Goal: Task Accomplishment & Management: Manage account settings

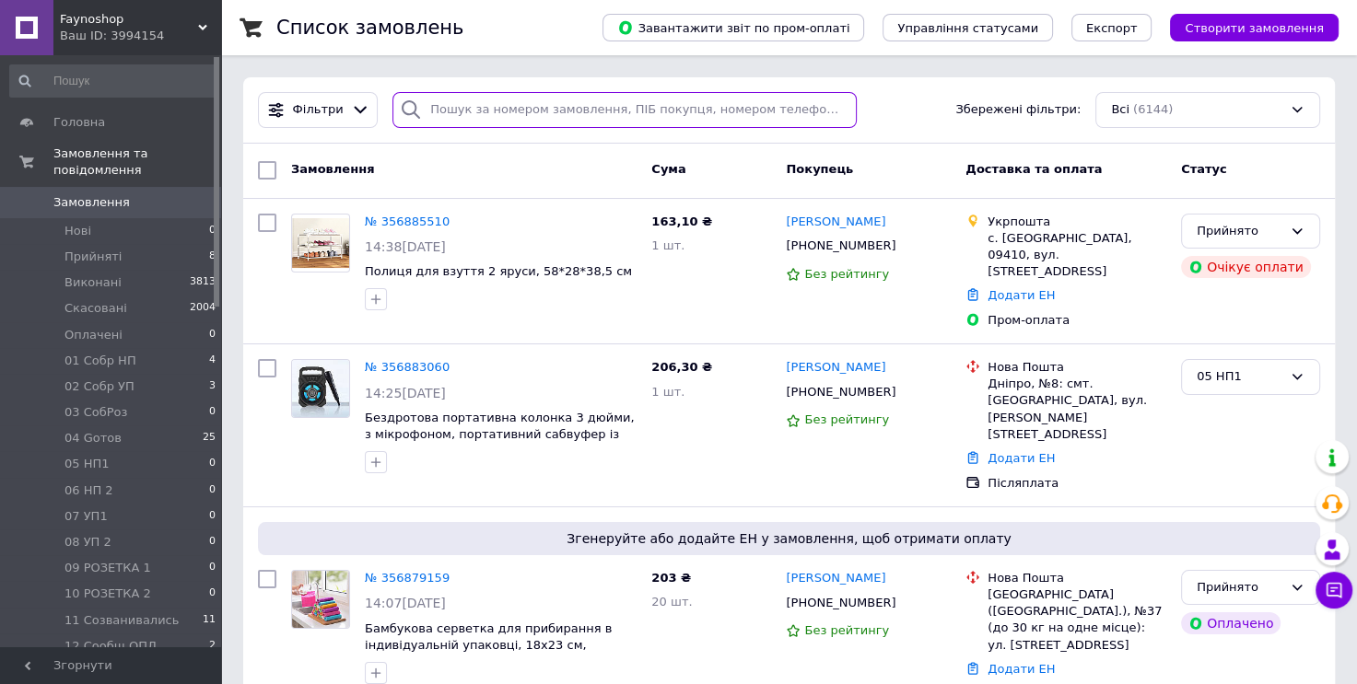
click at [494, 114] on input "search" at bounding box center [624, 110] width 464 height 36
paste input "20451215274948"
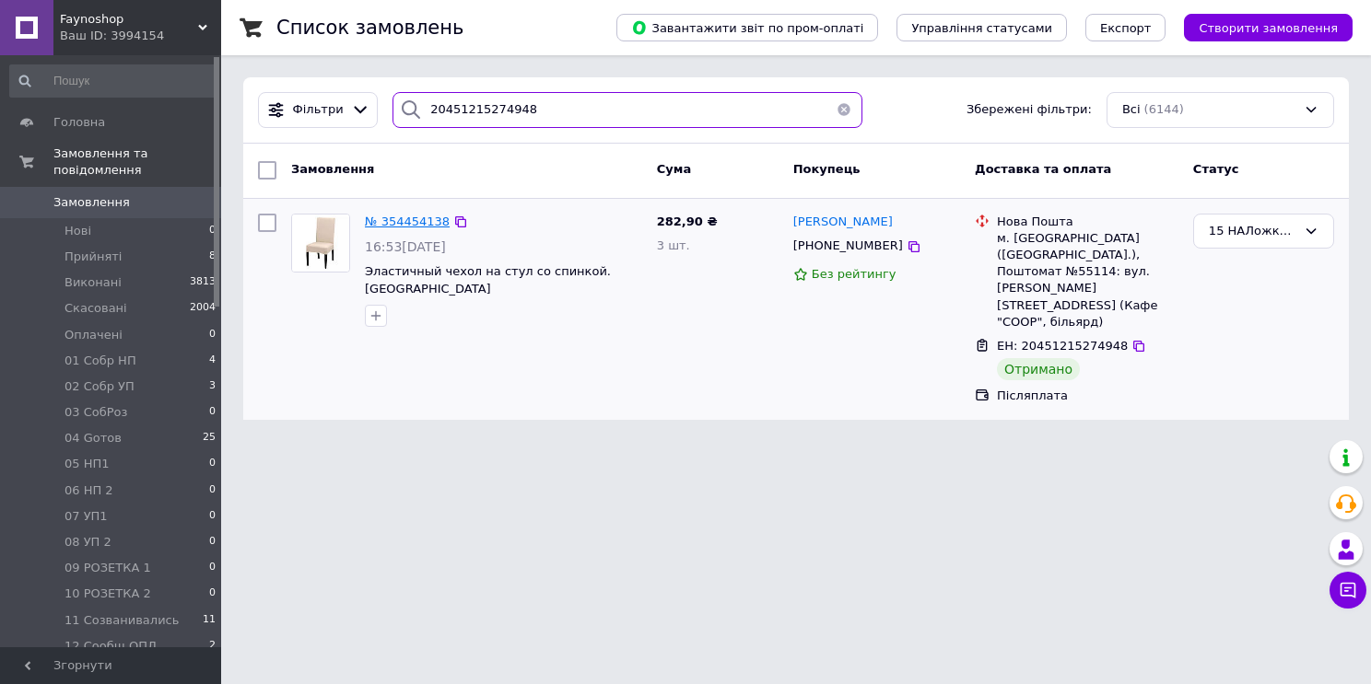
type input "20451215274948"
click at [415, 219] on span "№ 354454138" at bounding box center [407, 222] width 85 height 14
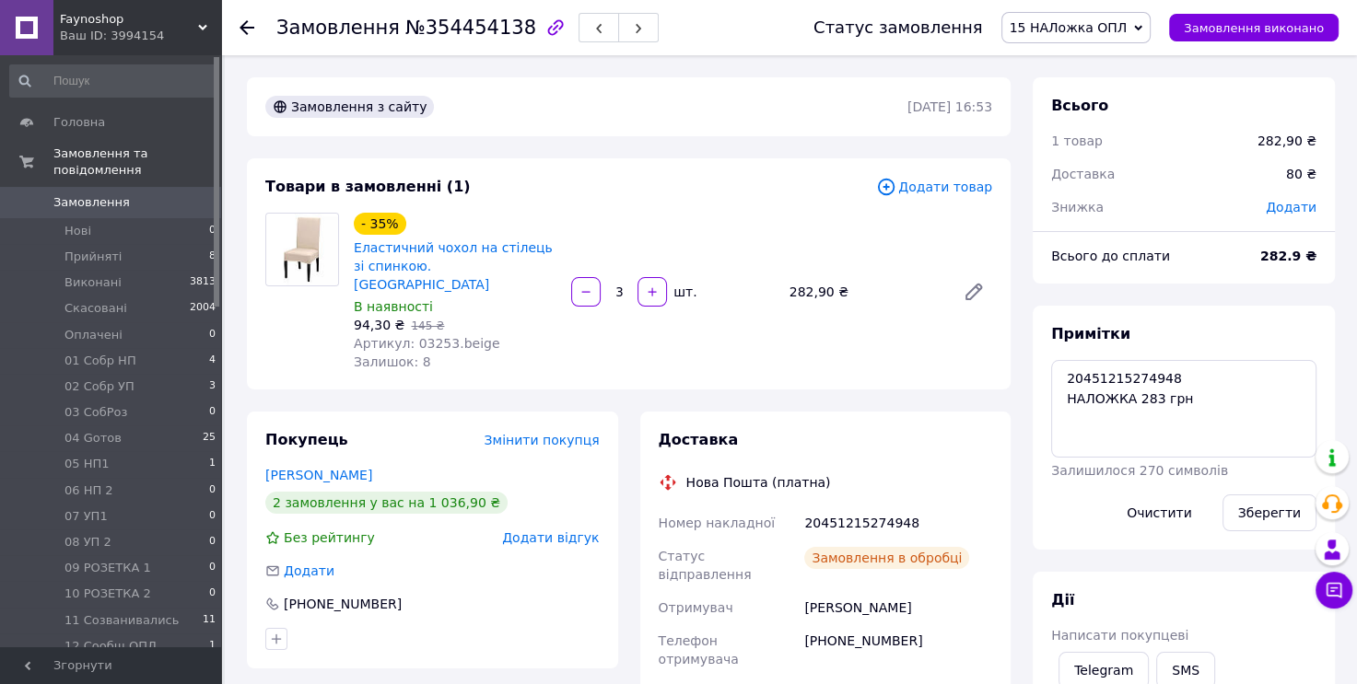
scroll to position [344, 0]
click at [1201, 397] on textarea "20451215274948 НАЛОЖКА 283 грн" at bounding box center [1183, 409] width 265 height 98
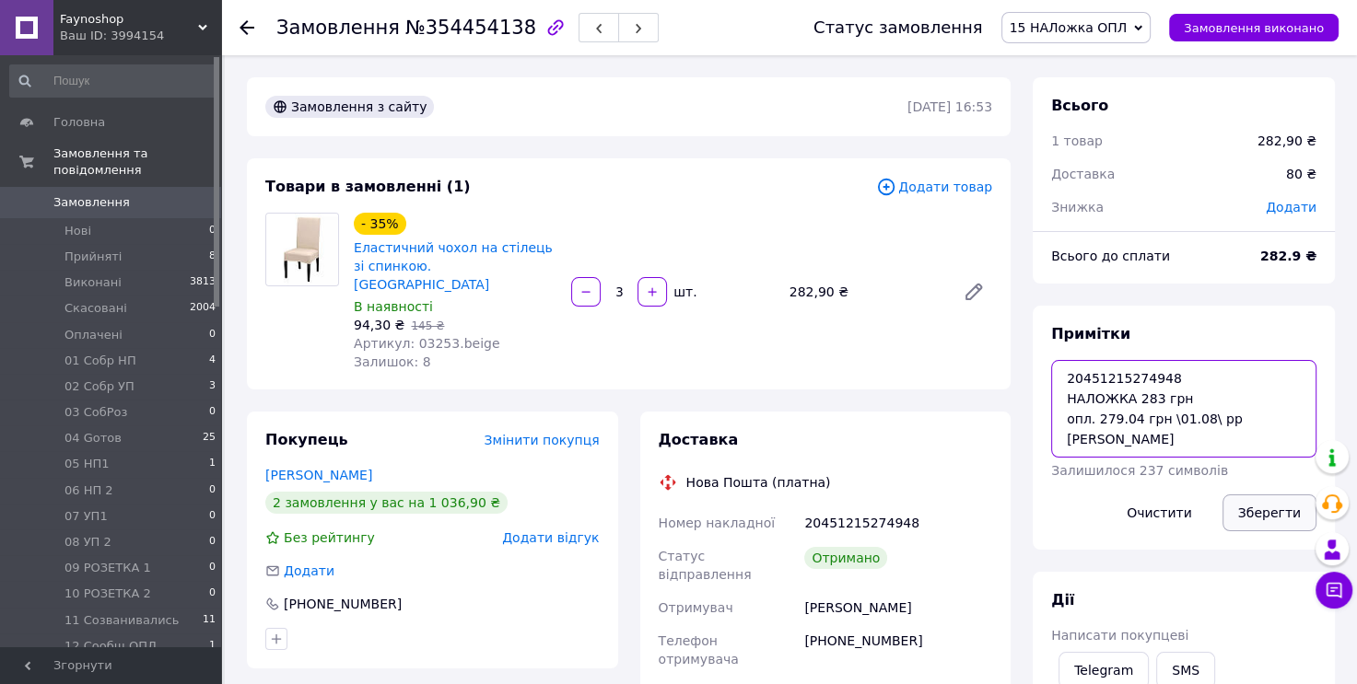
type textarea "20451215274948 НАЛОЖКА 283 грн опл. 279.04 грн \01.08\ рр [PERSON_NAME]"
click at [1259, 504] on button "Зберегти" at bounding box center [1269, 513] width 94 height 37
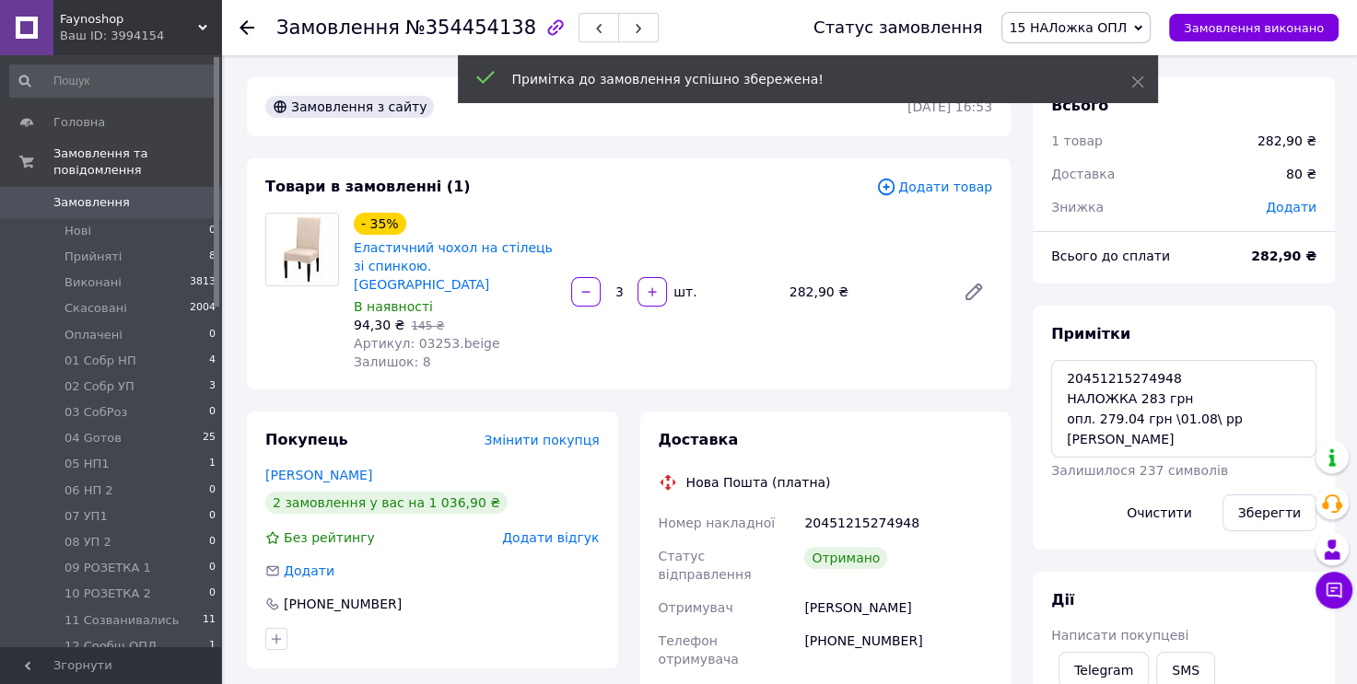
scroll to position [389, 0]
click at [1142, 29] on icon at bounding box center [1138, 28] width 8 height 6
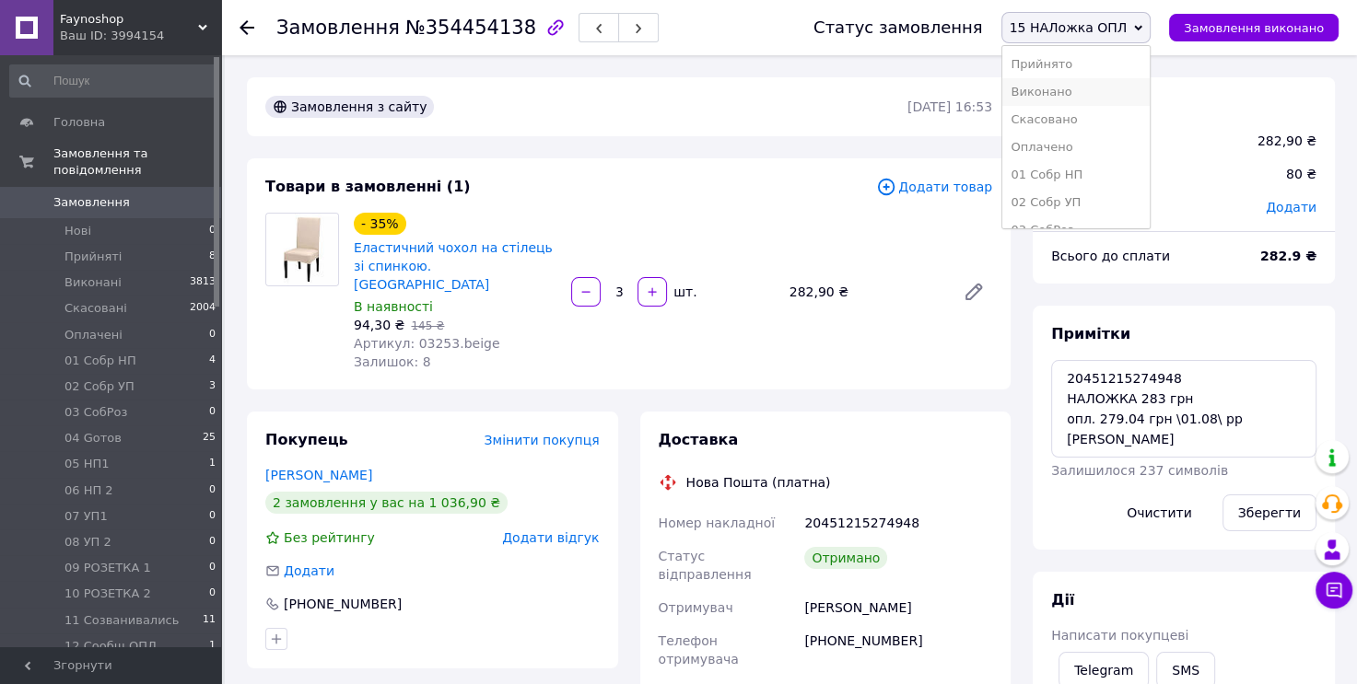
click at [1124, 88] on li "Виконано" at bounding box center [1076, 92] width 148 height 28
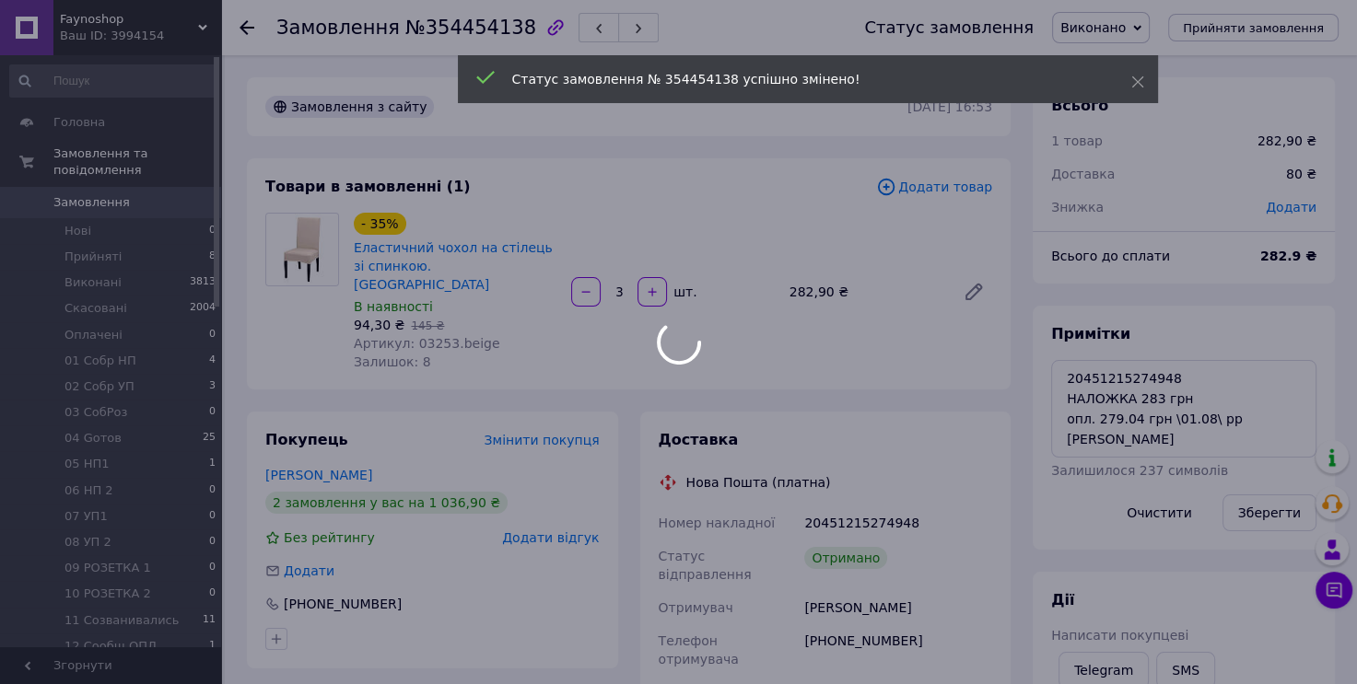
scroll to position [433, 0]
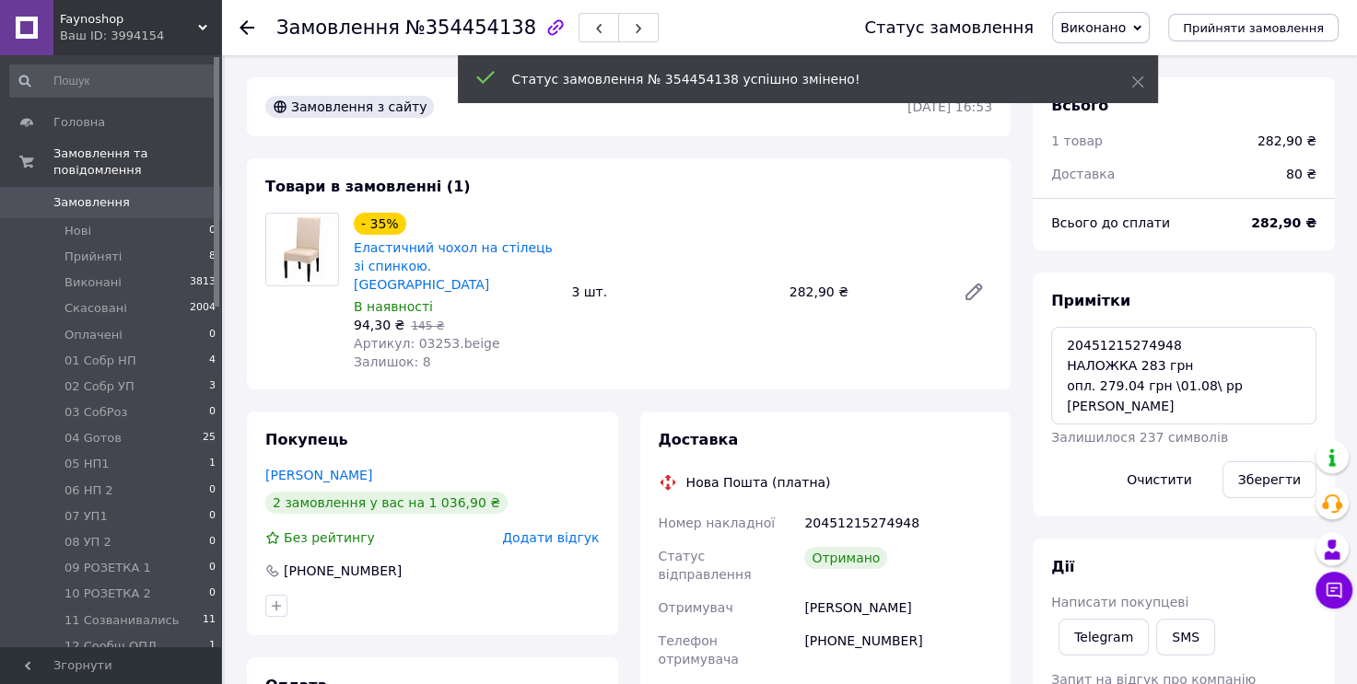
click at [462, 28] on span "№354454138" at bounding box center [470, 28] width 131 height 22
copy span "354454138"
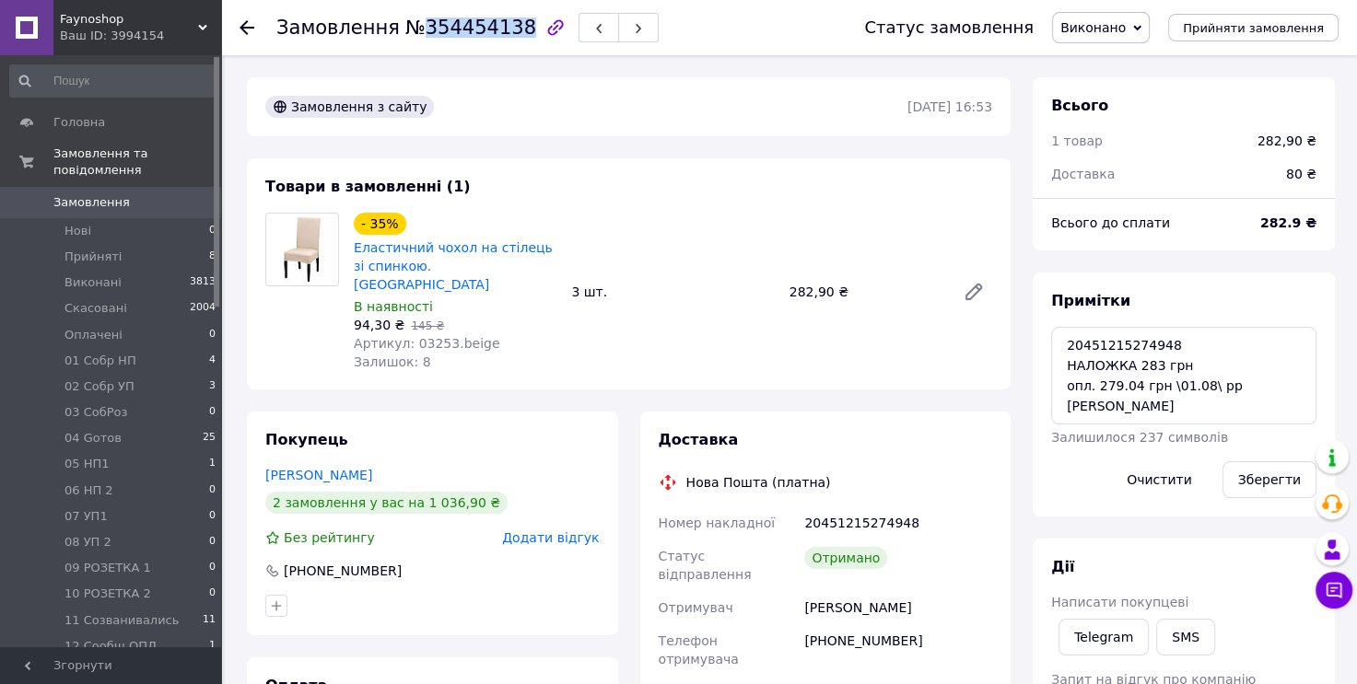
click at [78, 194] on span "Замовлення" at bounding box center [91, 202] width 76 height 17
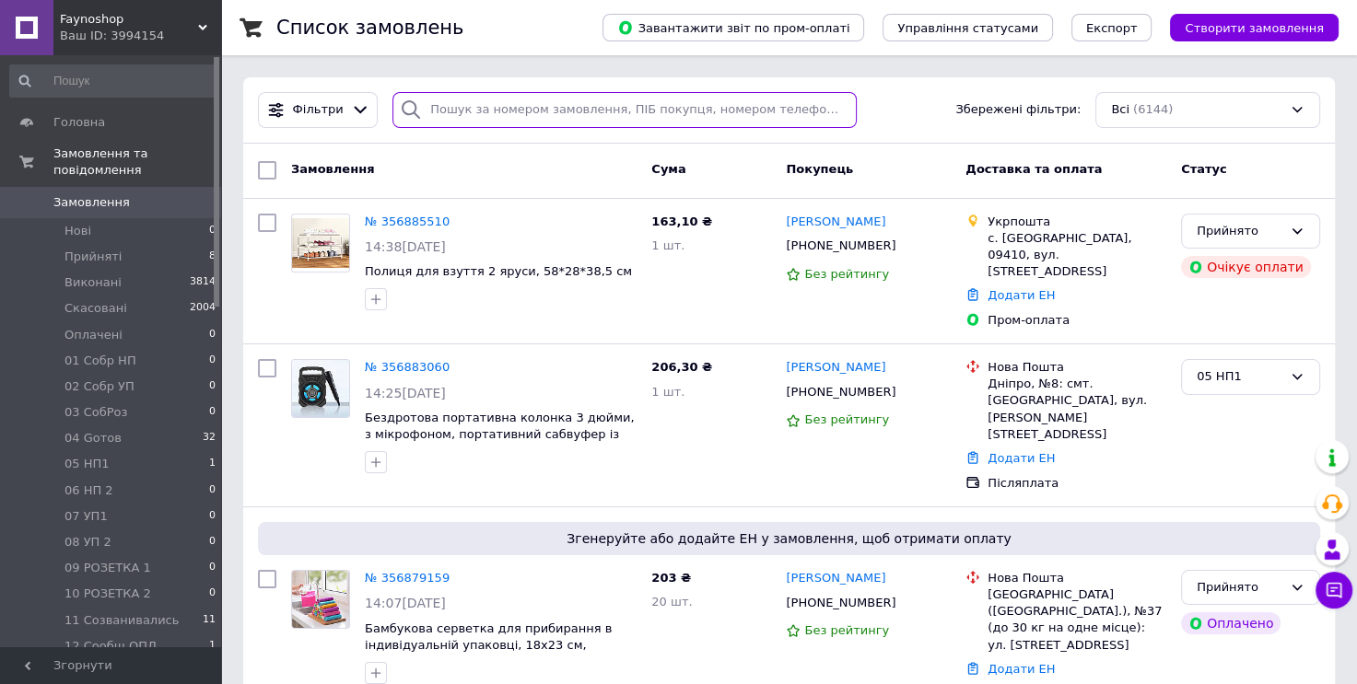
click at [441, 108] on input "search" at bounding box center [624, 110] width 464 height 36
paste input "20451214387792"
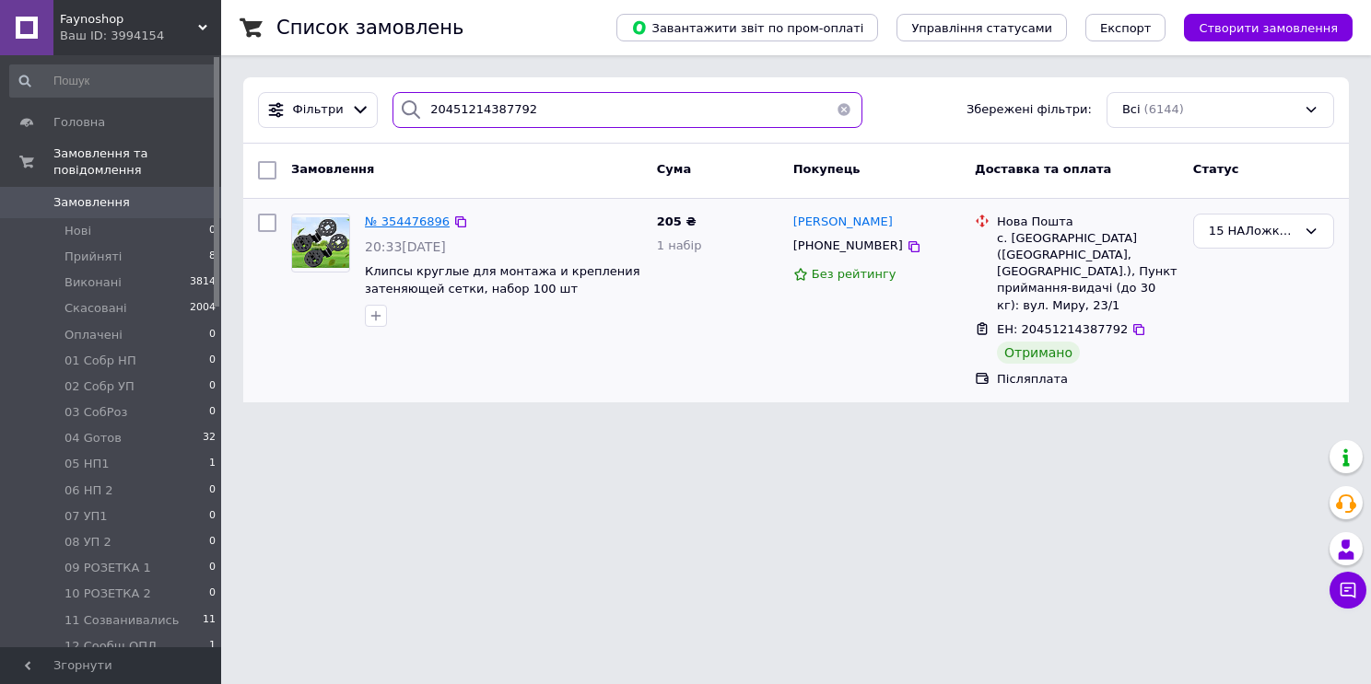
type input "20451214387792"
click at [426, 217] on span "№ 354476896" at bounding box center [407, 222] width 85 height 14
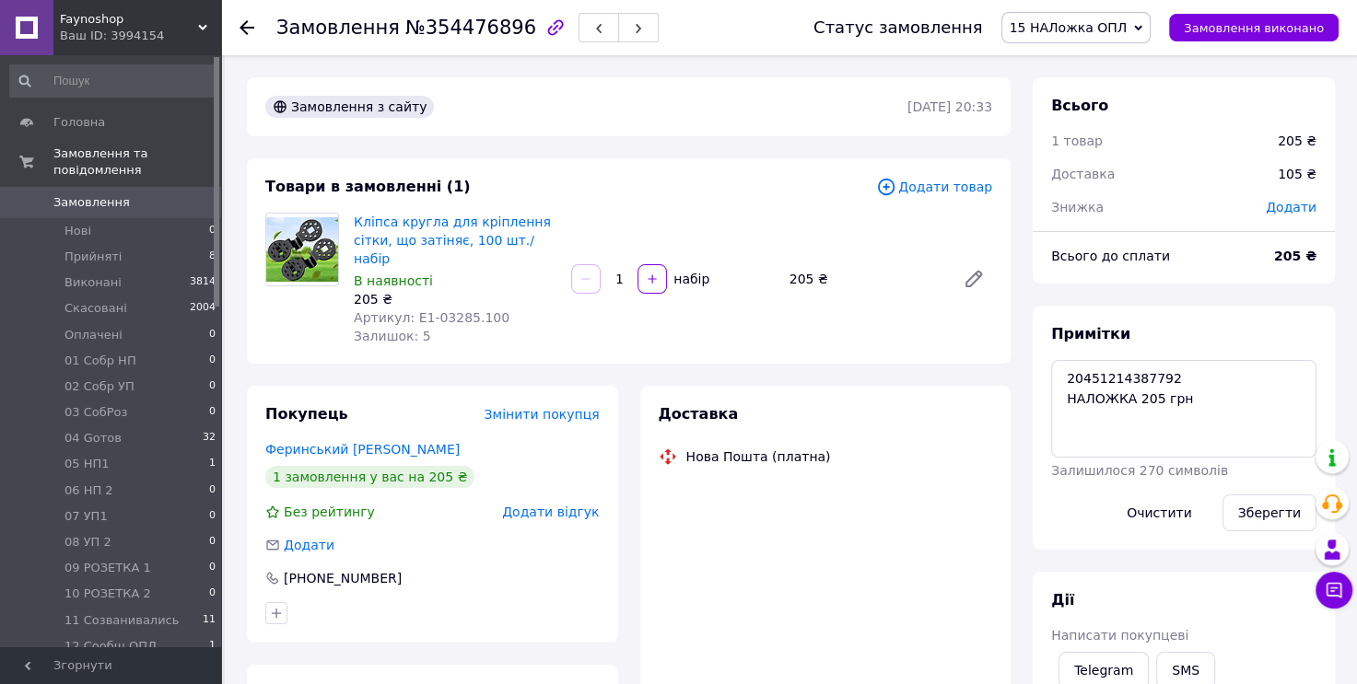
scroll to position [244, 0]
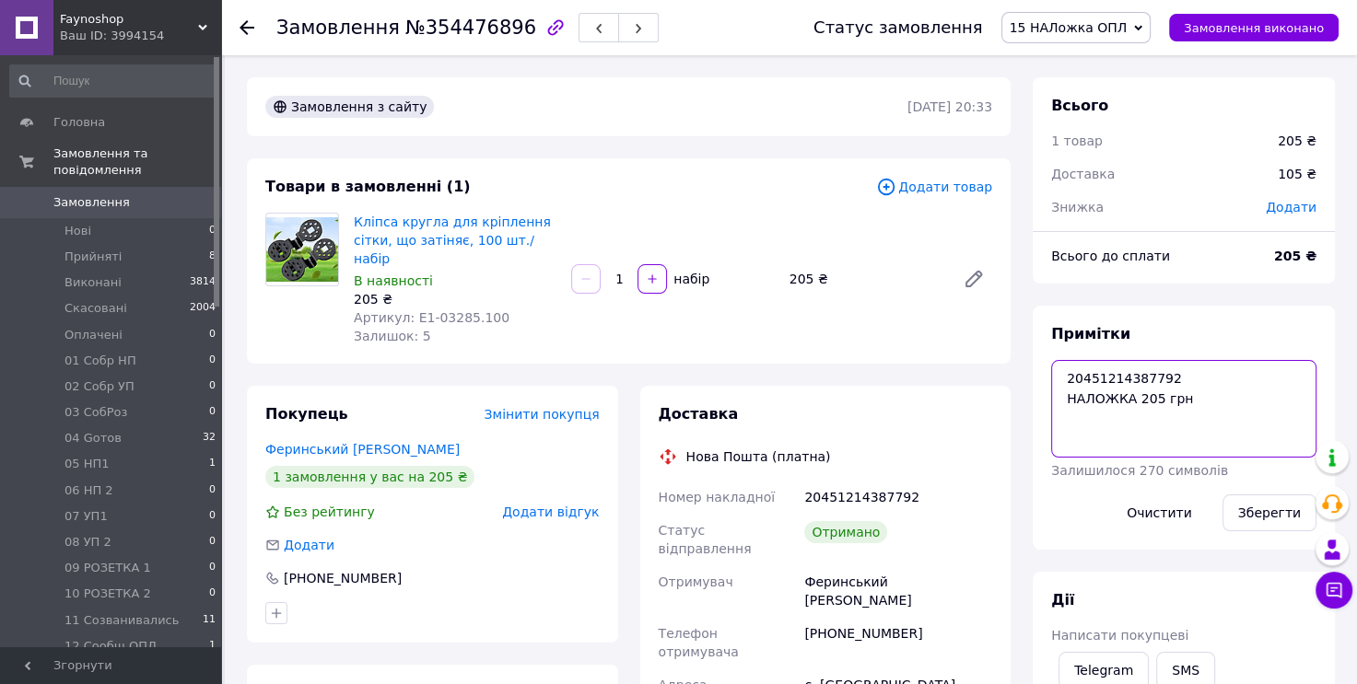
click at [1209, 407] on textarea "20451214387792 НАЛОЖКА 205 грн" at bounding box center [1183, 409] width 265 height 98
type textarea "20451214387792 НАЛОЖКА 205 грн опл. 204 грн \02.08\ рр [PERSON_NAME]"
click at [1255, 518] on button "Зберегти" at bounding box center [1269, 513] width 94 height 37
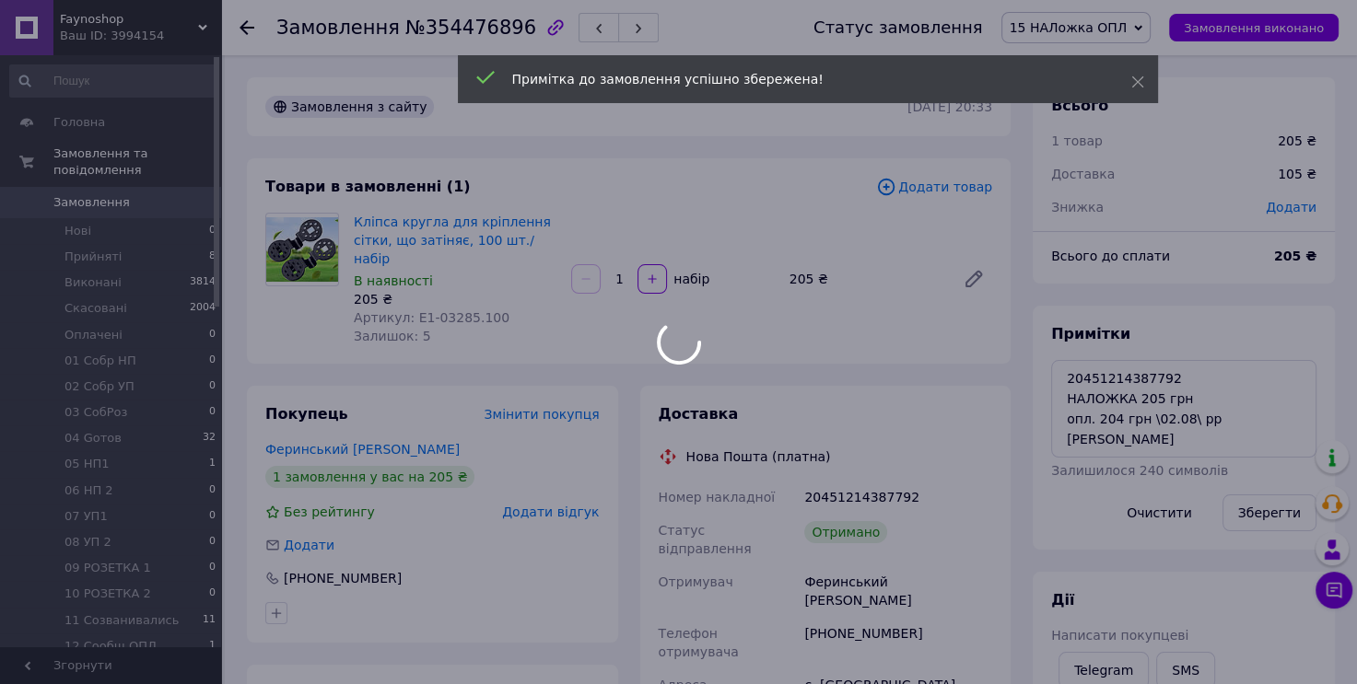
scroll to position [288, 0]
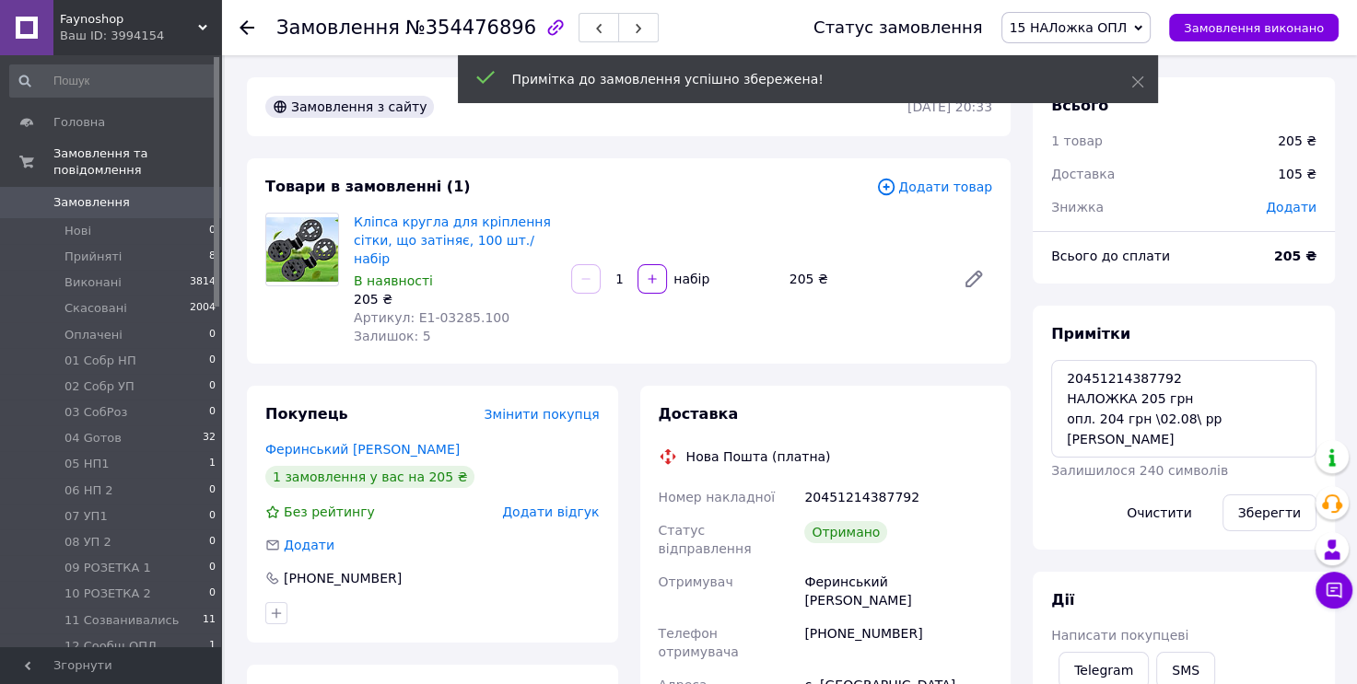
click at [1142, 25] on icon at bounding box center [1138, 28] width 8 height 8
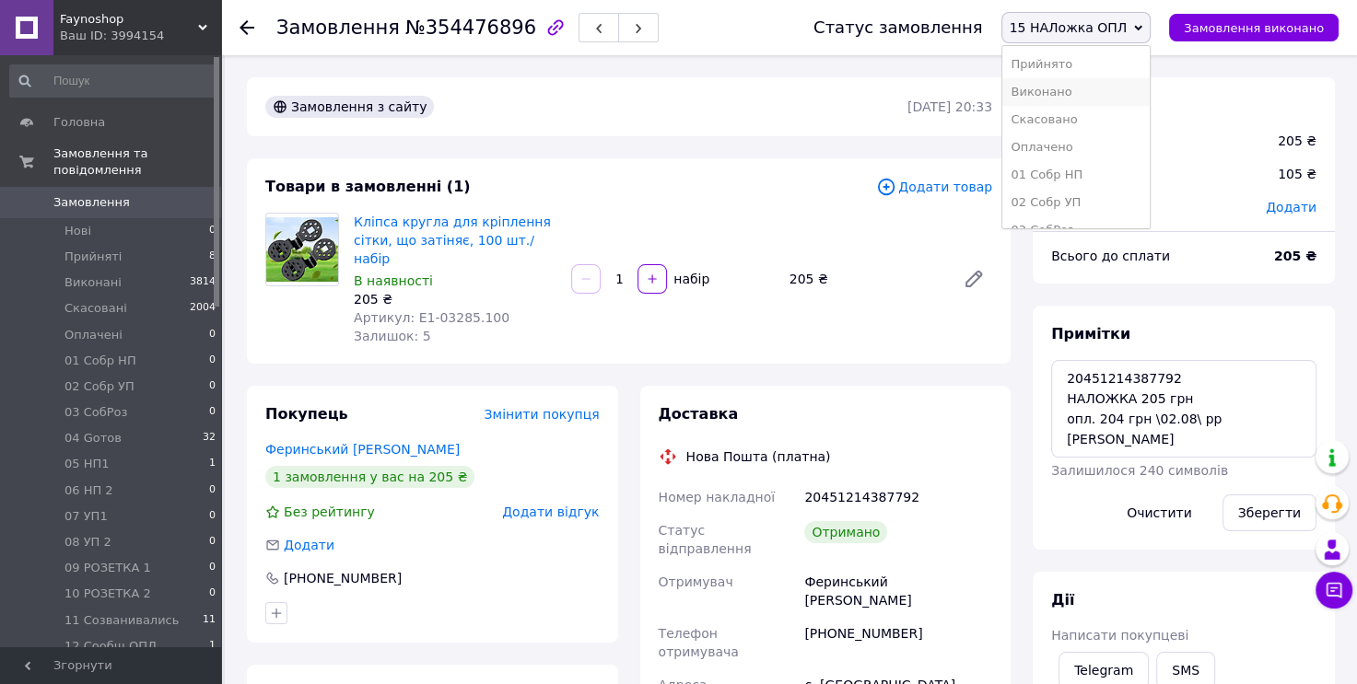
click at [1124, 86] on li "Виконано" at bounding box center [1076, 92] width 148 height 28
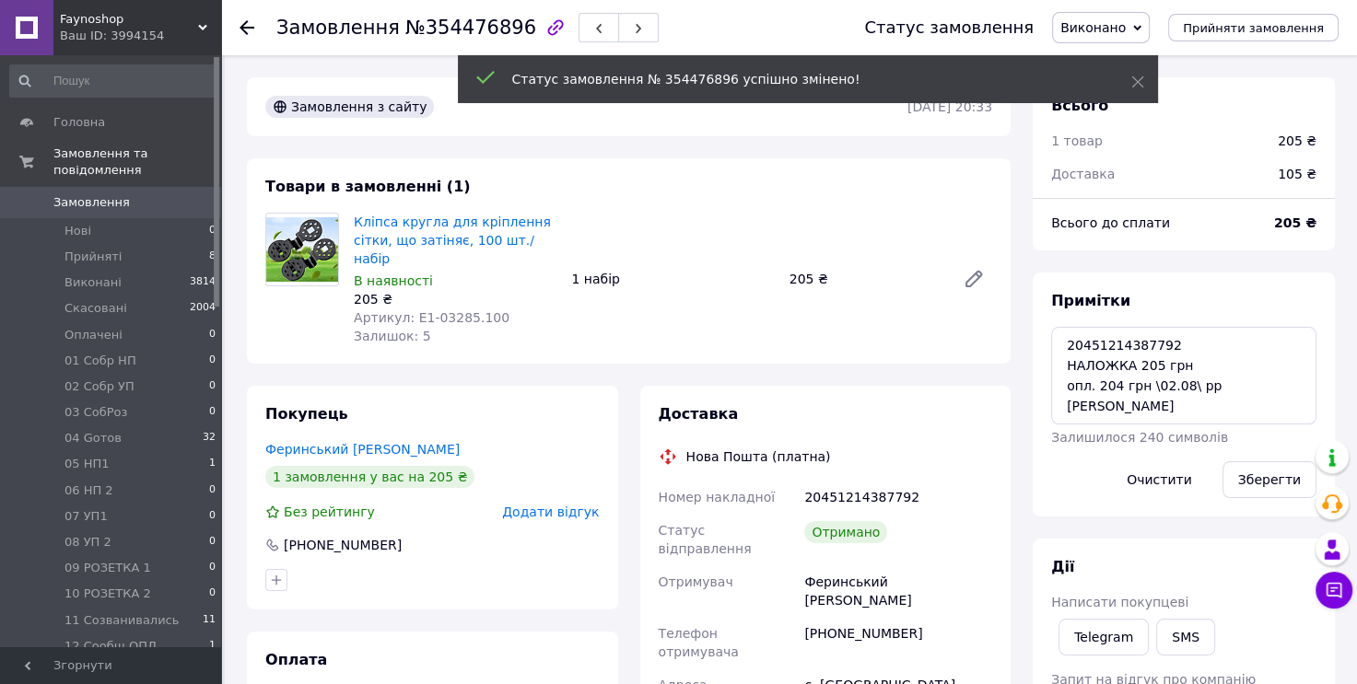
click at [438, 25] on span "№354476896" at bounding box center [470, 28] width 131 height 22
copy span "354476896"
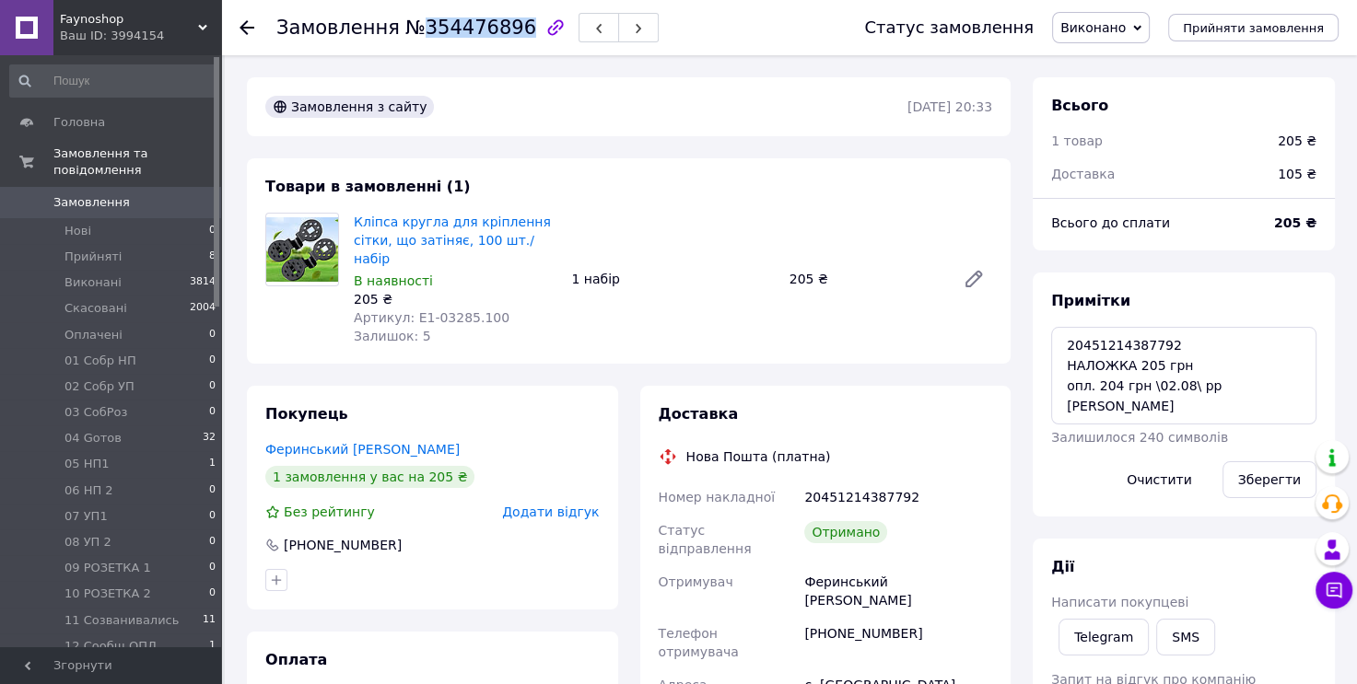
click at [181, 194] on span "0" at bounding box center [195, 202] width 51 height 17
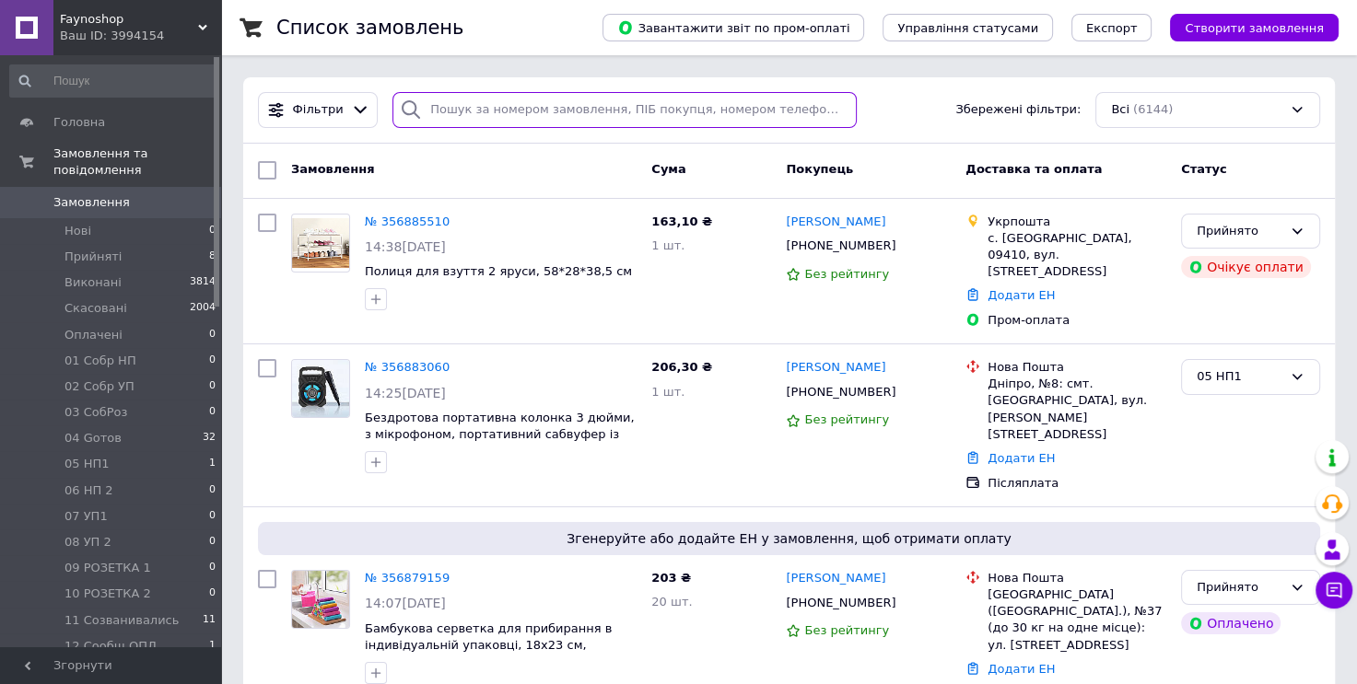
click at [567, 111] on input "search" at bounding box center [624, 110] width 464 height 36
paste input "20451214621664"
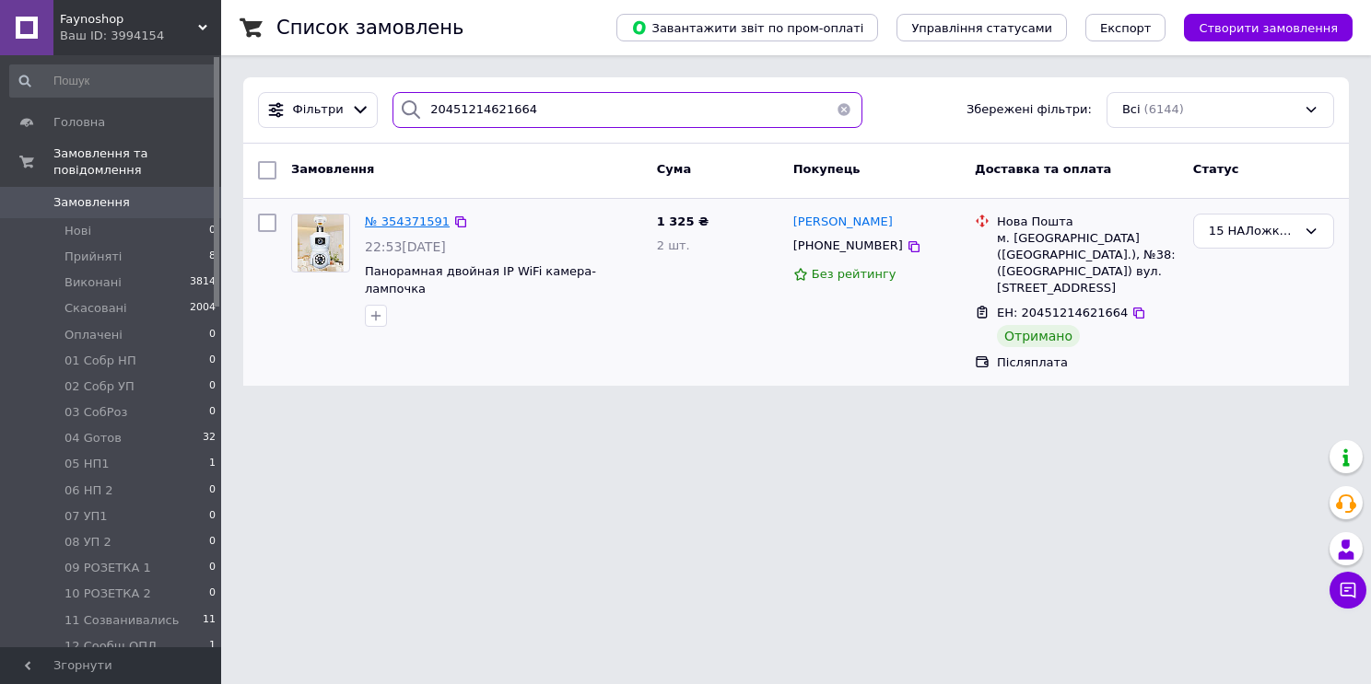
type input "20451214621664"
click at [421, 217] on span "№ 354371591" at bounding box center [407, 222] width 85 height 14
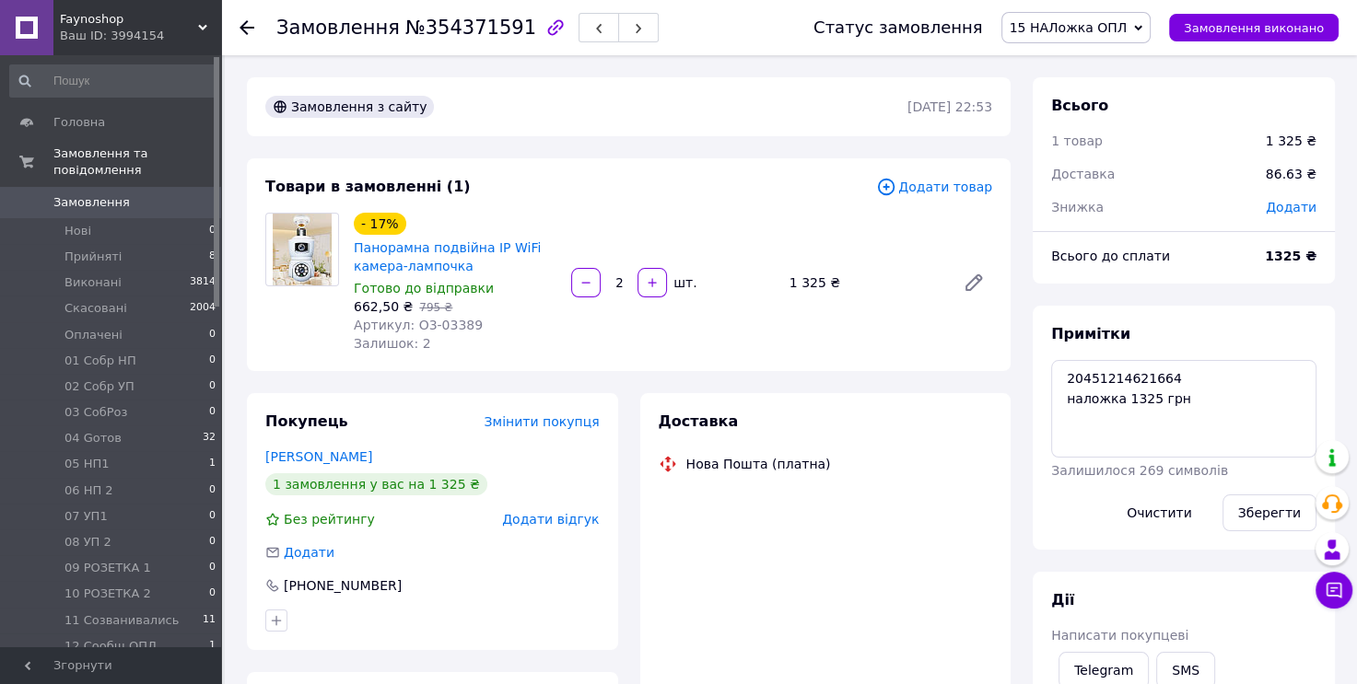
scroll to position [325, 0]
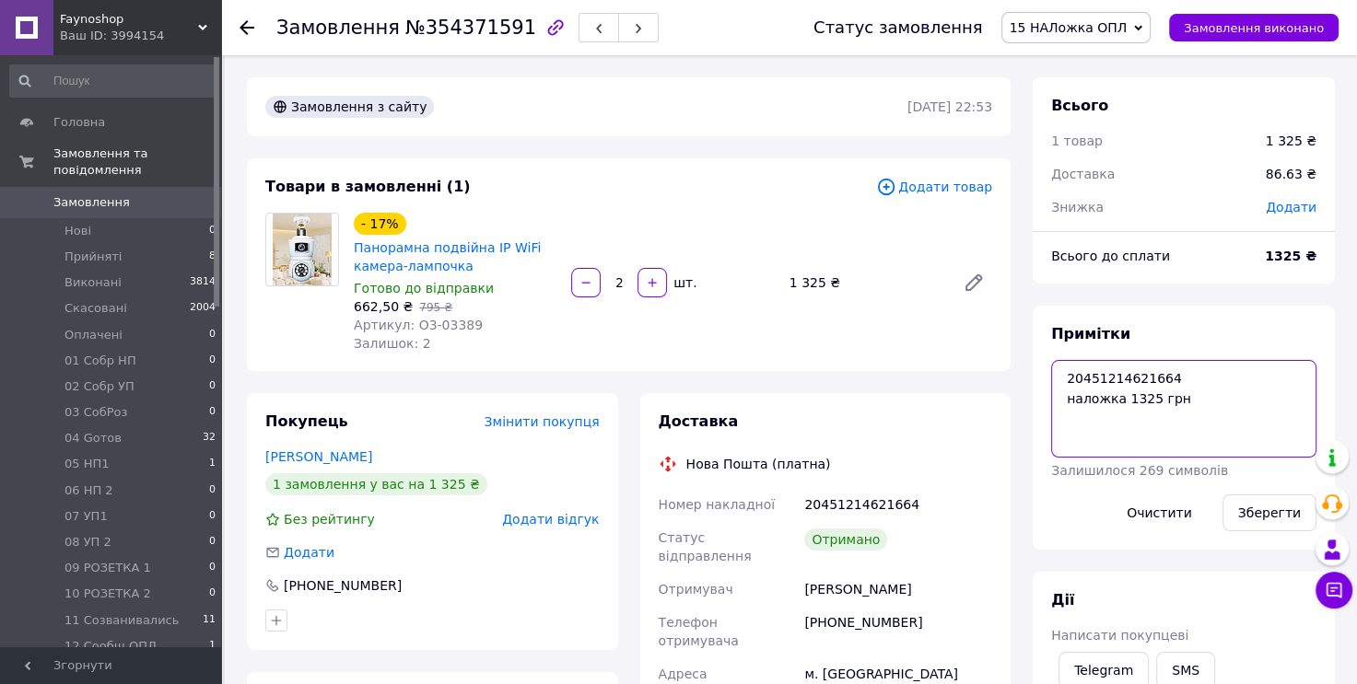
click at [1180, 400] on textarea "20451214621664 наложка 1325 грн" at bounding box center [1183, 409] width 265 height 98
type textarea "20451214621664 наложка 1325 грн опл. 1324 грн \02.08\ рр [PERSON_NAME]"
click at [1252, 521] on button "Зберегти" at bounding box center [1269, 513] width 94 height 37
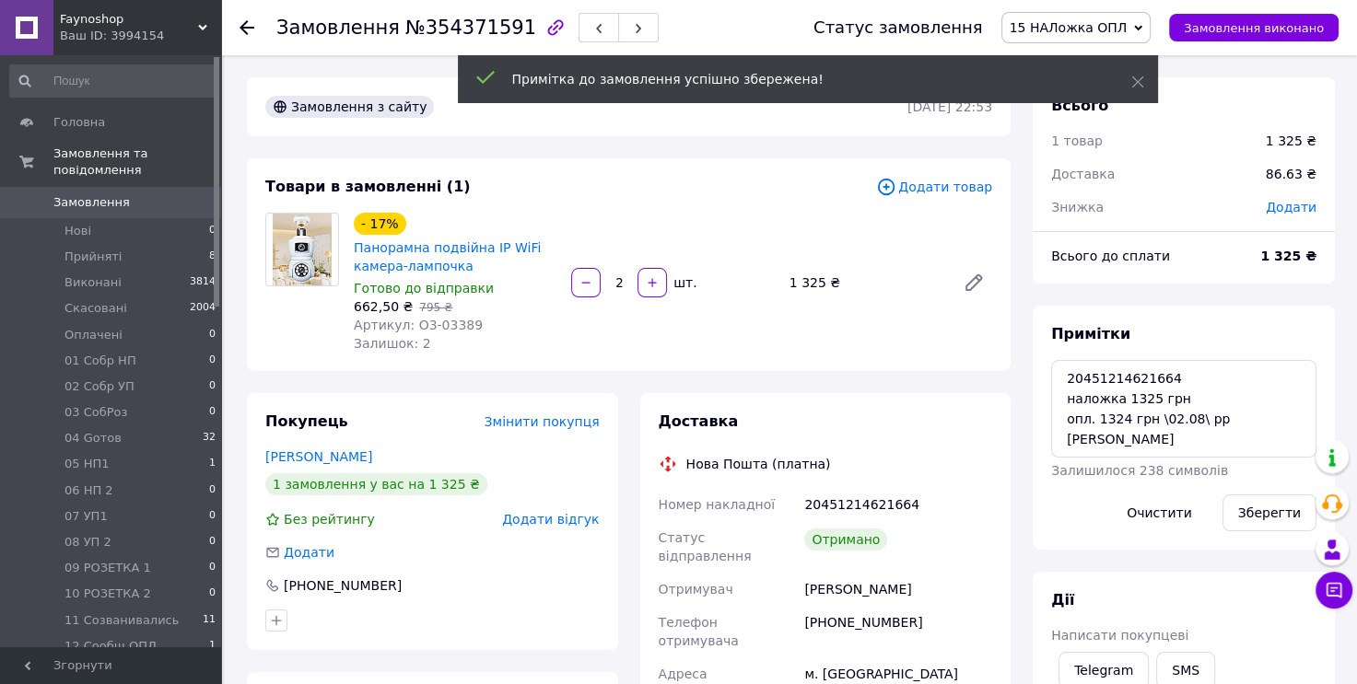
scroll to position [370, 0]
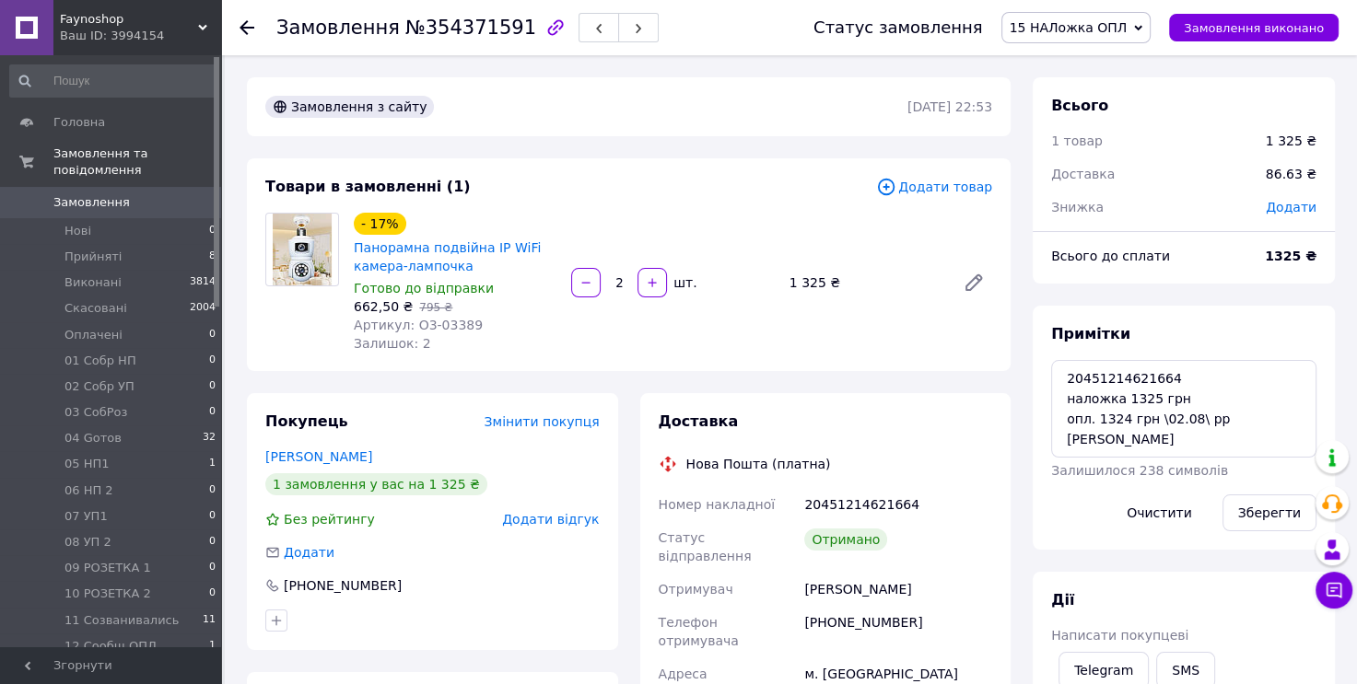
click at [1142, 29] on icon at bounding box center [1138, 28] width 8 height 6
click at [1131, 84] on li "Виконано" at bounding box center [1076, 92] width 148 height 28
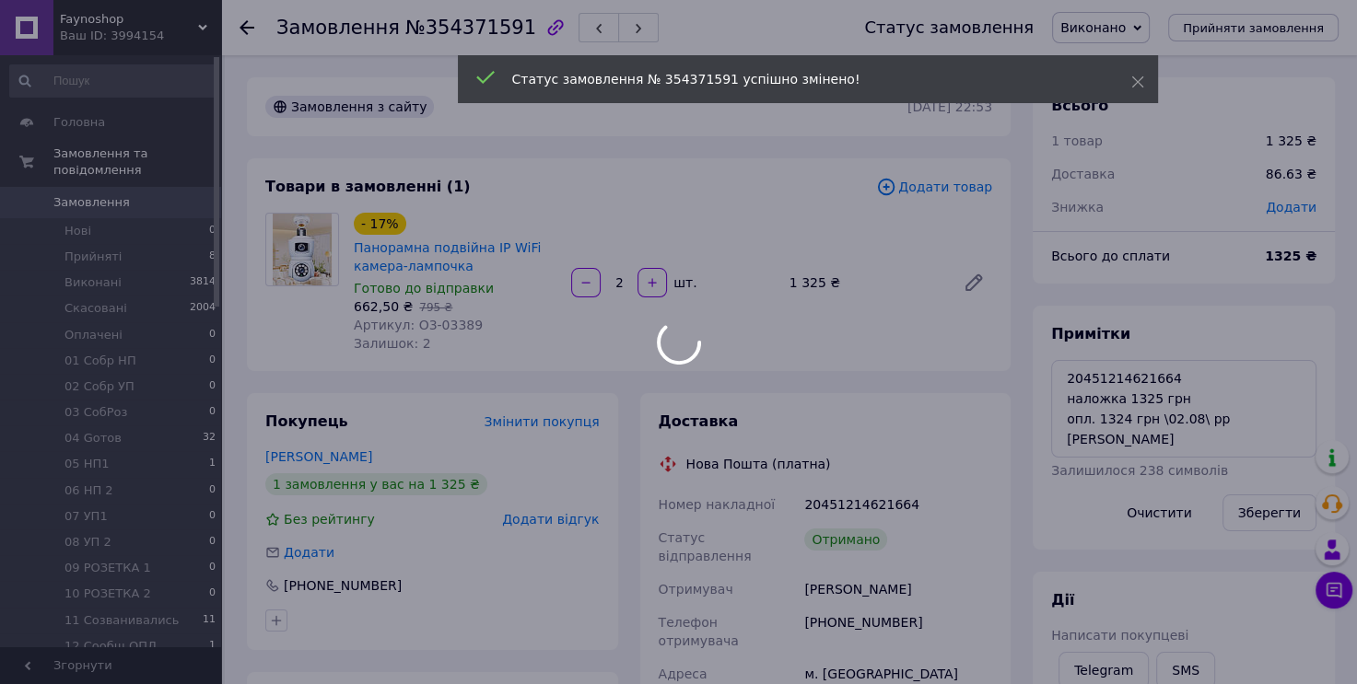
scroll to position [415, 0]
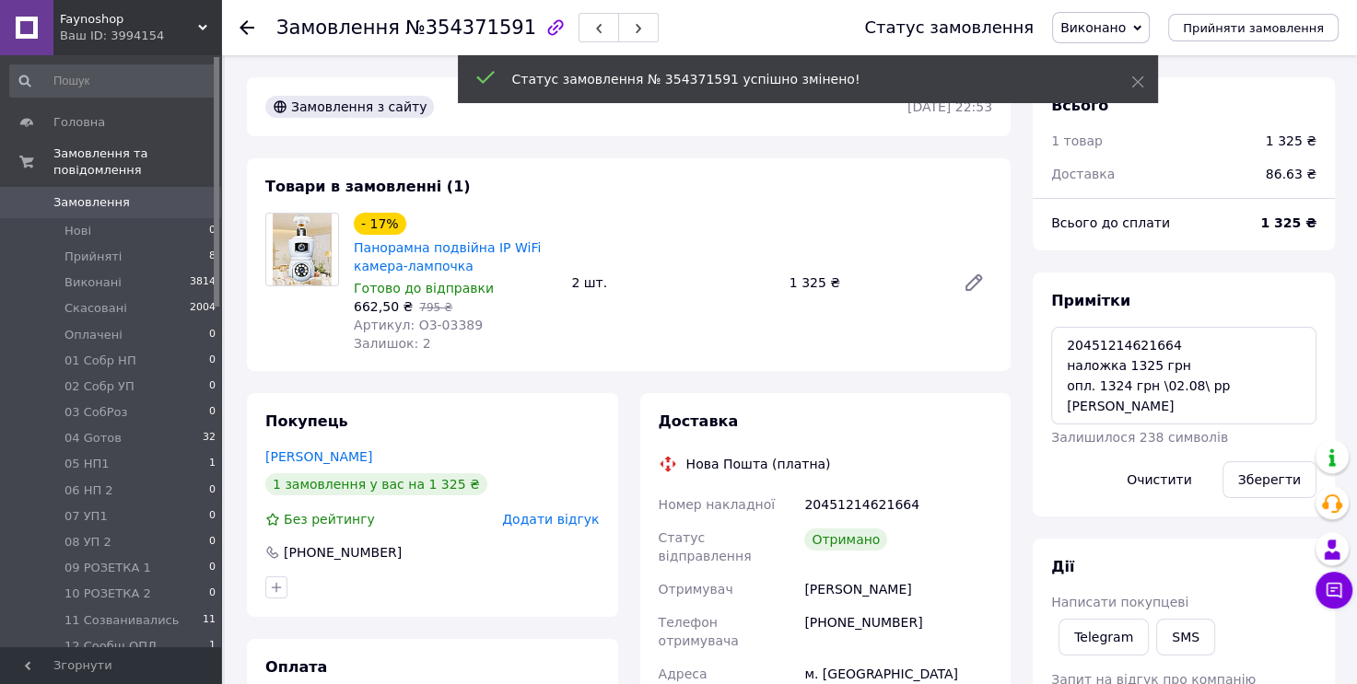
click at [446, 29] on span "№354371591" at bounding box center [470, 28] width 131 height 22
copy span "354371591"
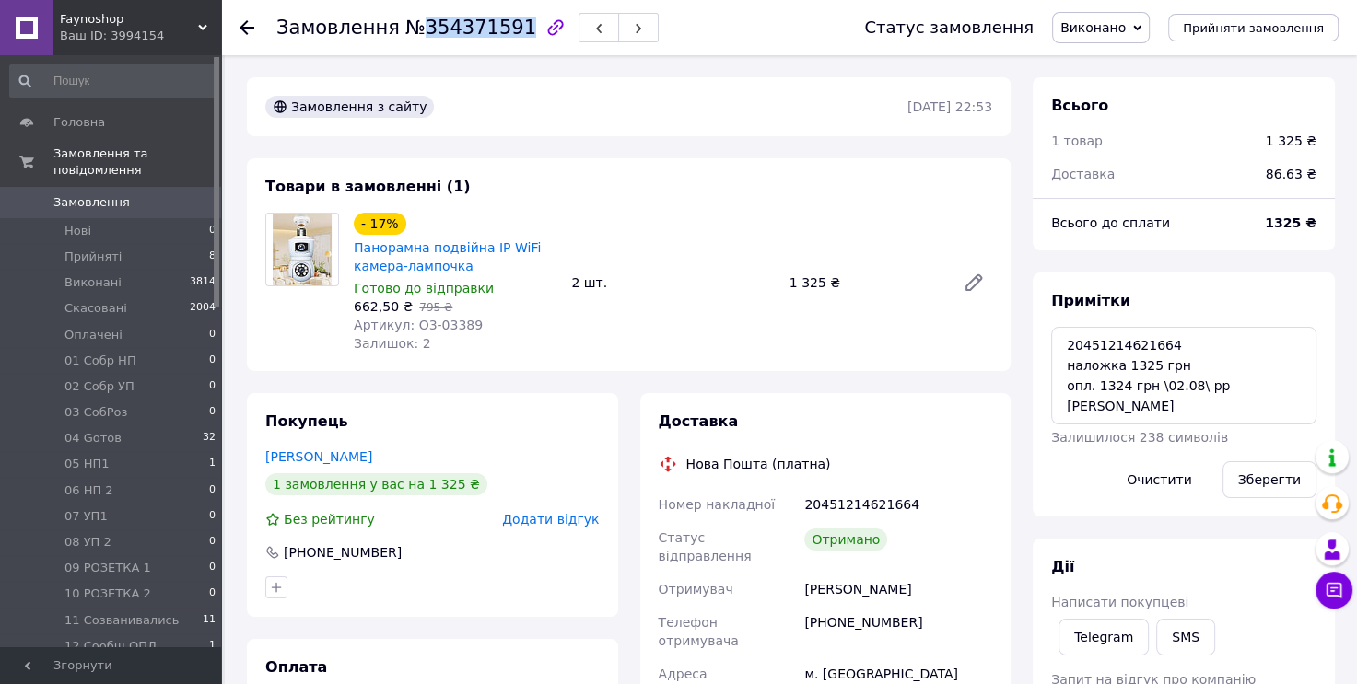
click at [181, 194] on span "0" at bounding box center [195, 202] width 51 height 17
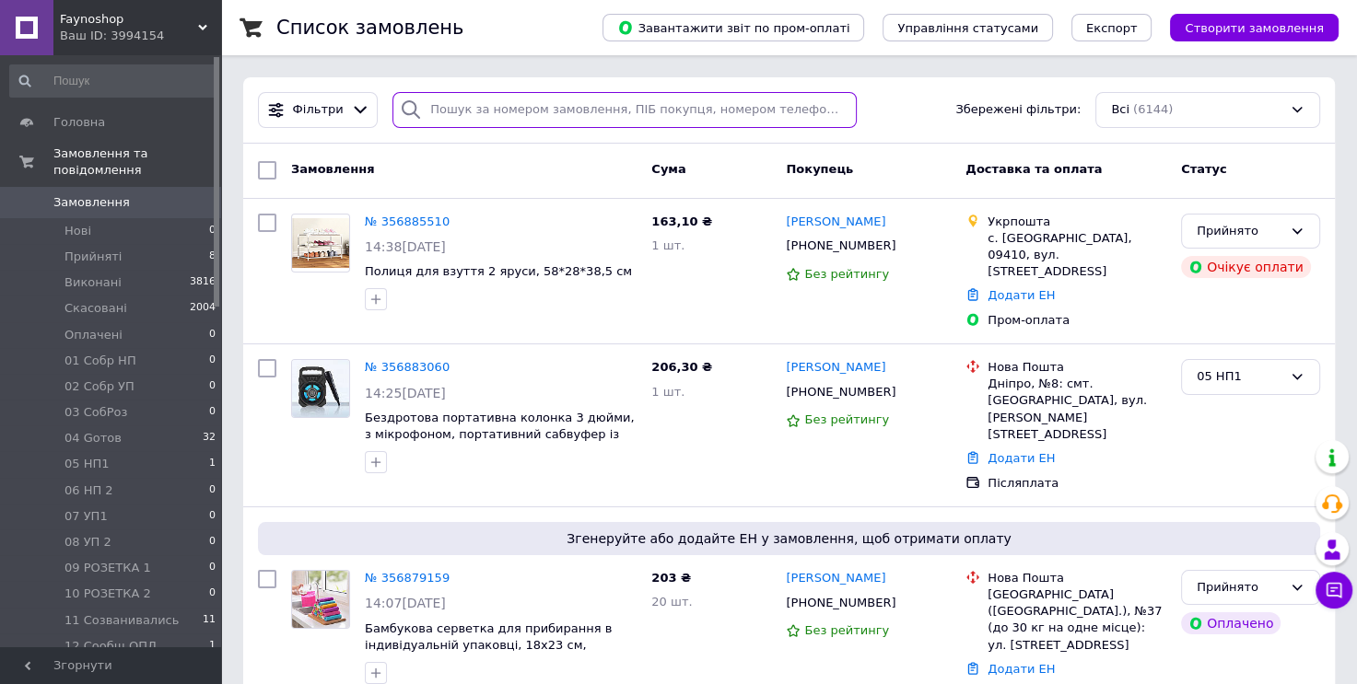
paste input "20451216172740"
click at [657, 112] on input "search" at bounding box center [624, 110] width 464 height 36
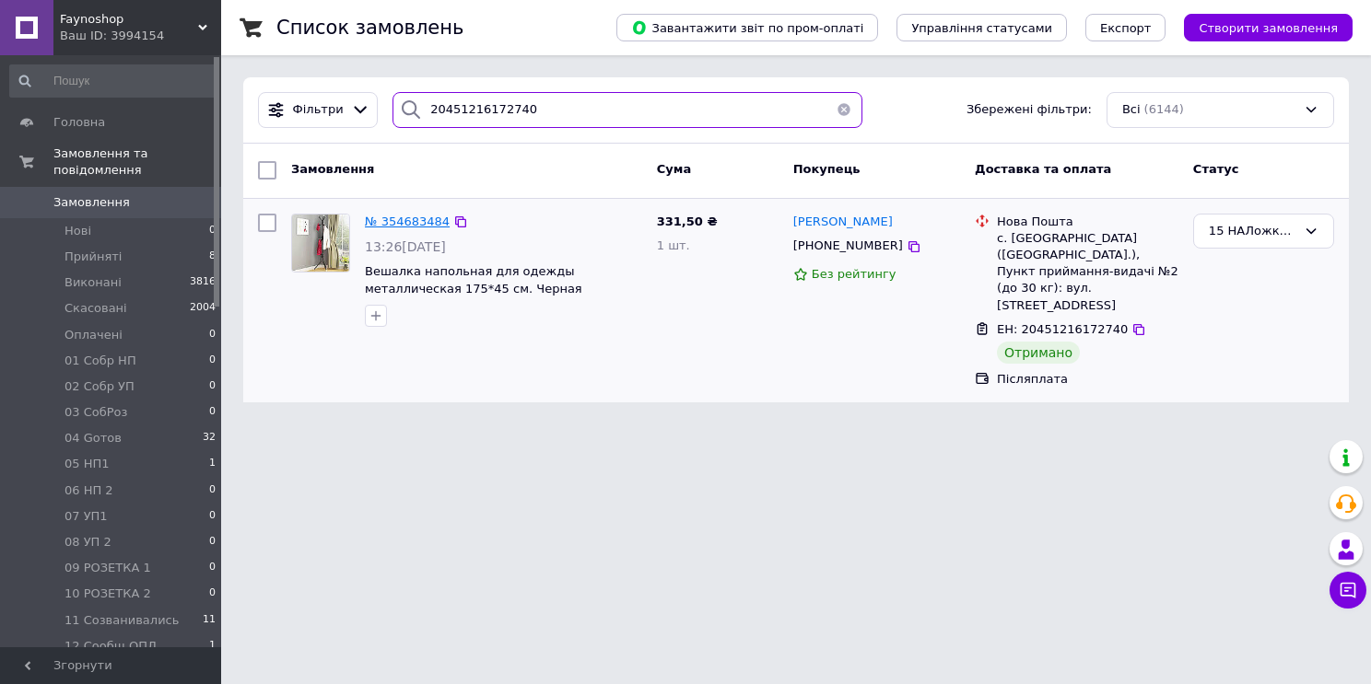
type input "20451216172740"
click at [415, 216] on span "№ 354683484" at bounding box center [407, 222] width 85 height 14
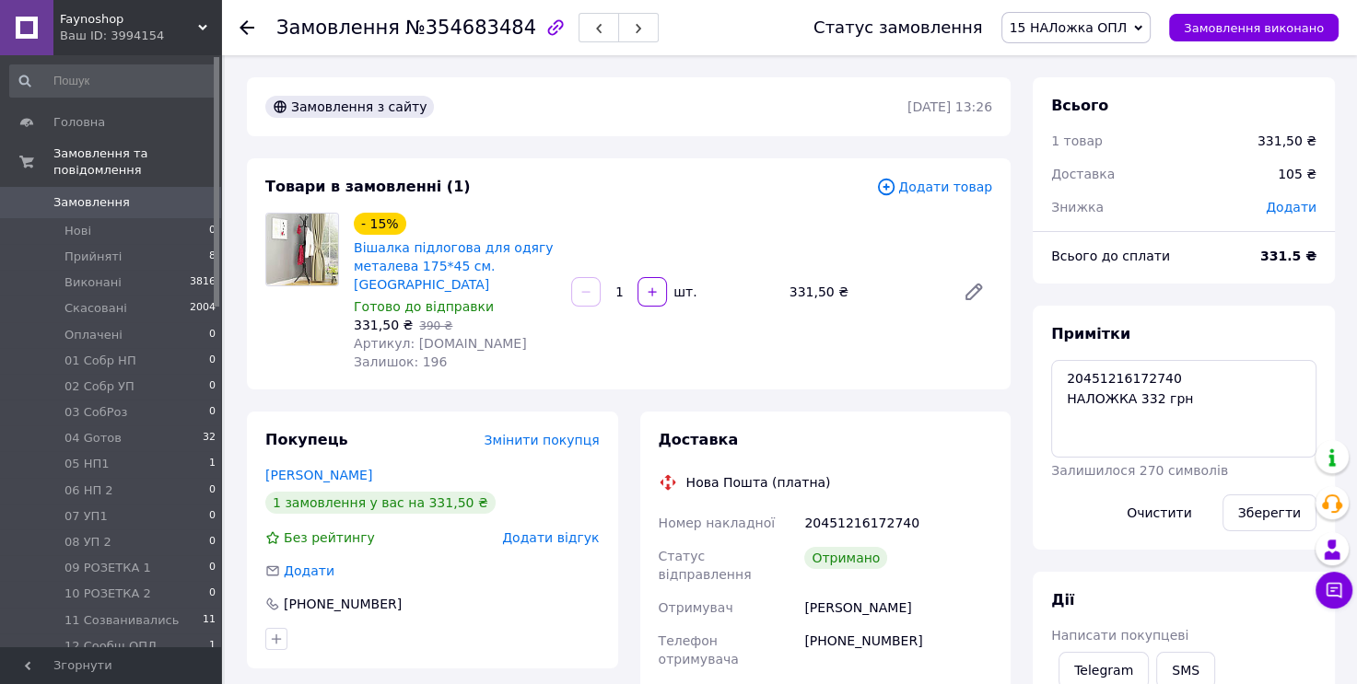
scroll to position [370, 0]
click at [1198, 399] on textarea "20451216172740 НАЛОЖКА 332 грн" at bounding box center [1183, 409] width 265 height 98
type textarea "20451216172740 НАЛОЖКА 332 грн опл. 331 грн \02.08\ рр [PERSON_NAME]"
click at [1279, 503] on button "Зберегти" at bounding box center [1269, 513] width 94 height 37
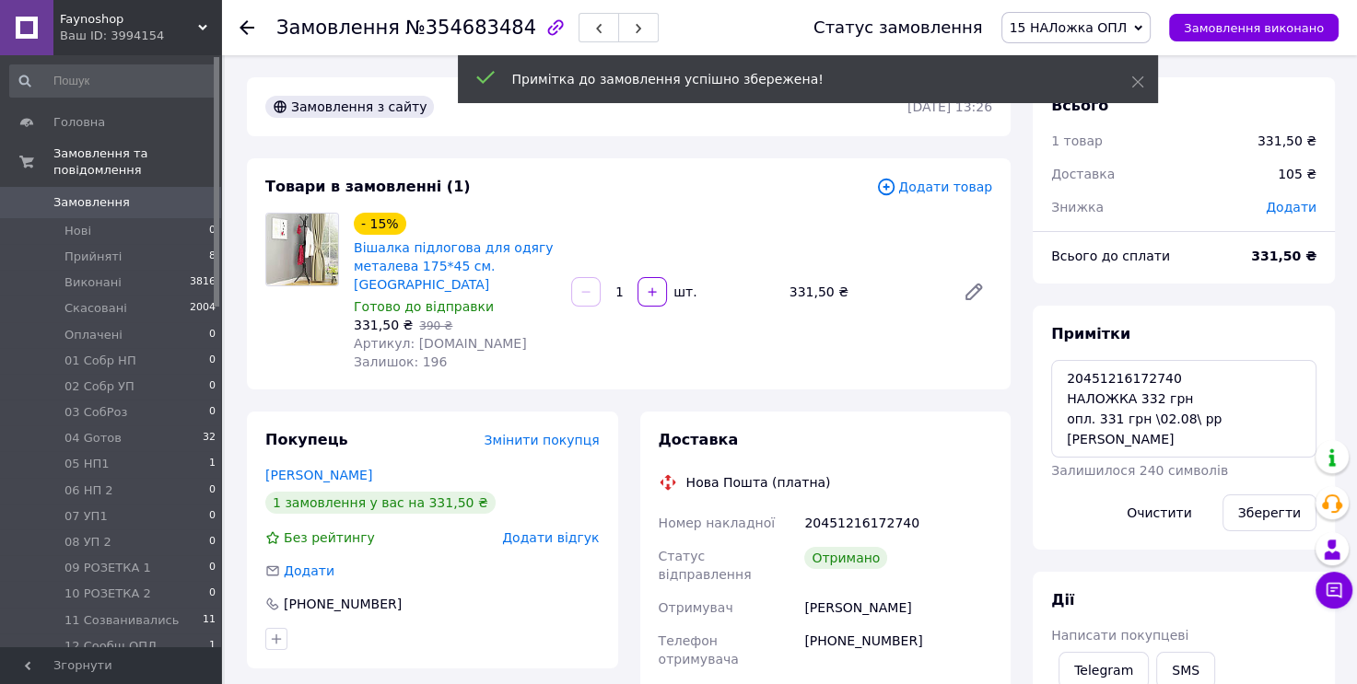
scroll to position [415, 0]
click at [1142, 28] on icon at bounding box center [1138, 28] width 8 height 6
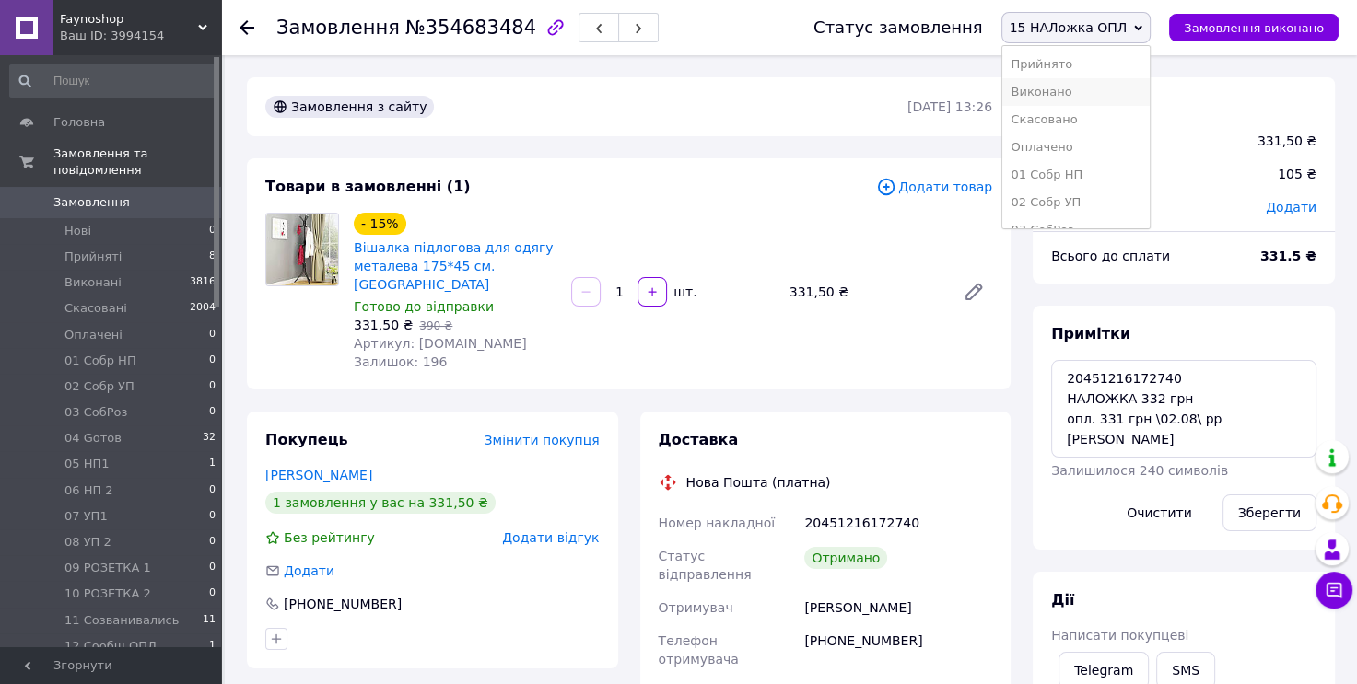
click at [1127, 89] on li "Виконано" at bounding box center [1076, 92] width 148 height 28
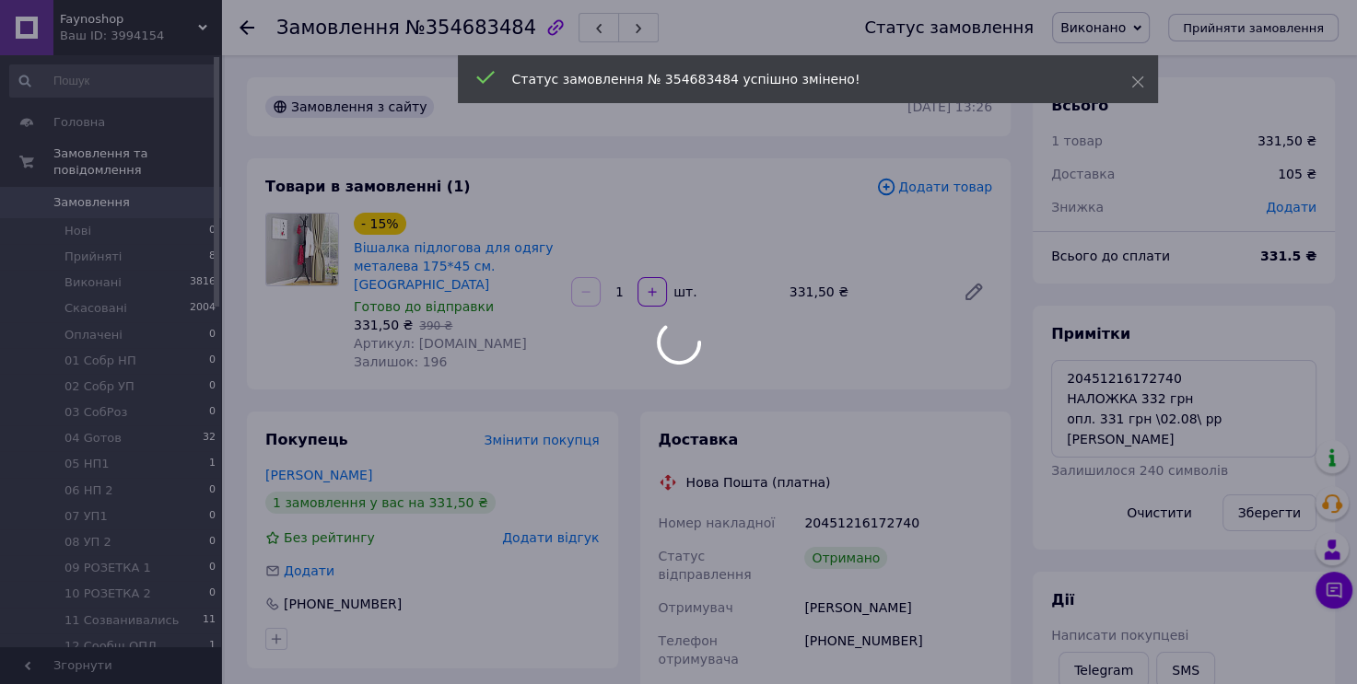
scroll to position [460, 0]
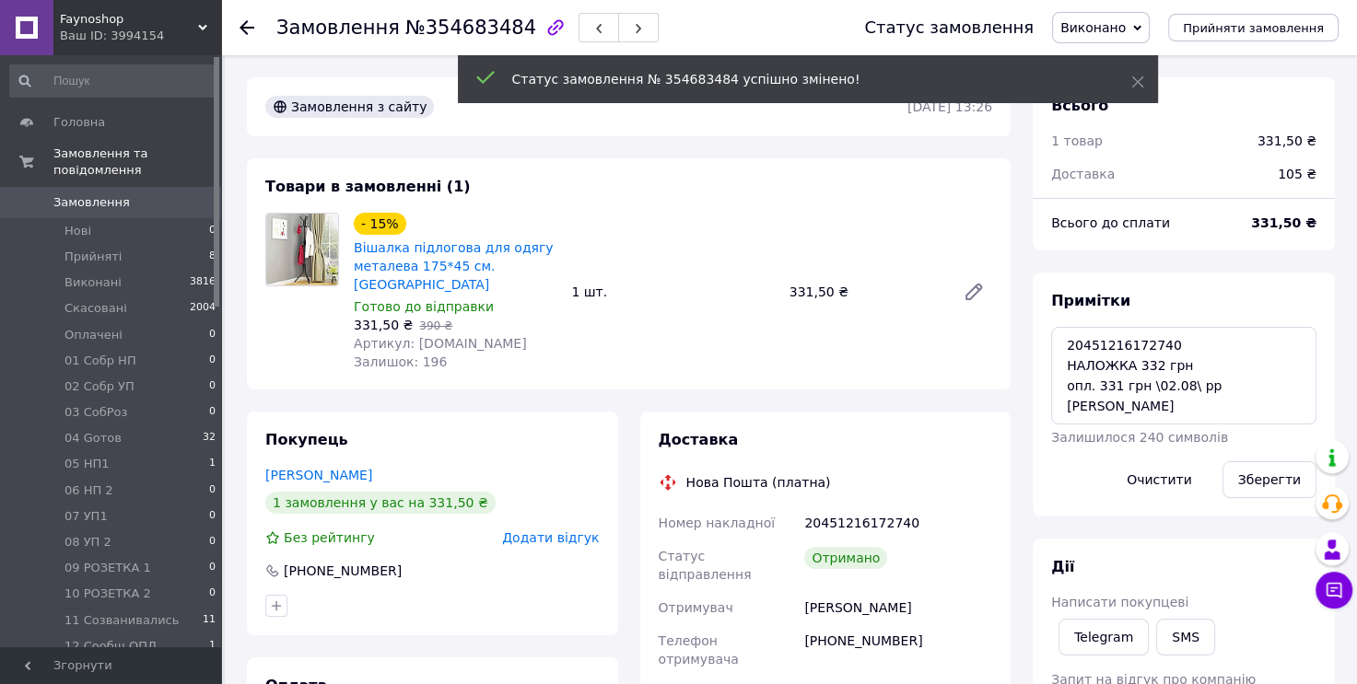
click at [470, 29] on span "№354683484" at bounding box center [470, 28] width 131 height 22
copy span "354683484"
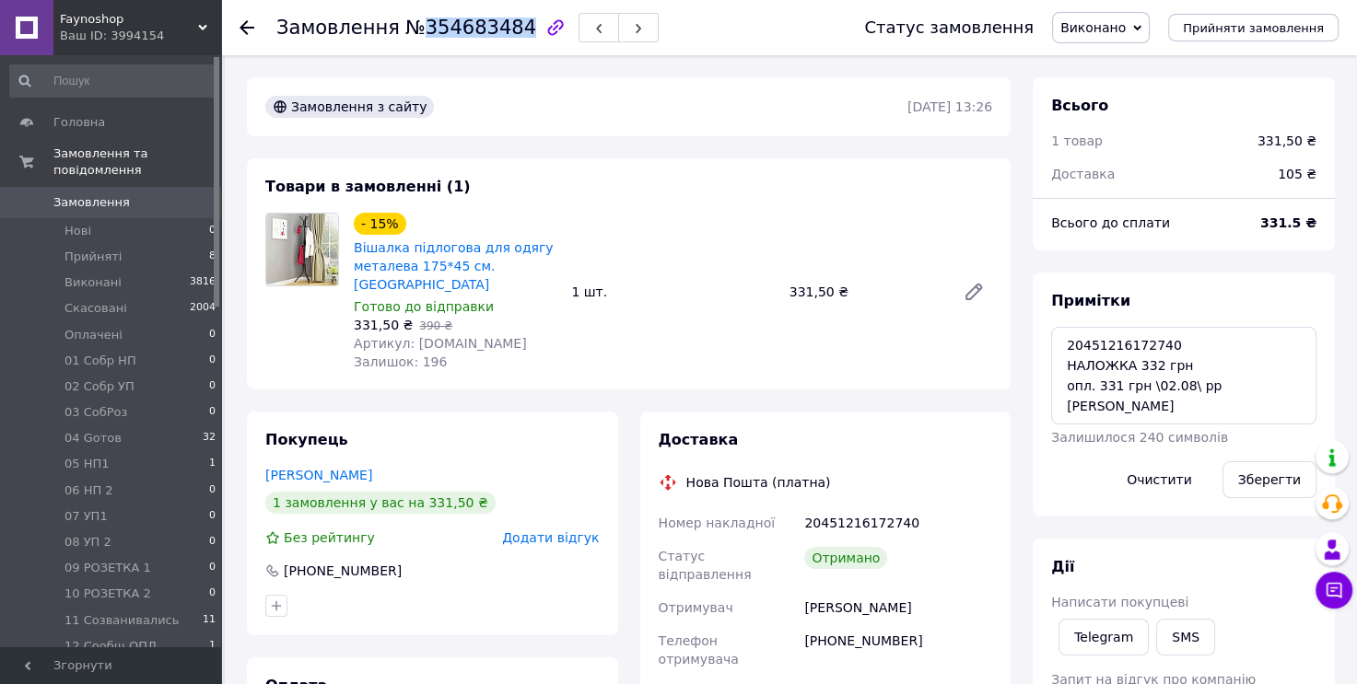
click at [190, 194] on span "0" at bounding box center [195, 202] width 51 height 17
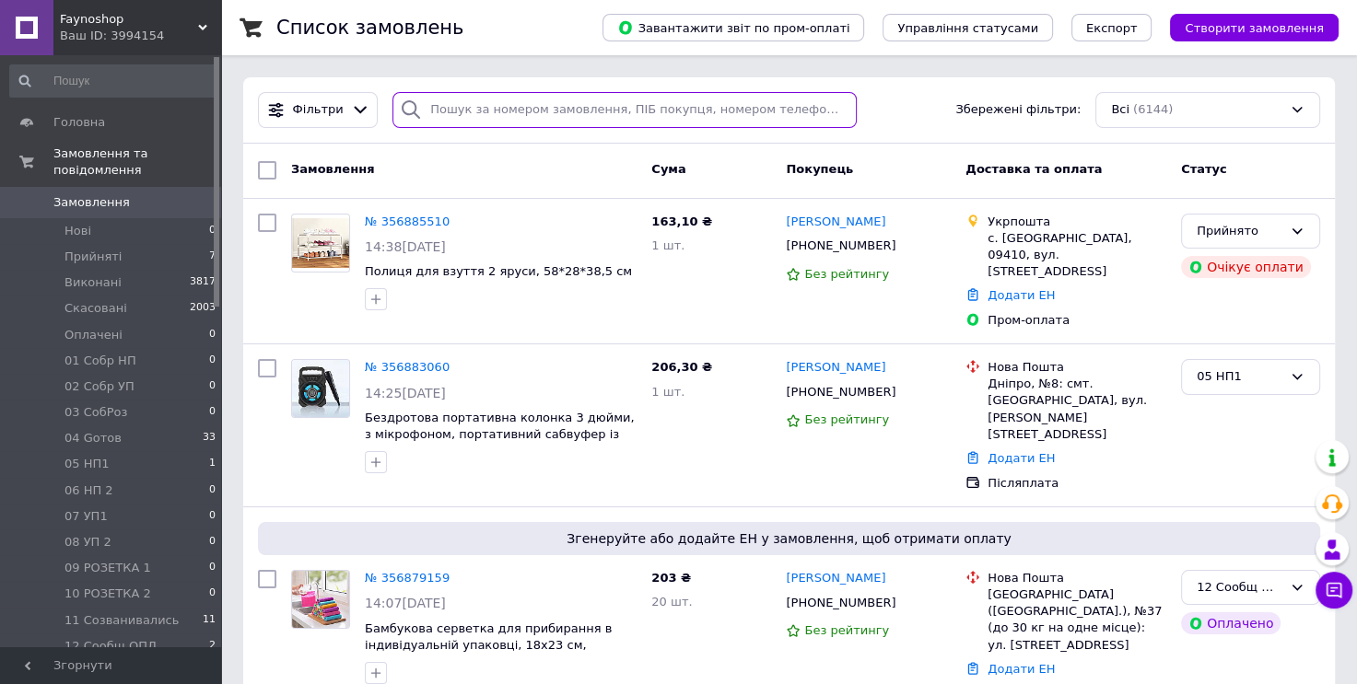
click at [620, 116] on input "search" at bounding box center [624, 110] width 464 height 36
paste input "20451217109884"
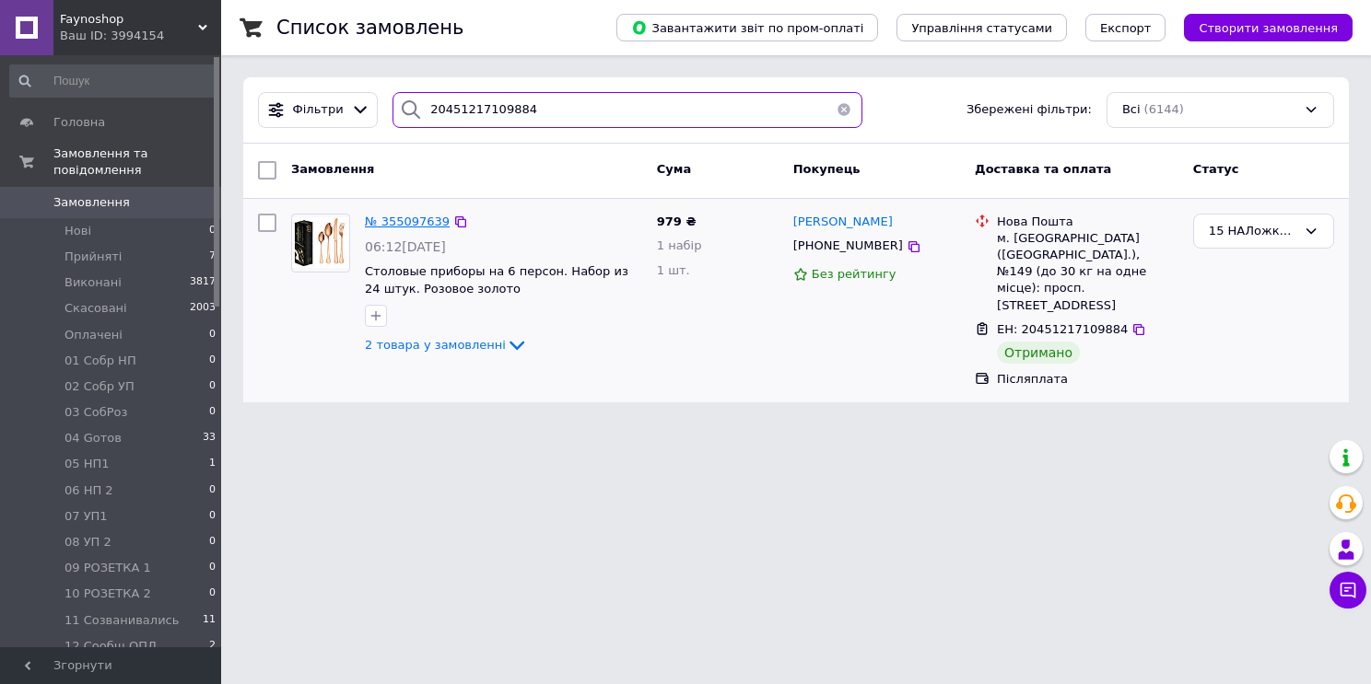
type input "20451217109884"
click at [386, 220] on span "№ 355097639" at bounding box center [407, 222] width 85 height 14
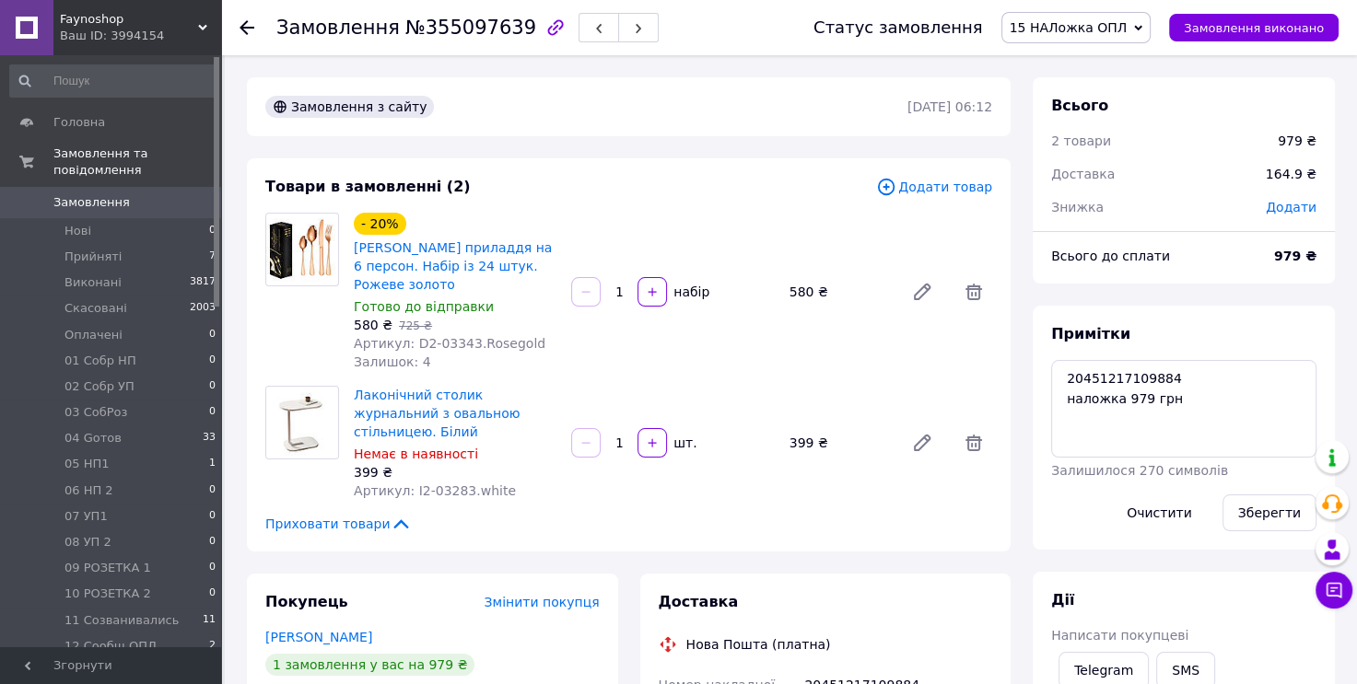
scroll to position [325, 0]
click at [1223, 399] on textarea "20451217109884 наложка 979 грн" at bounding box center [1183, 409] width 265 height 98
type textarea "20451217109884 наложка 979 грн опл. 978 грн \03.08\ рр [PERSON_NAME]"
click at [1293, 531] on div "Зберегти" at bounding box center [1269, 513] width 109 height 52
click at [1290, 520] on button "Зберегти" at bounding box center [1269, 513] width 94 height 37
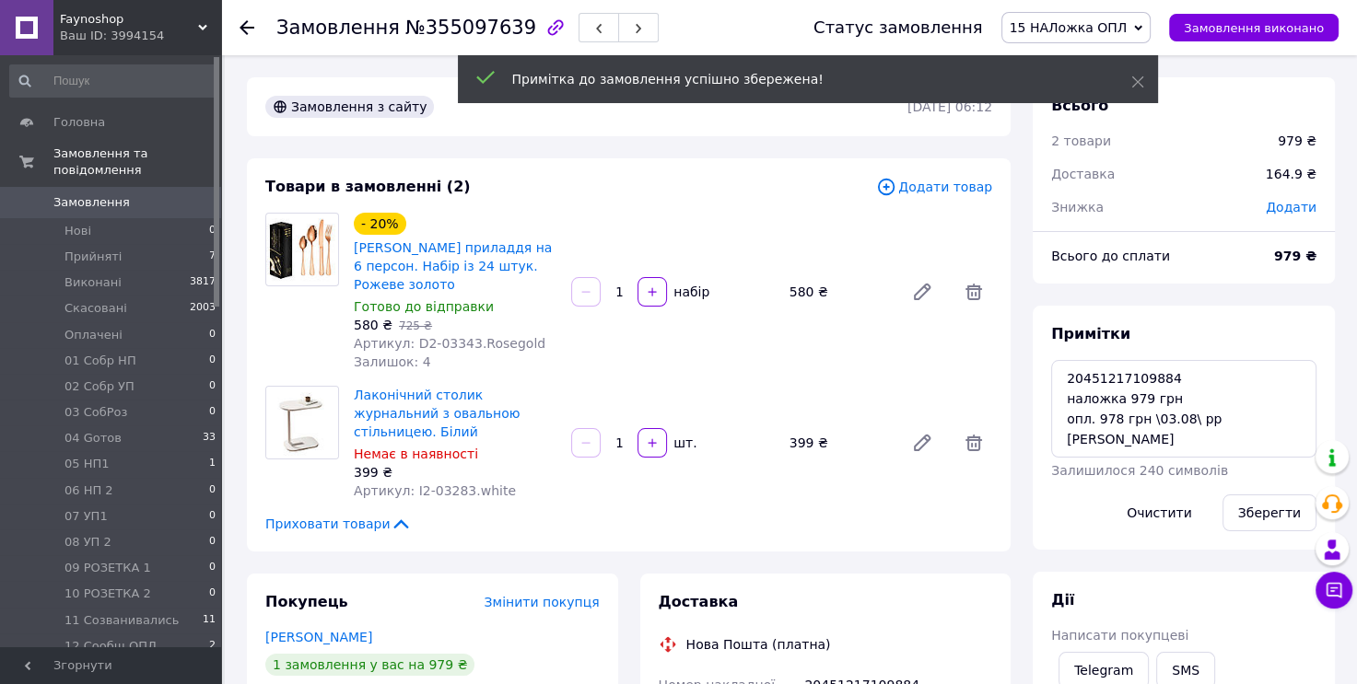
scroll to position [370, 0]
click at [1142, 24] on icon at bounding box center [1138, 28] width 8 height 8
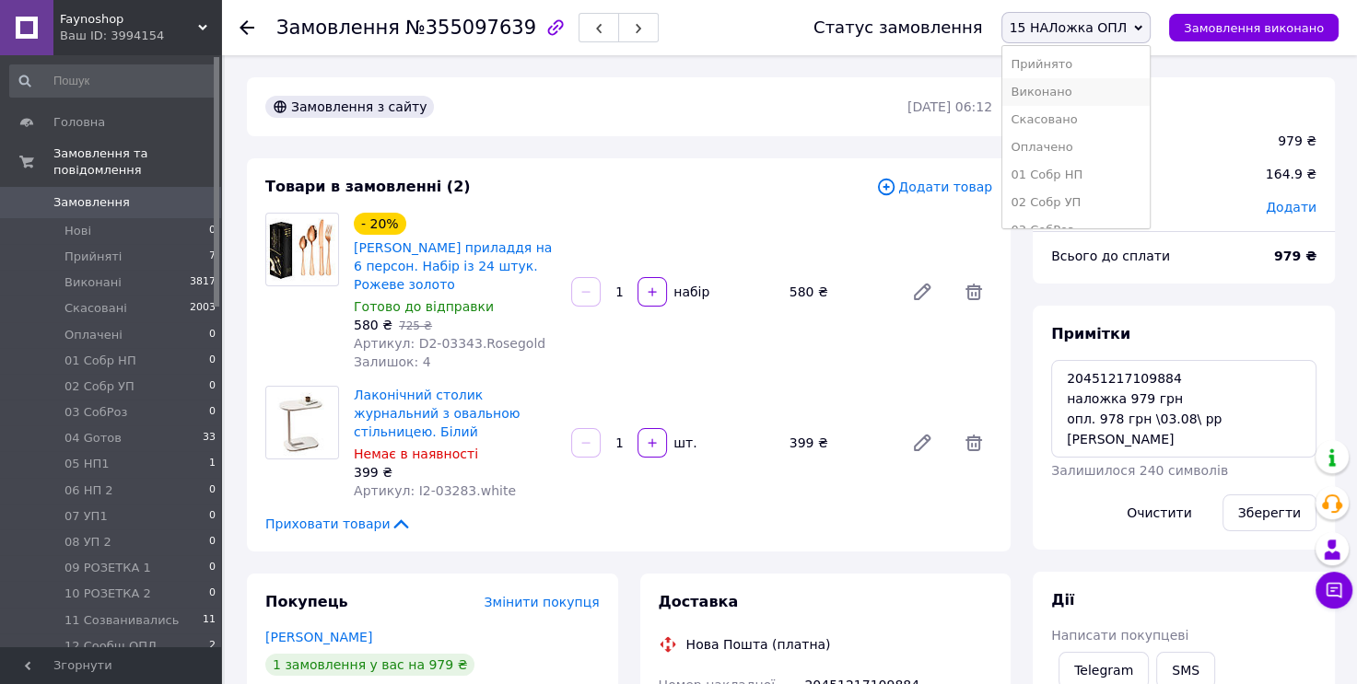
click at [1141, 89] on li "Виконано" at bounding box center [1076, 92] width 148 height 28
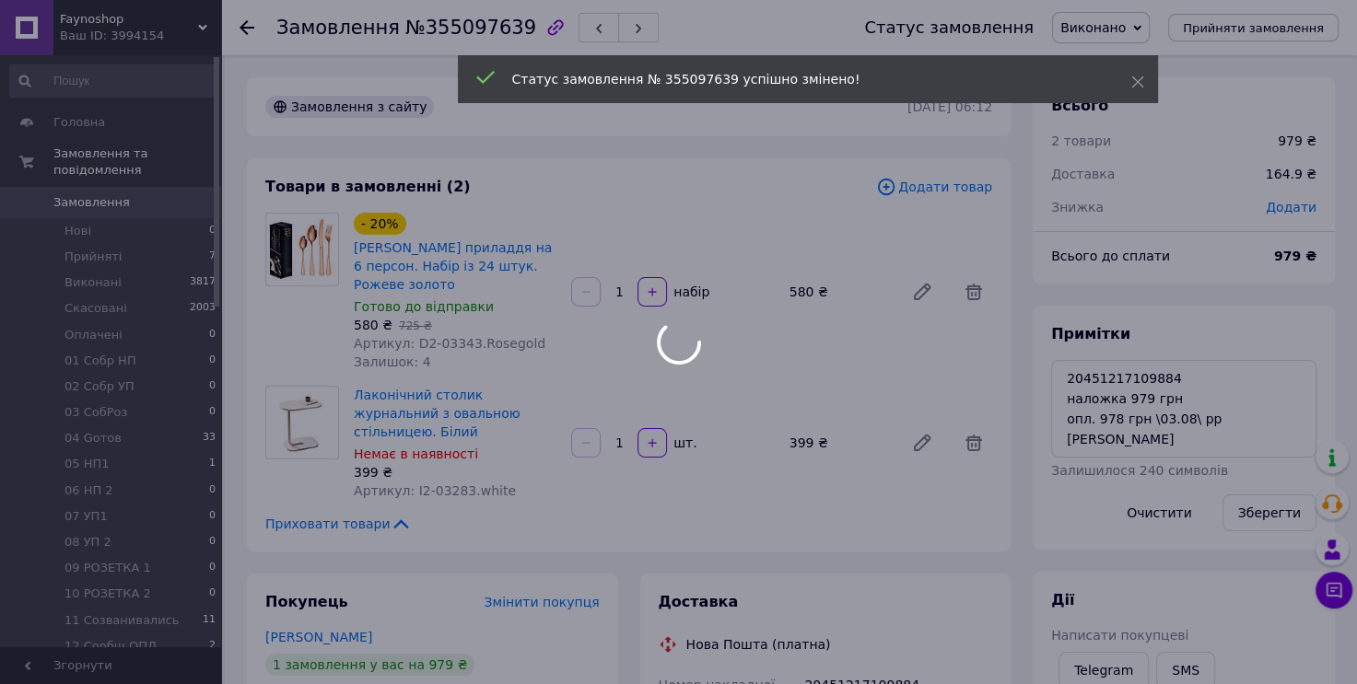
click at [472, 29] on div at bounding box center [678, 342] width 1357 height 684
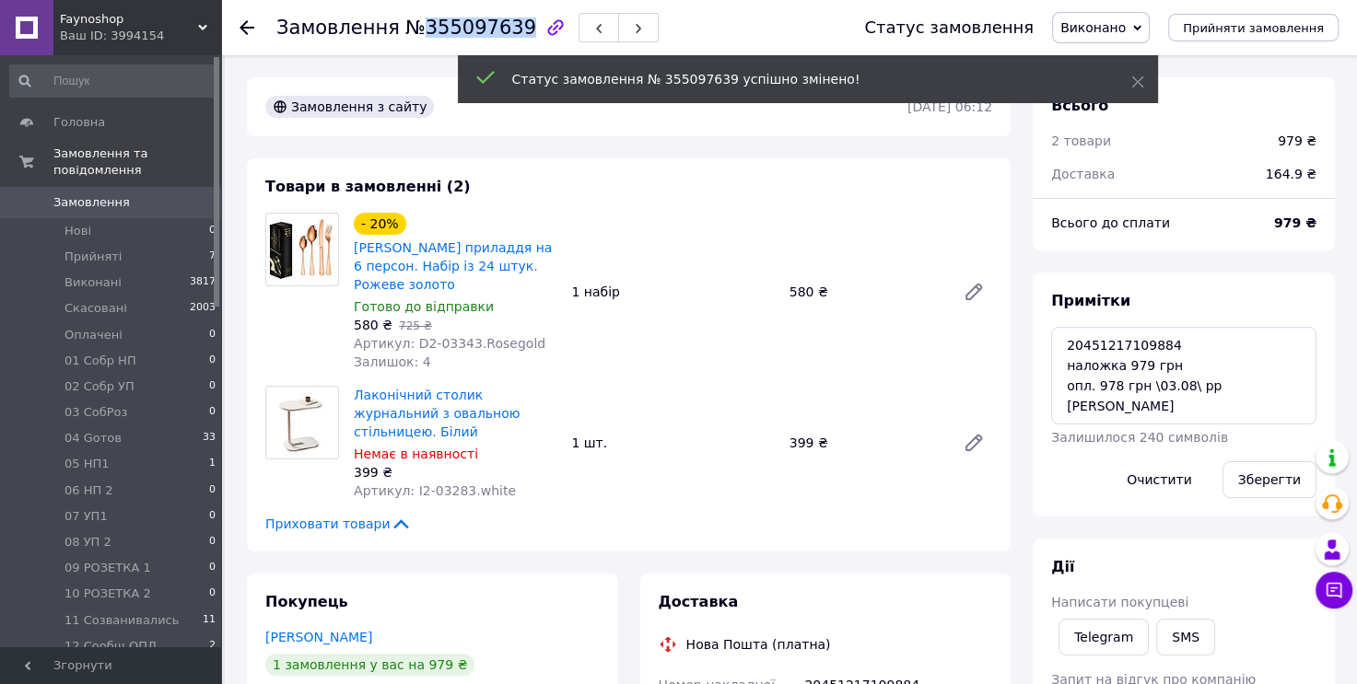
click at [472, 29] on span "№355097639" at bounding box center [470, 28] width 131 height 22
copy span "355097639"
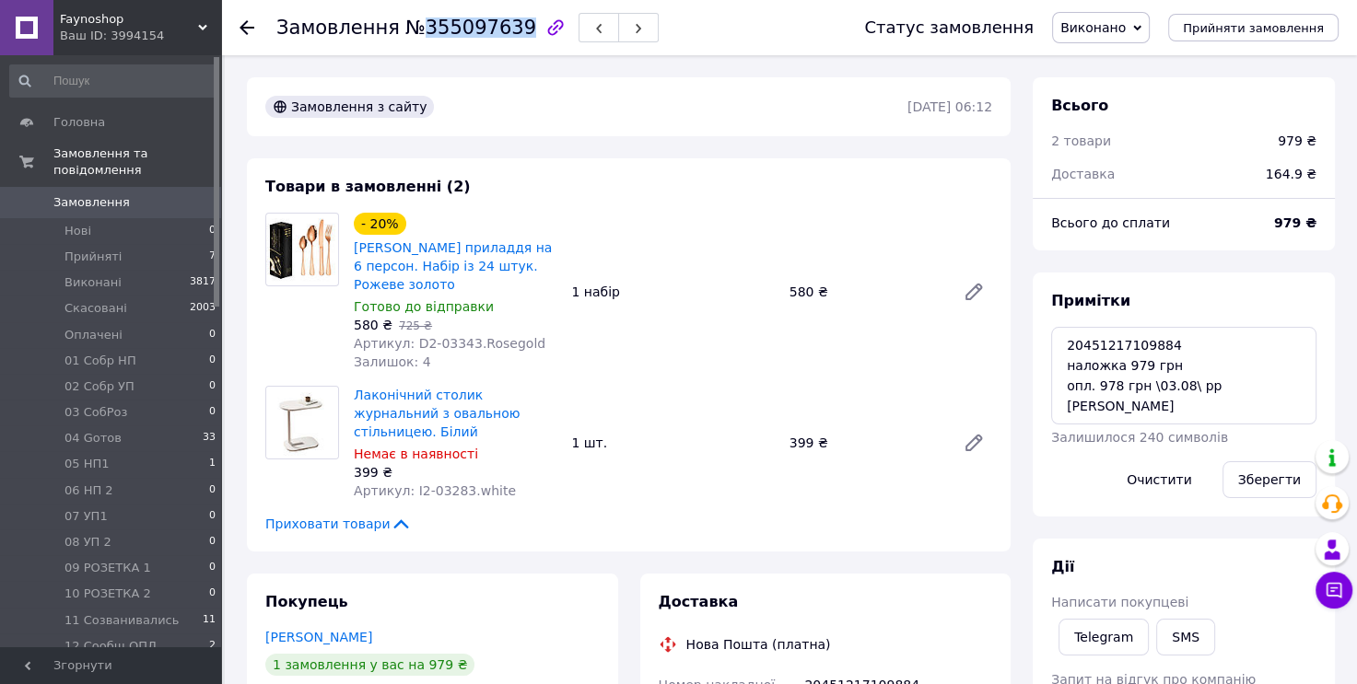
click at [193, 194] on span "0" at bounding box center [195, 202] width 51 height 17
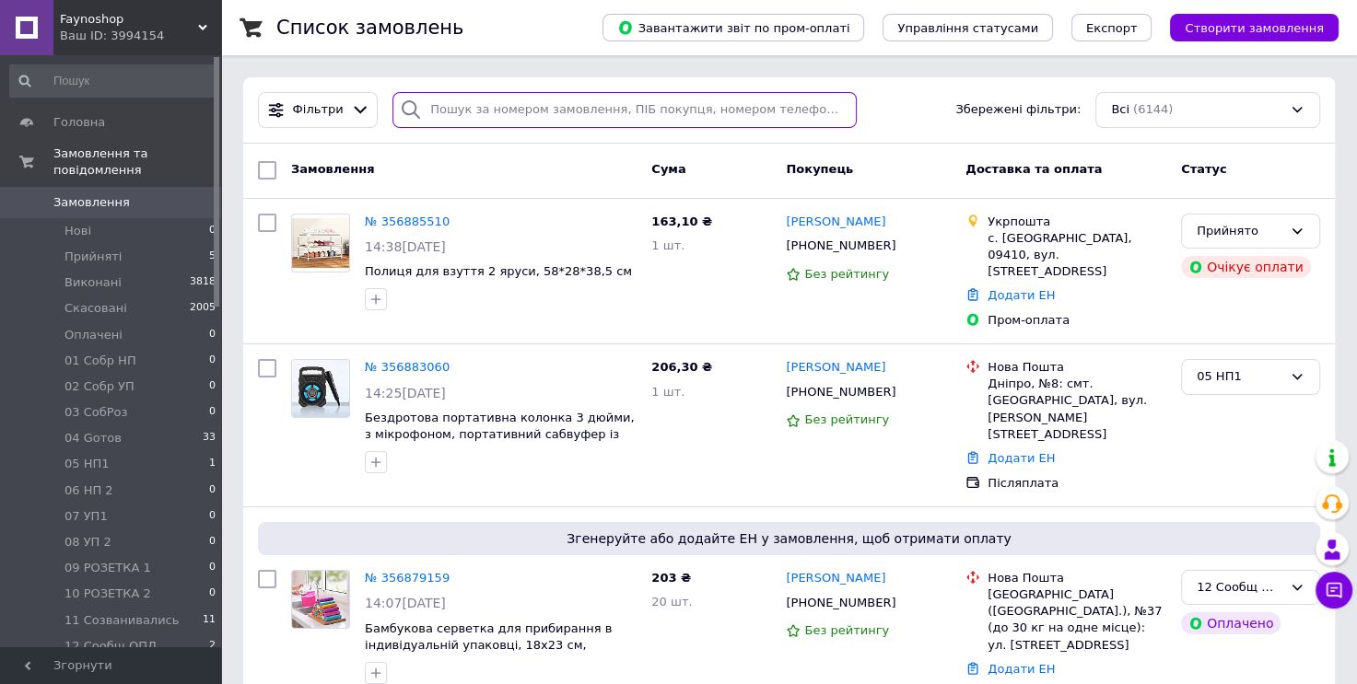
click at [515, 100] on input "search" at bounding box center [624, 110] width 464 height 36
paste input "20451216911558"
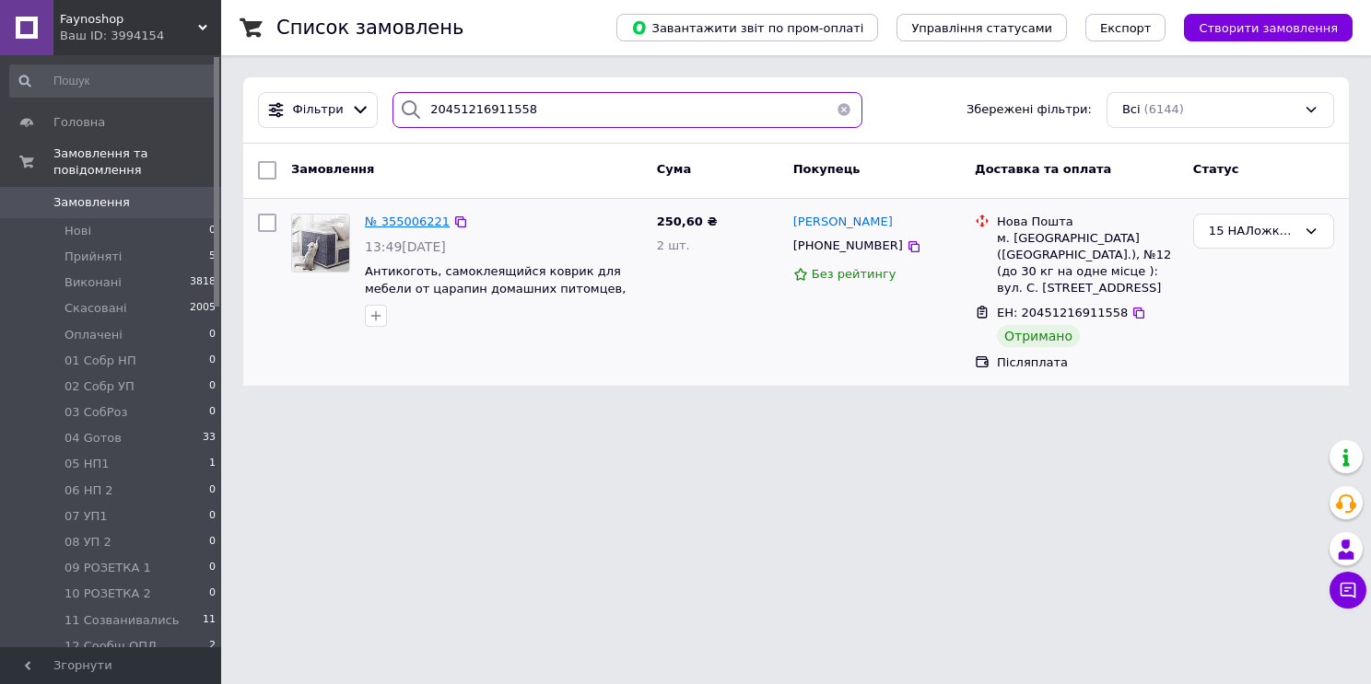
type input "20451216911558"
click at [435, 224] on span "№ 355006221" at bounding box center [407, 222] width 85 height 14
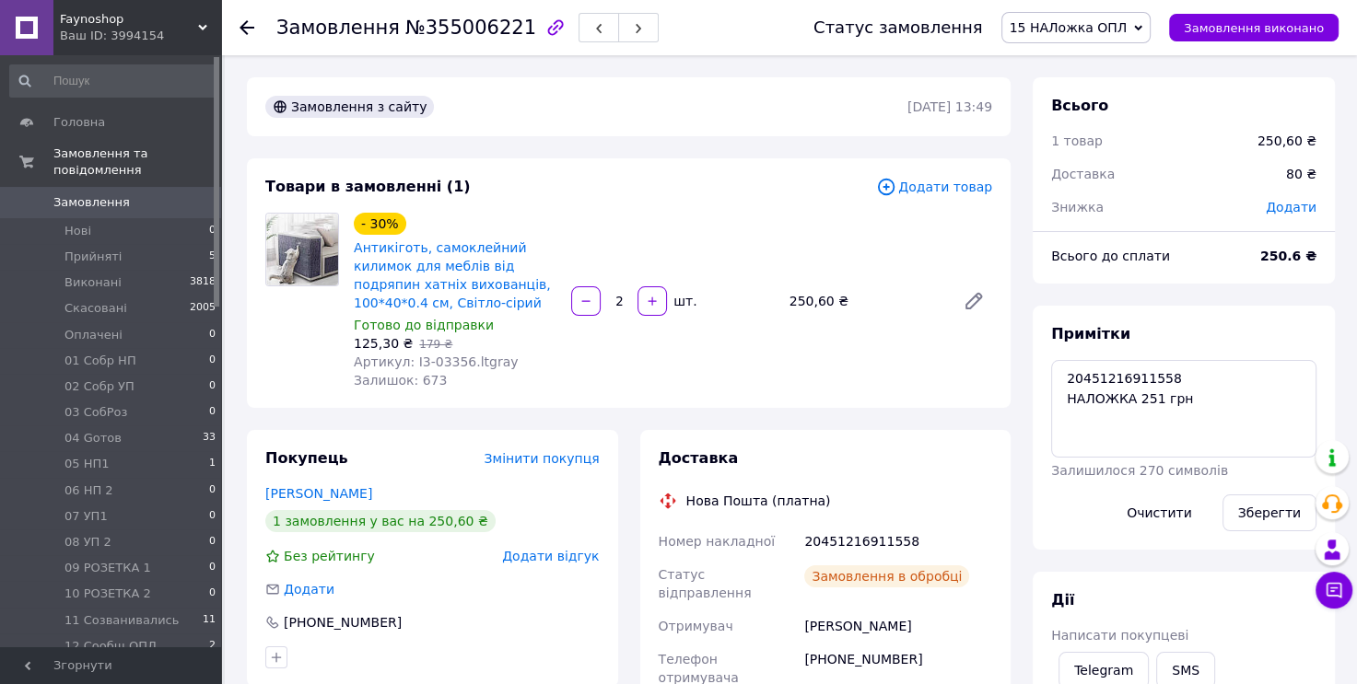
scroll to position [541, 0]
click at [1204, 401] on textarea "20451216911558 НАЛОЖКА 251 грн" at bounding box center [1183, 409] width 265 height 98
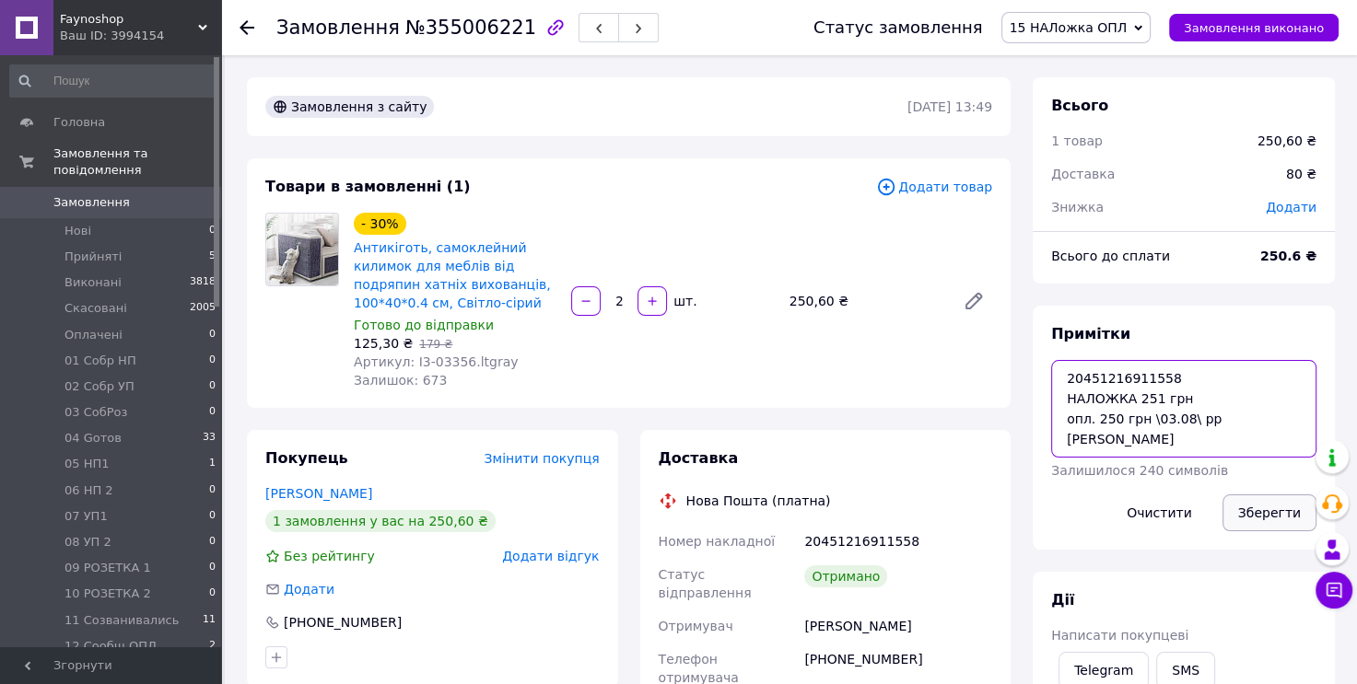
type textarea "20451216911558 НАЛОЖКА 251 грн опл. 250 грн \03.08\ рр [PERSON_NAME]"
click at [1286, 524] on button "Зберегти" at bounding box center [1269, 513] width 94 height 37
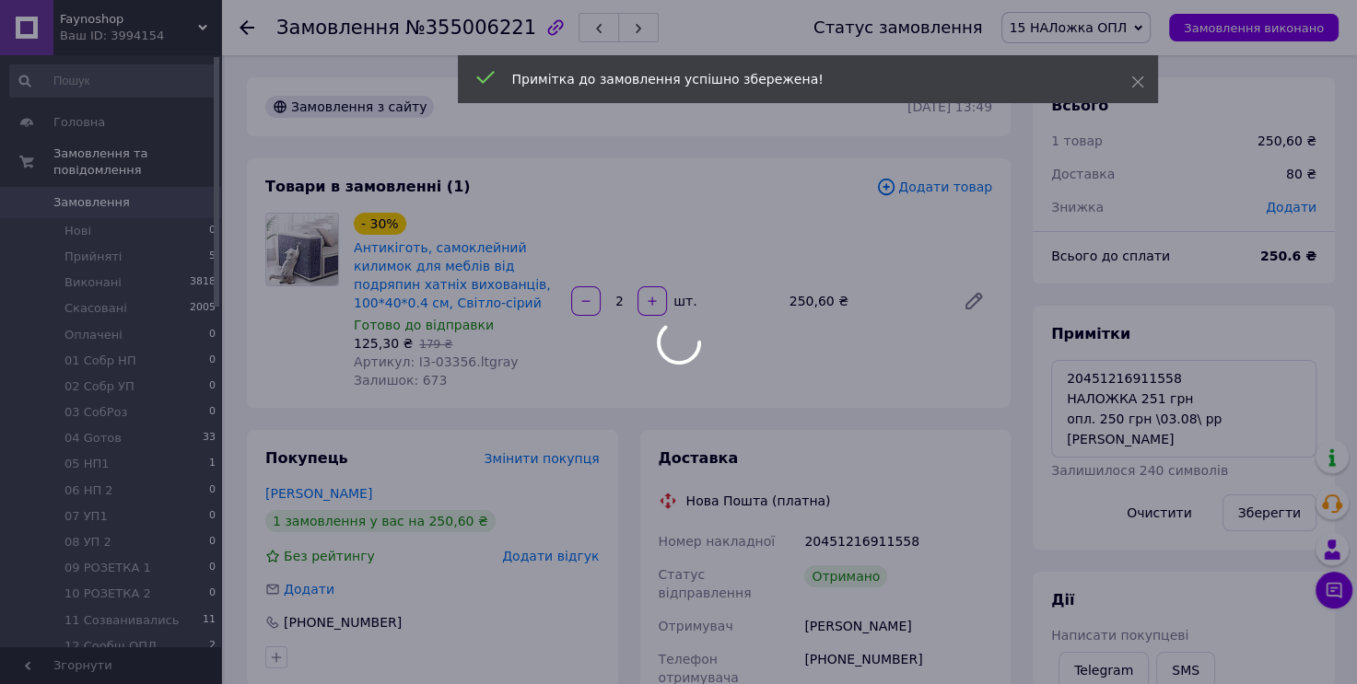
scroll to position [586, 0]
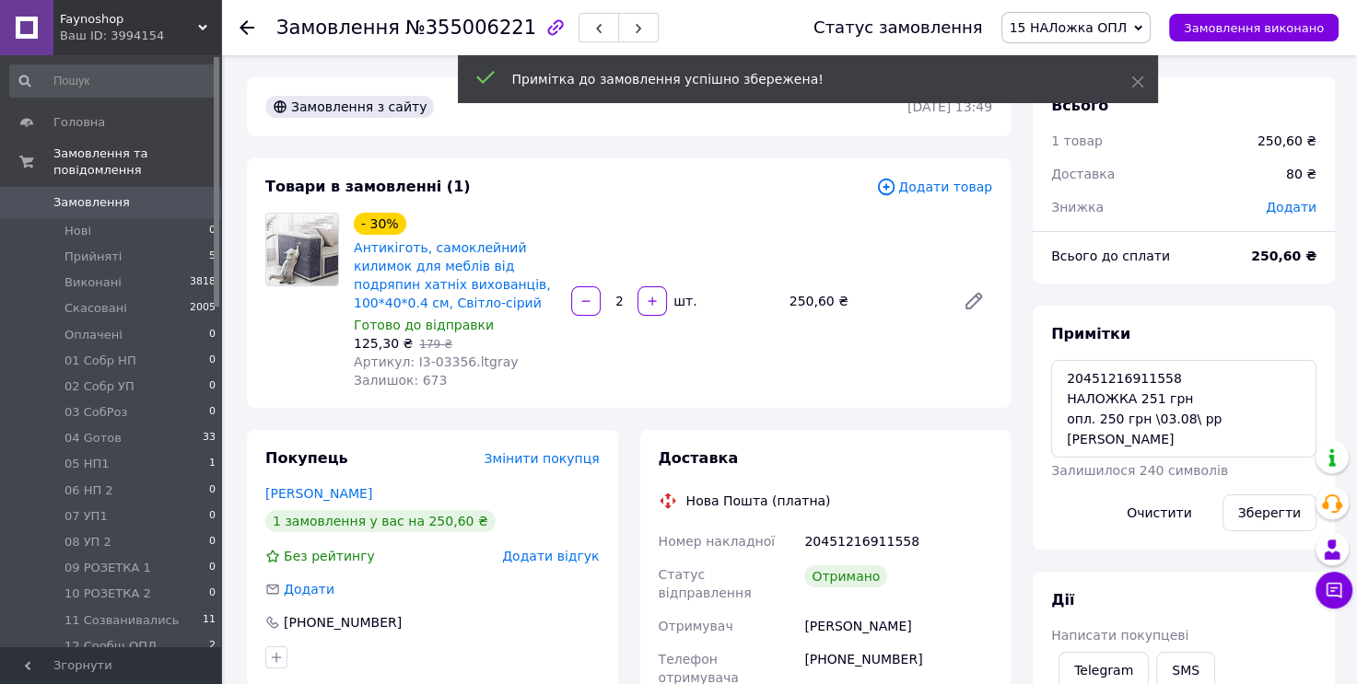
click at [1142, 25] on icon at bounding box center [1138, 28] width 8 height 8
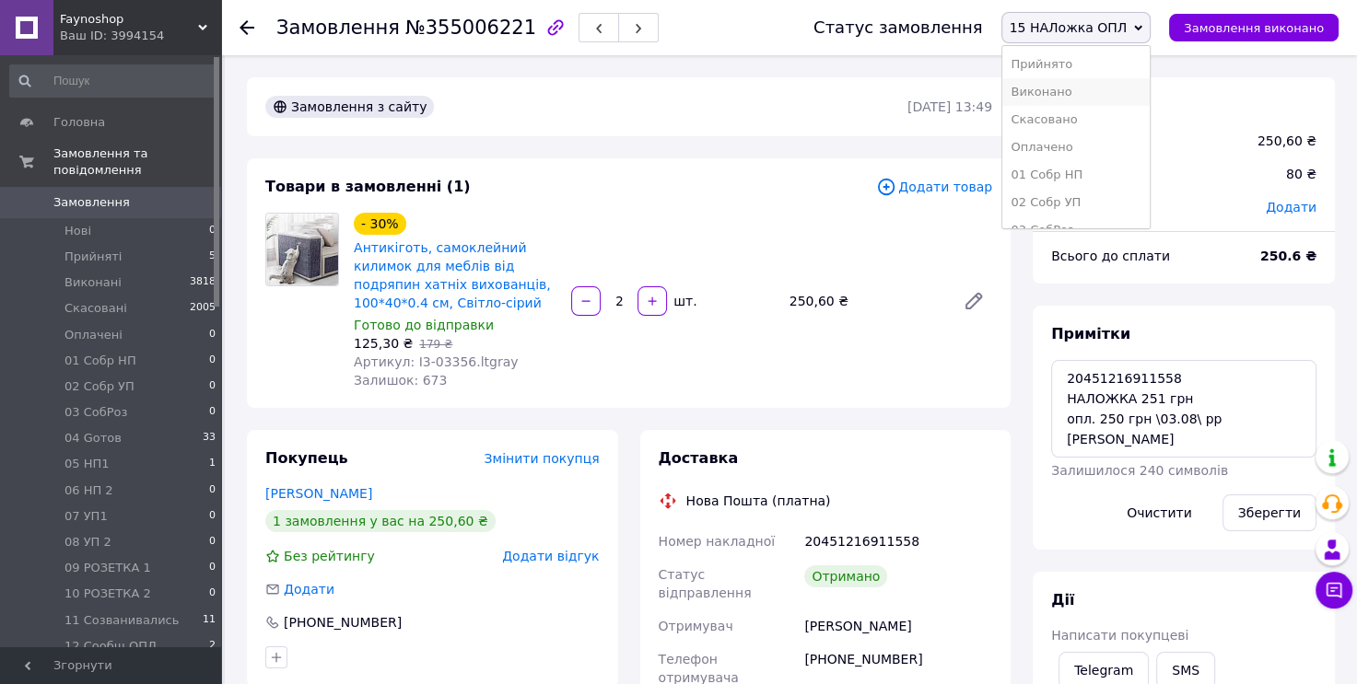
click at [1131, 94] on li "Виконано" at bounding box center [1076, 92] width 148 height 28
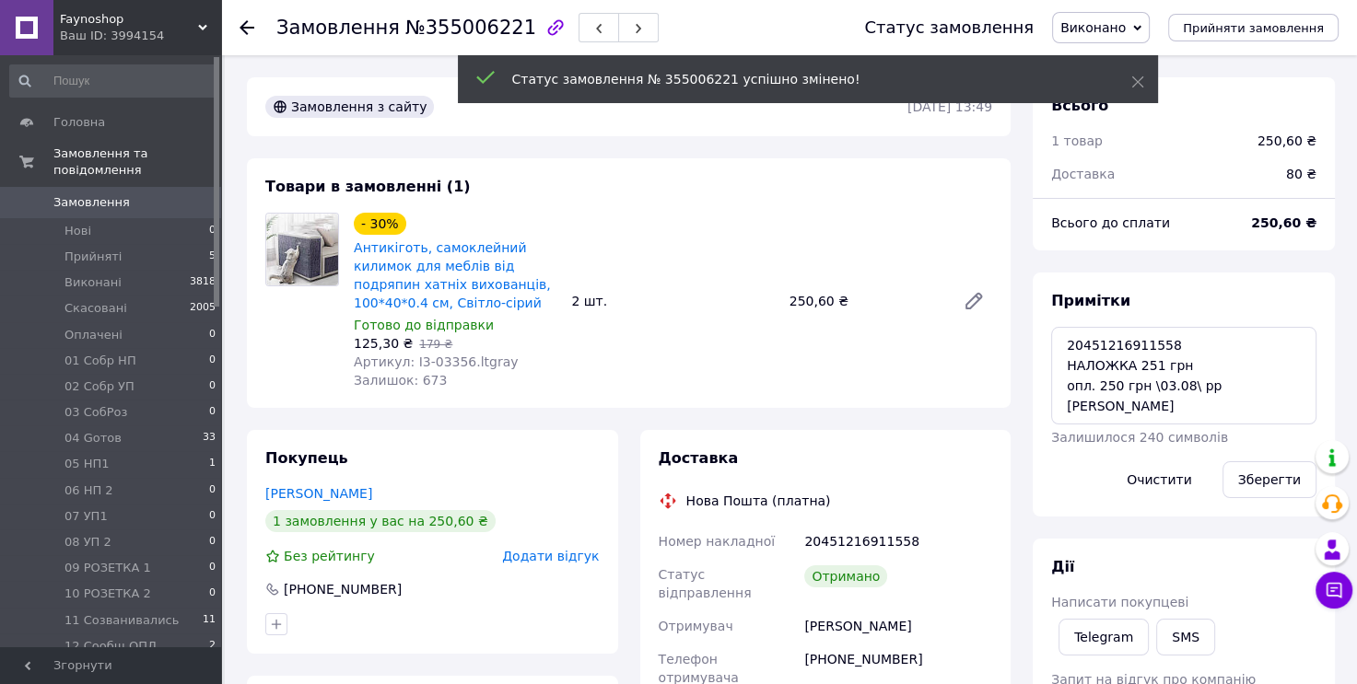
click at [476, 27] on span "№355006221" at bounding box center [470, 28] width 131 height 22
copy span "355006221"
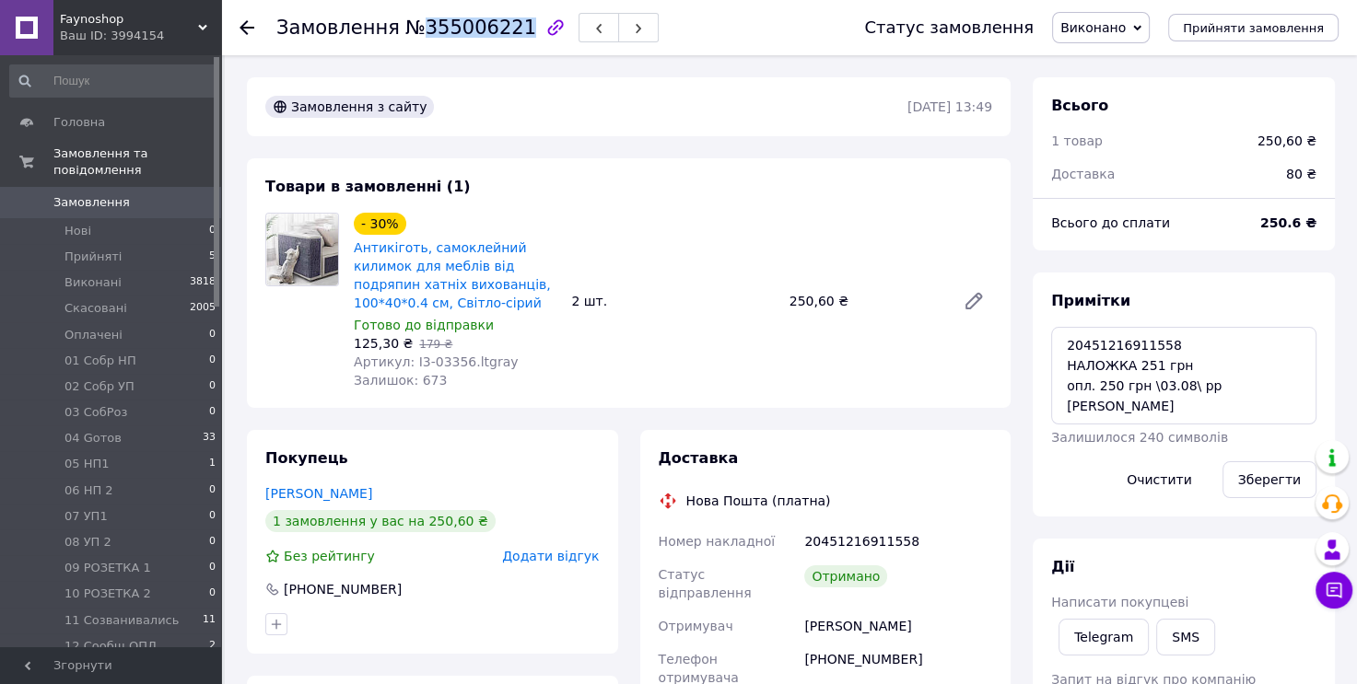
click at [197, 194] on span "0" at bounding box center [195, 202] width 51 height 17
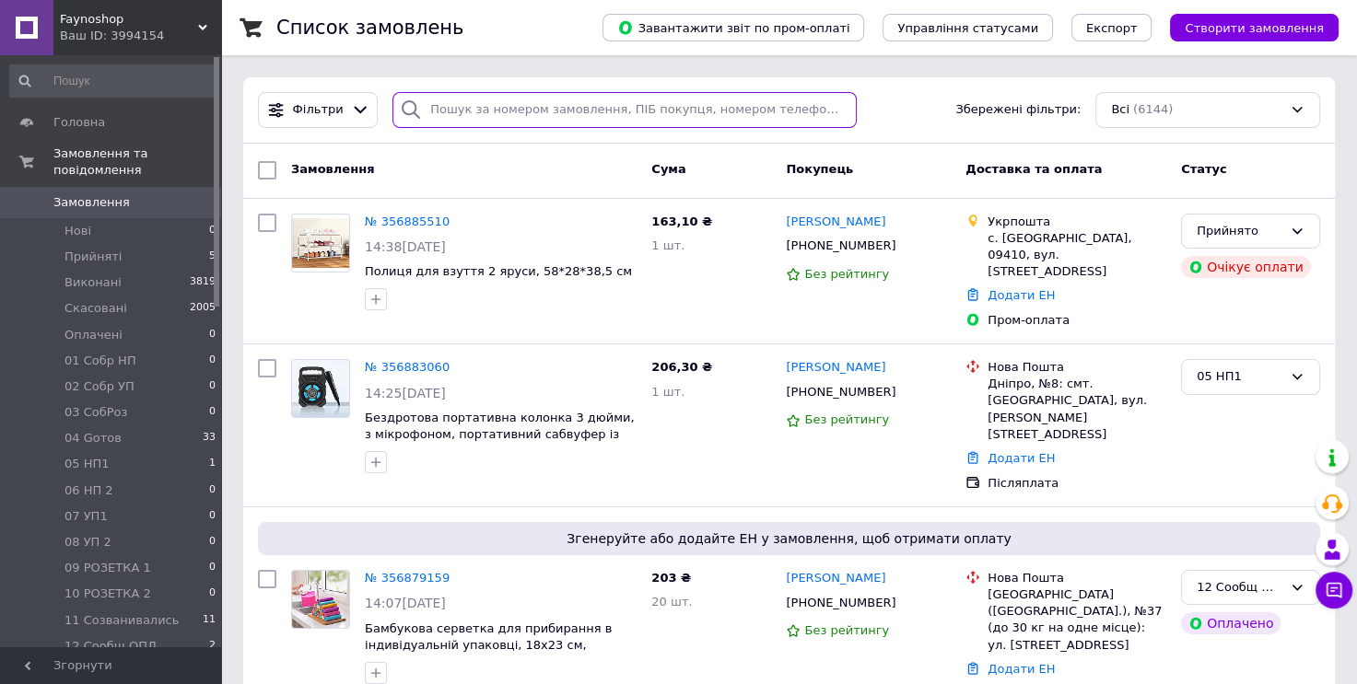
click at [479, 104] on input "search" at bounding box center [624, 110] width 464 height 36
paste input "20451217922739"
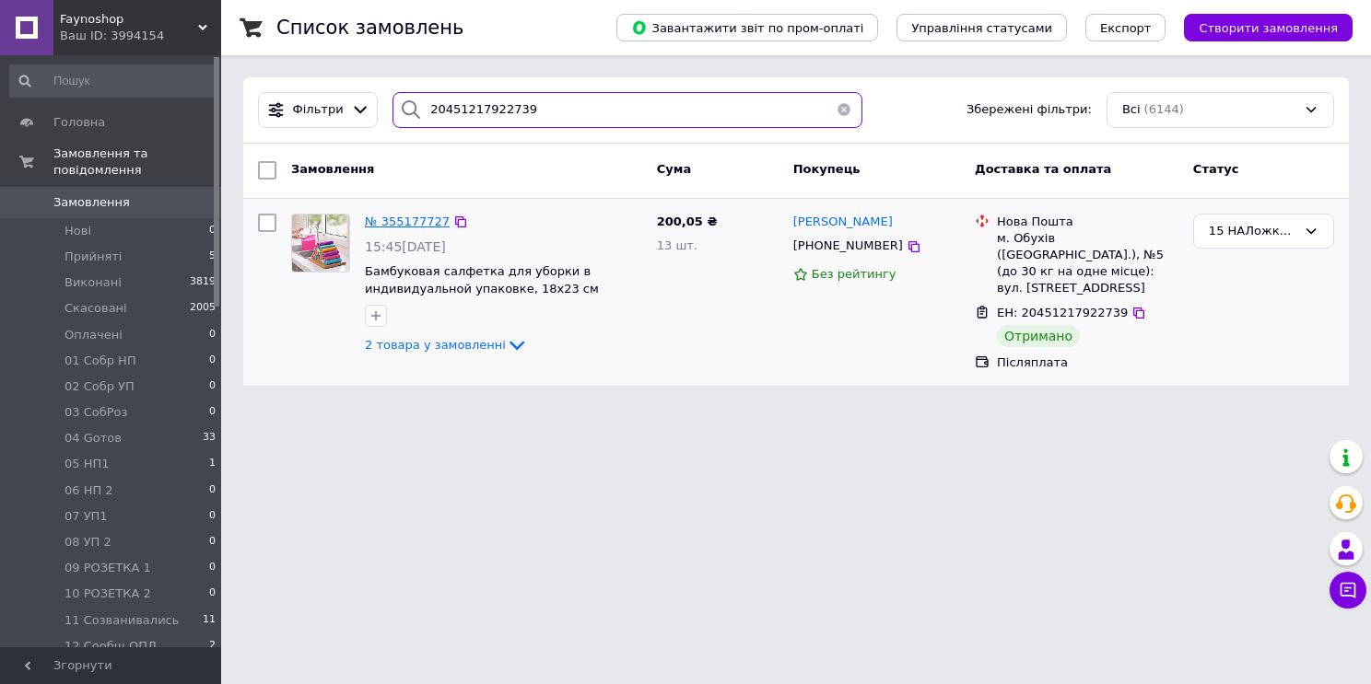
type input "20451217922739"
click at [416, 216] on span "№ 355177727" at bounding box center [407, 222] width 85 height 14
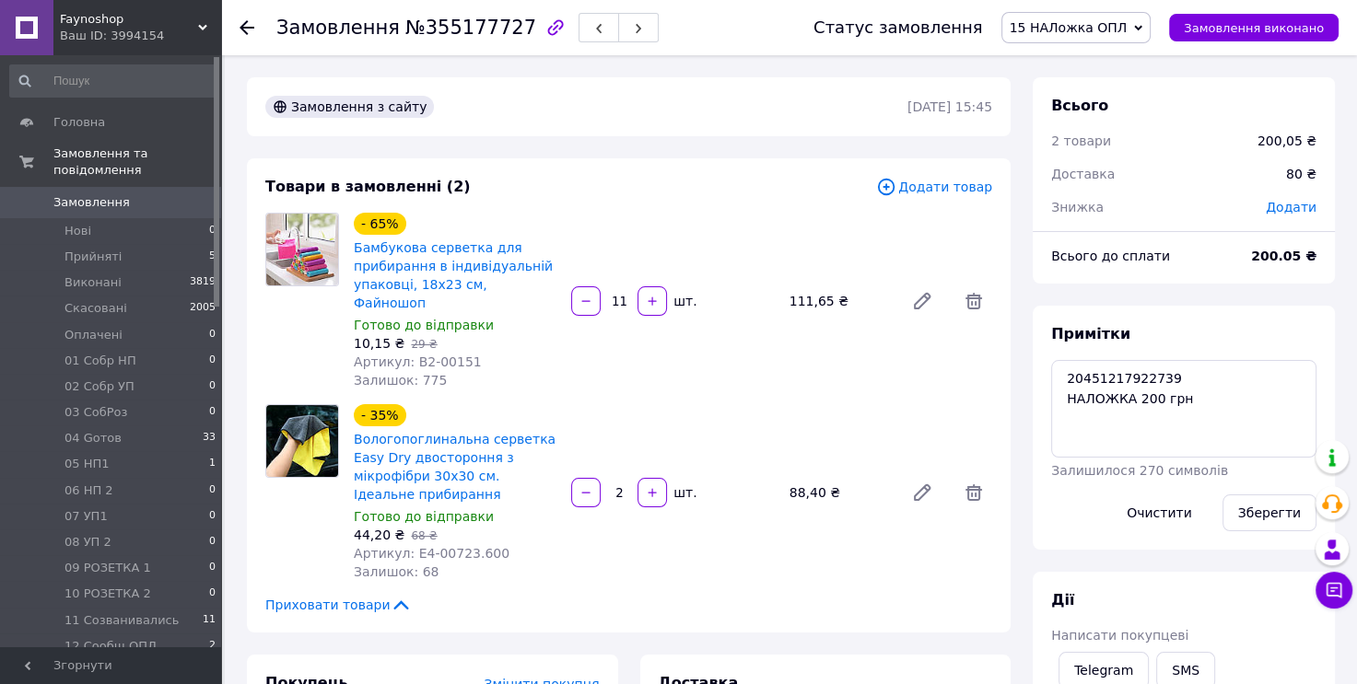
scroll to position [612, 0]
click at [1212, 387] on textarea "20451217922739 НАЛОЖКА 200 грн" at bounding box center [1183, 409] width 265 height 98
click at [1217, 400] on textarea "20451217922739 НАЛОЖКА 200 грн" at bounding box center [1183, 409] width 265 height 98
type textarea "20451217922739 НАЛОЖКА 200 грн опл. 196.70 грн \03.08\ рр [PERSON_NAME]"
click at [1291, 520] on button "Зберегти" at bounding box center [1269, 513] width 94 height 37
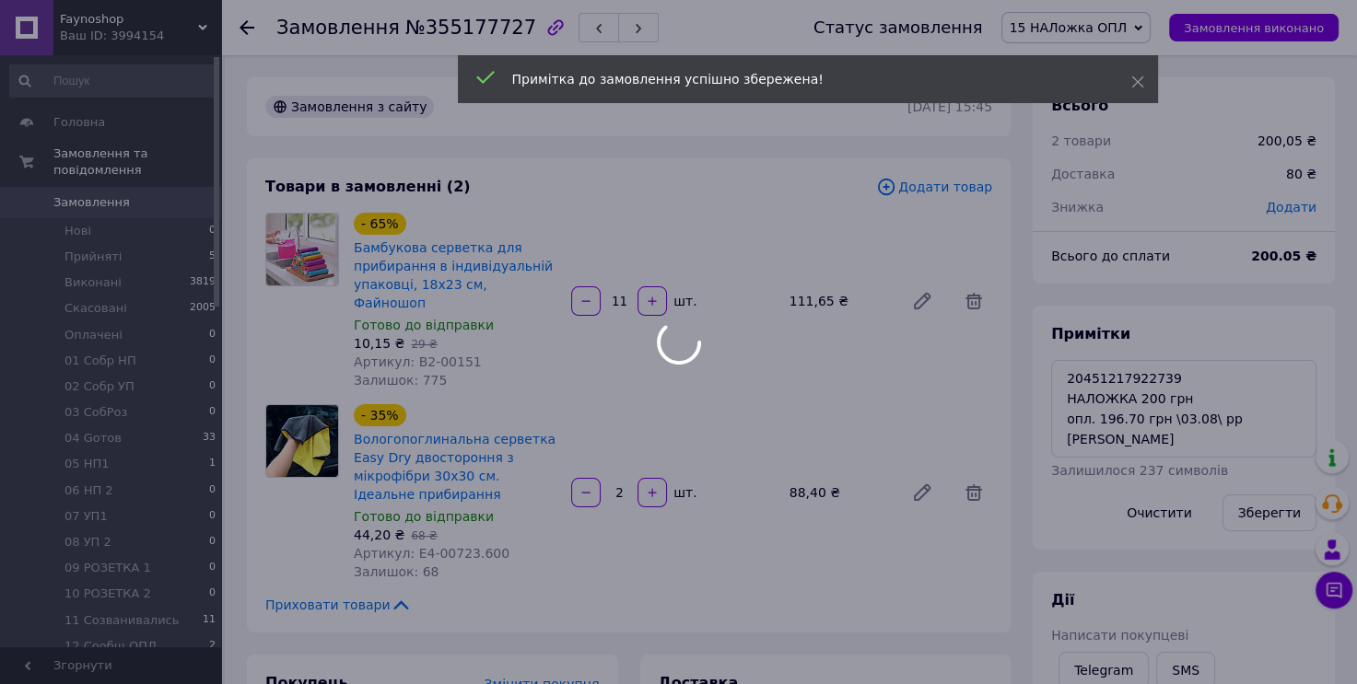
scroll to position [656, 0]
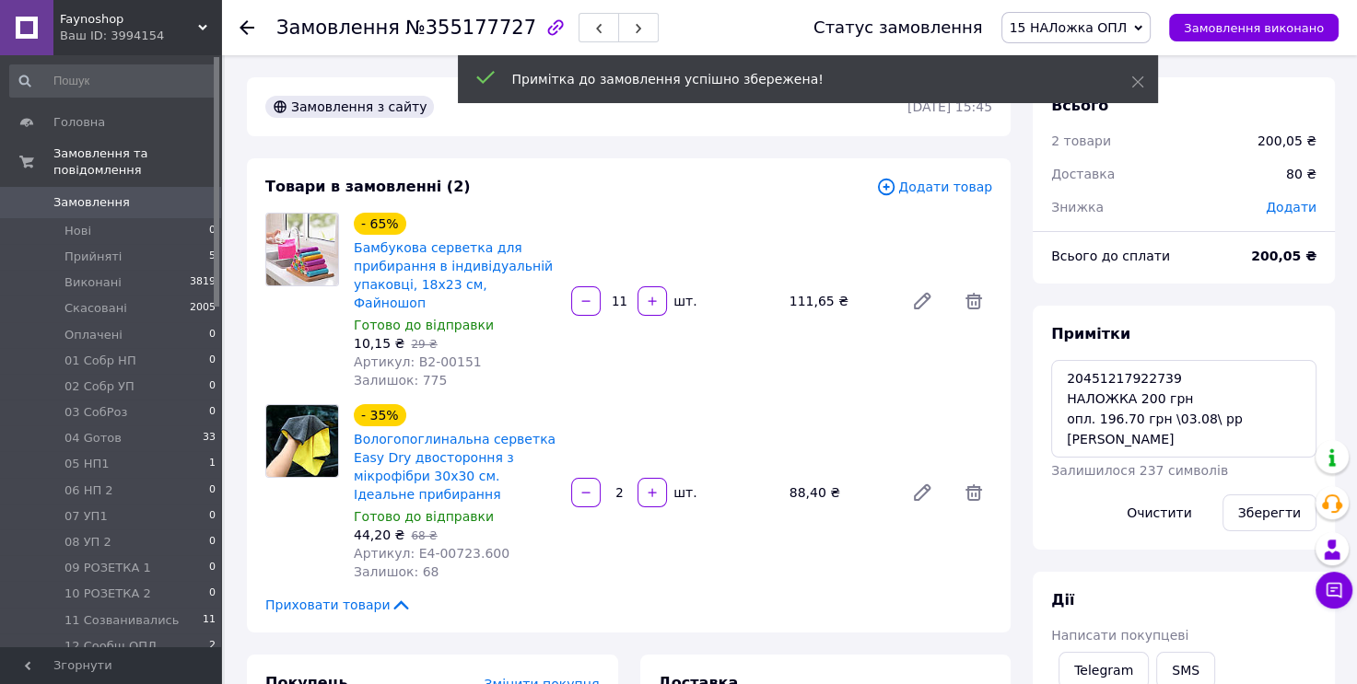
click at [1142, 30] on icon at bounding box center [1138, 28] width 8 height 8
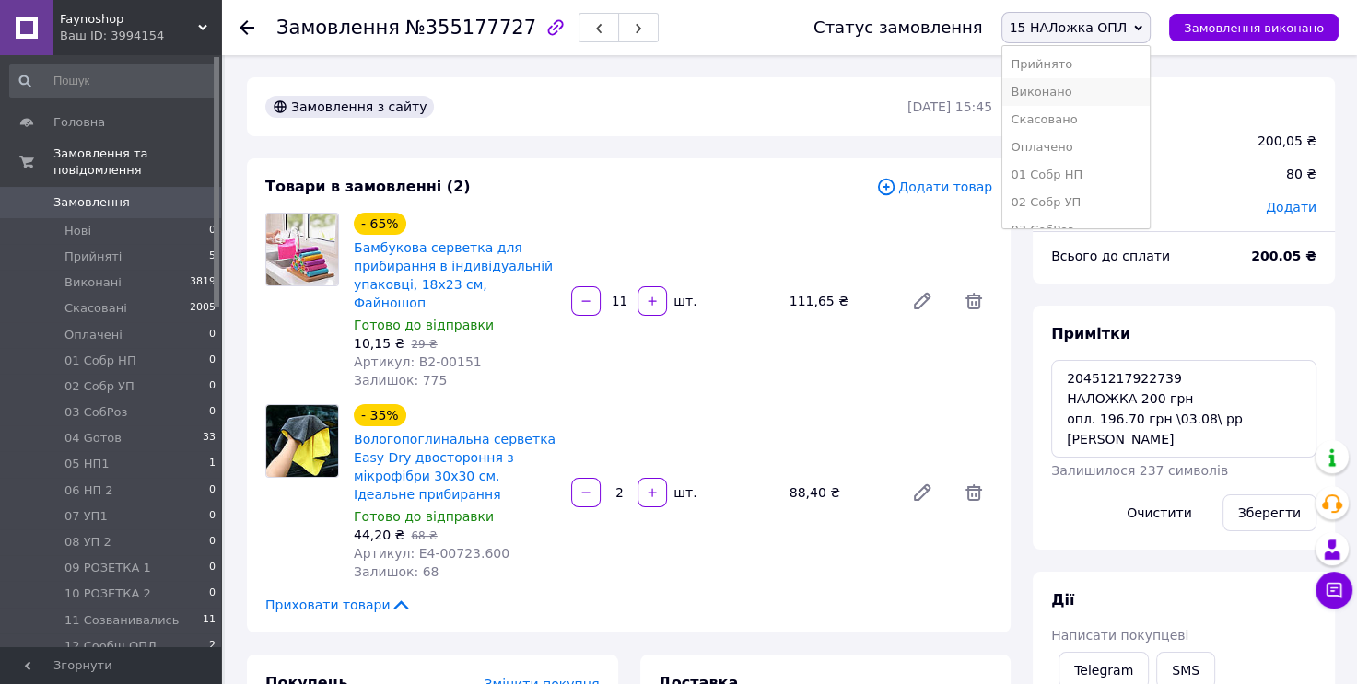
click at [1129, 99] on li "Виконано" at bounding box center [1076, 92] width 148 height 28
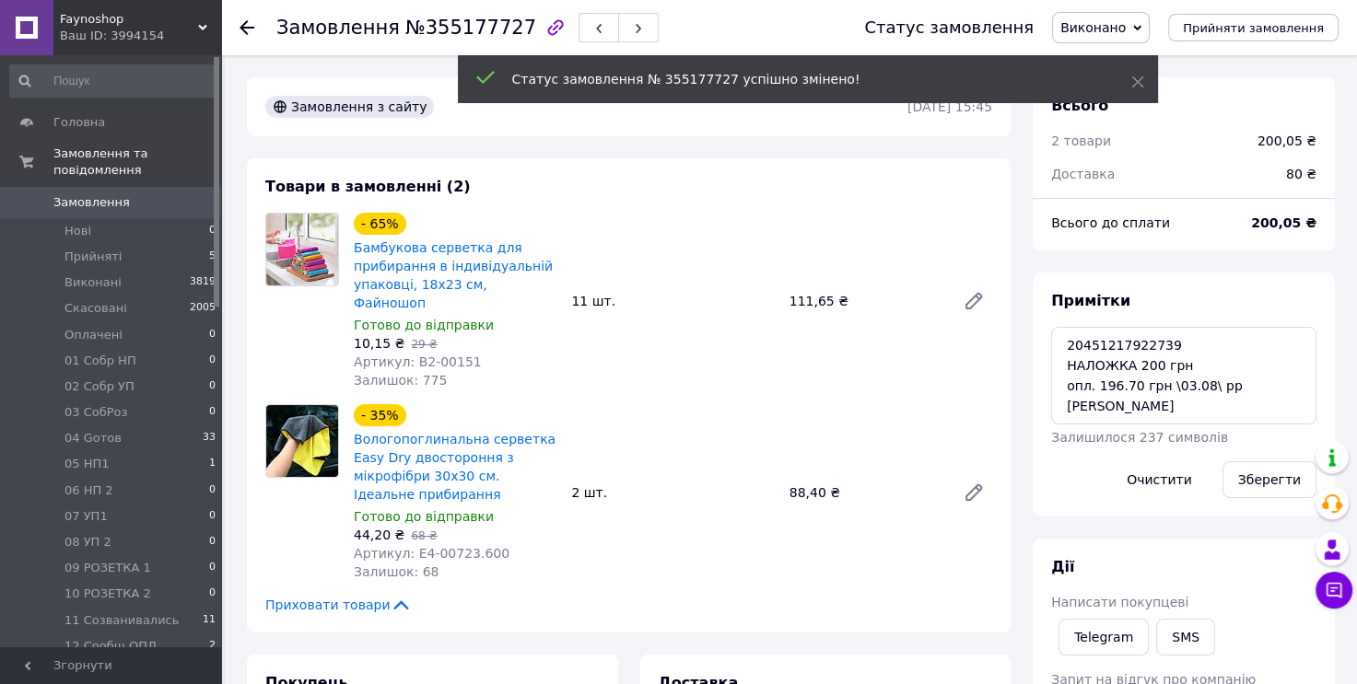
scroll to position [700, 0]
click at [492, 25] on span "№355177727" at bounding box center [470, 28] width 131 height 22
copy span "355177727"
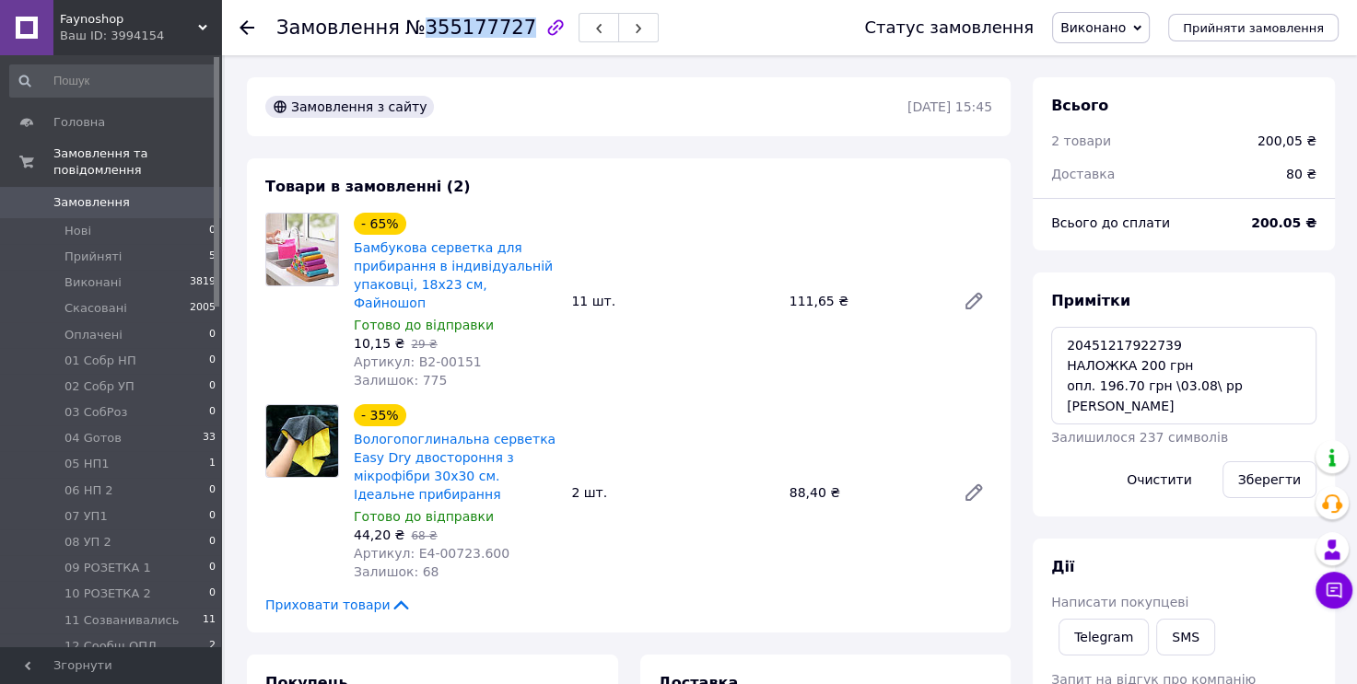
click at [163, 194] on span "Замовлення" at bounding box center [111, 202] width 117 height 17
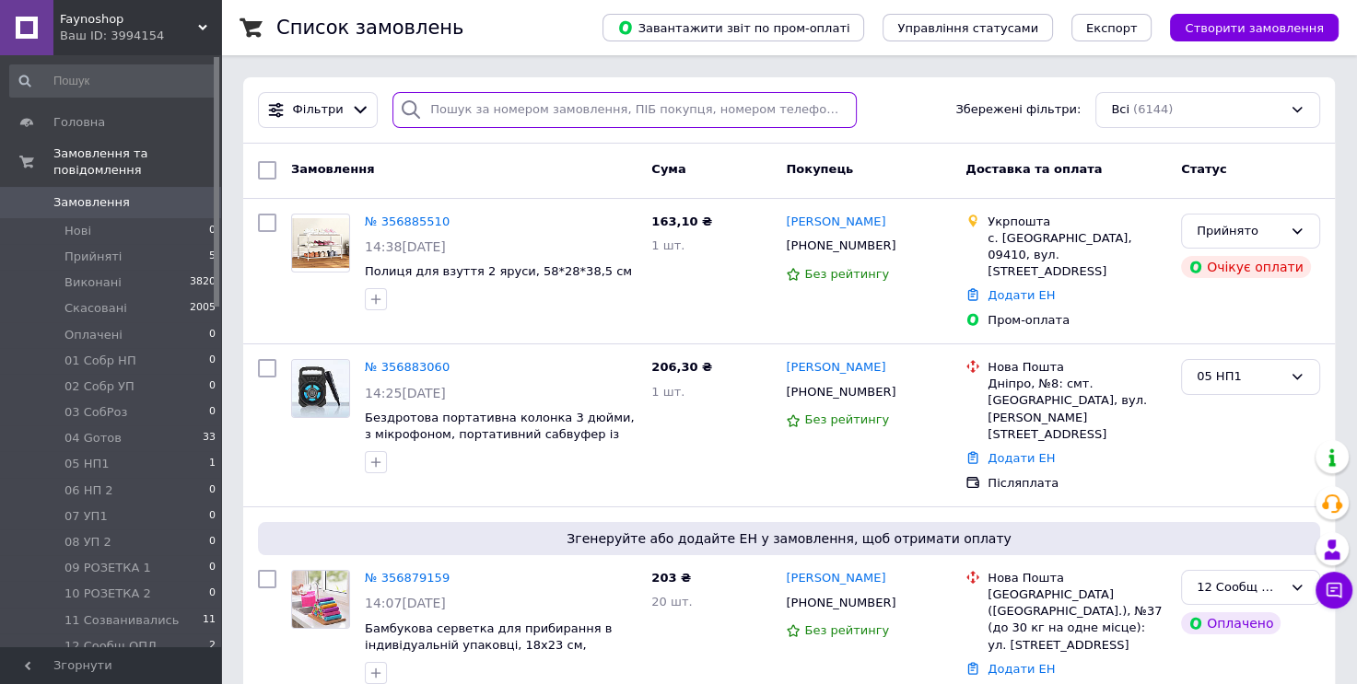
click at [543, 104] on input "search" at bounding box center [624, 110] width 464 height 36
paste input "20451215773358"
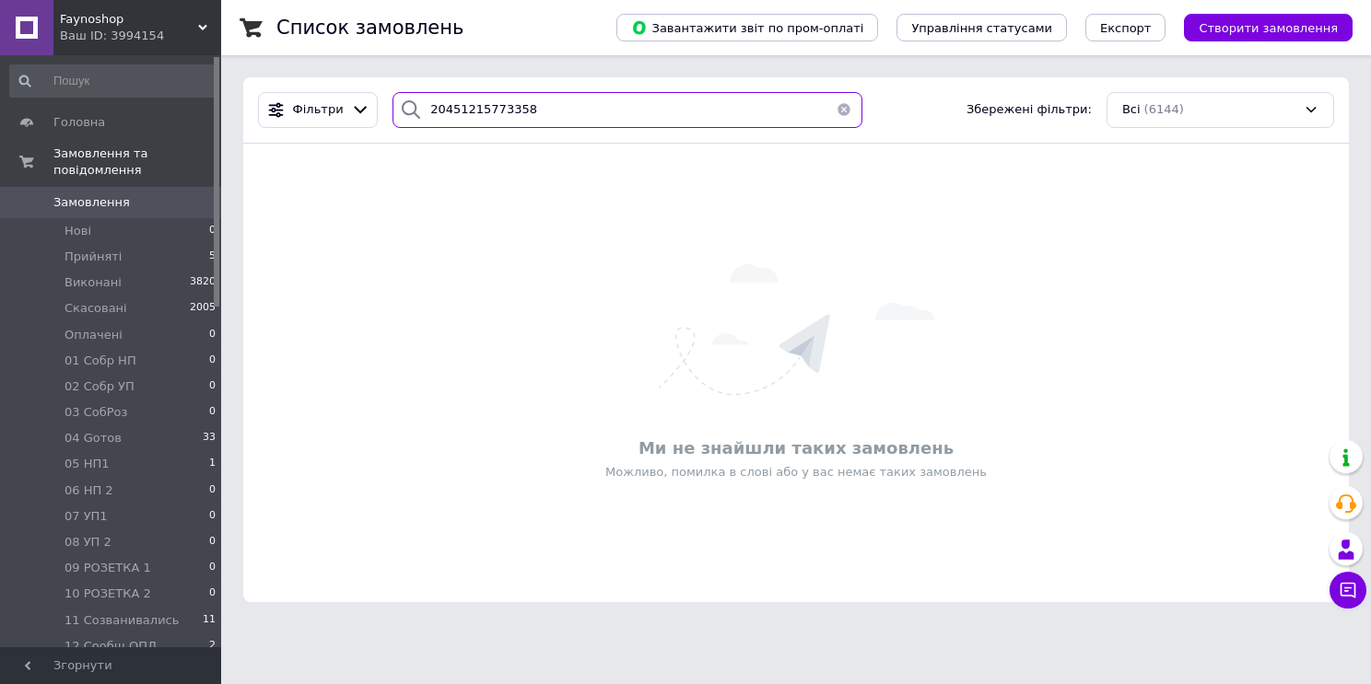
type input "20451215773358"
click at [839, 115] on button "button" at bounding box center [843, 110] width 37 height 36
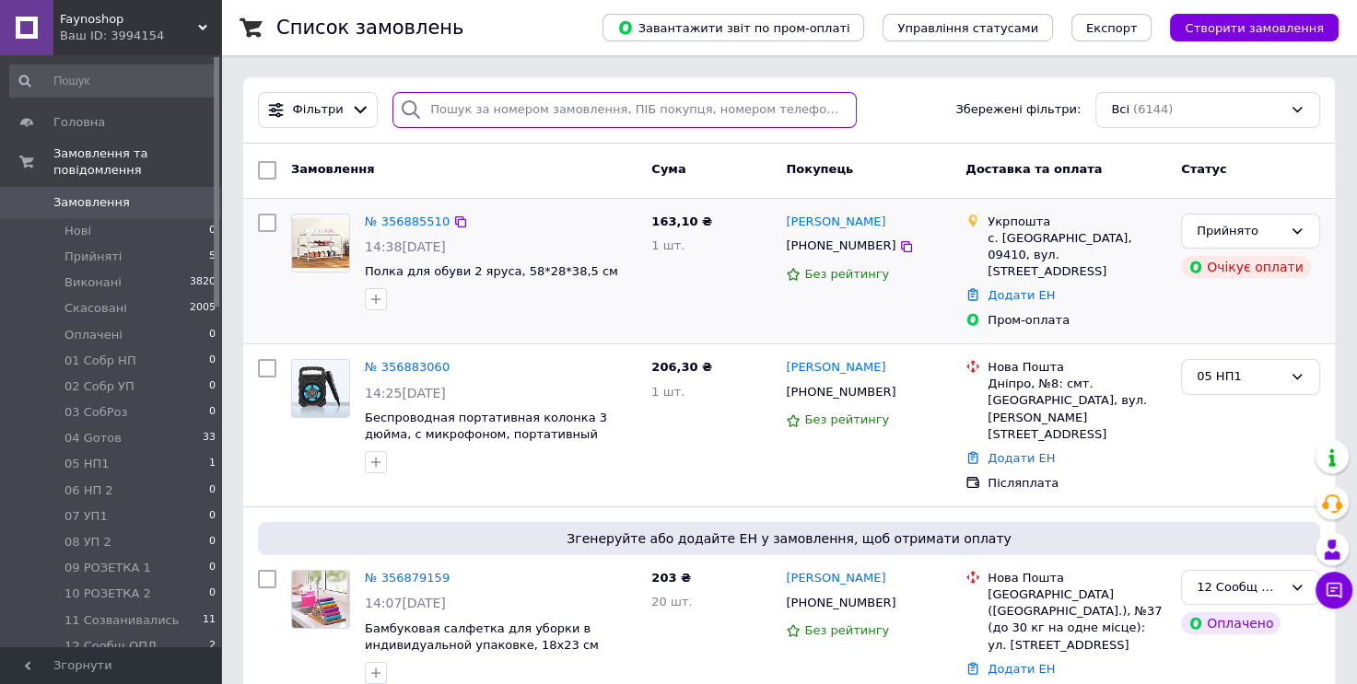
paste input "[PERSON_NAME]"
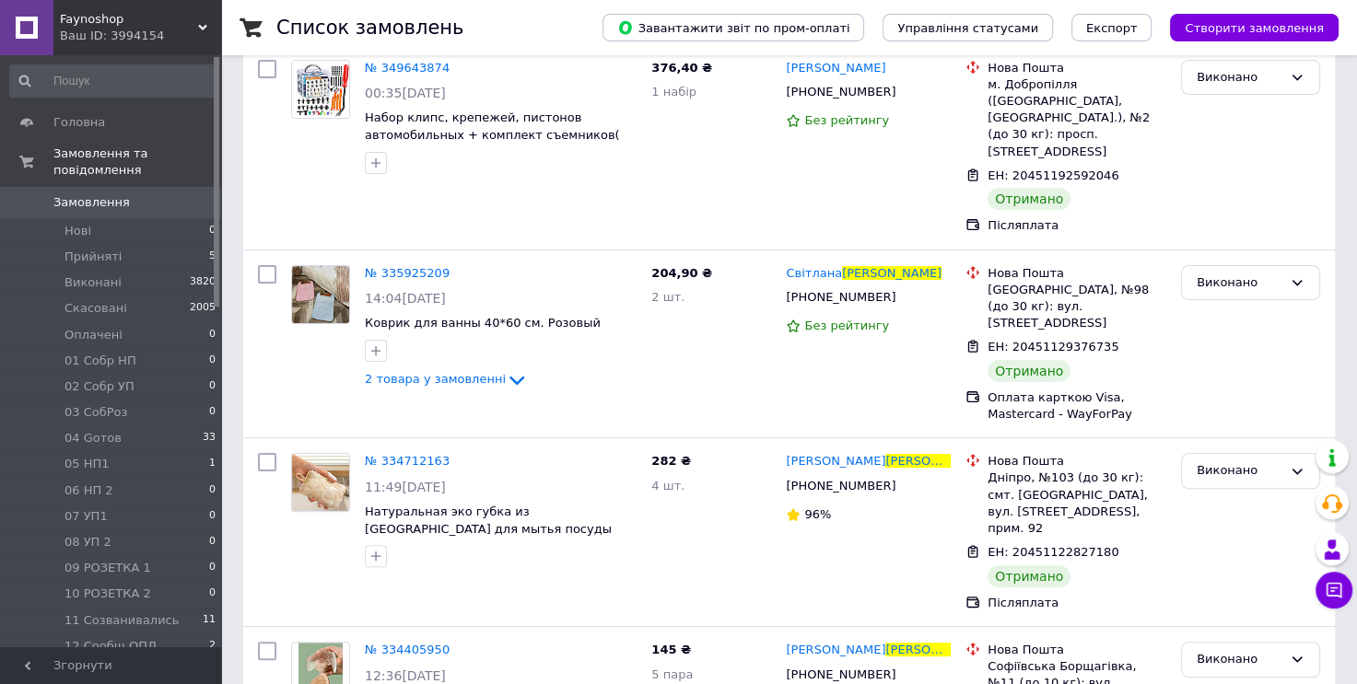
scroll to position [443, 0]
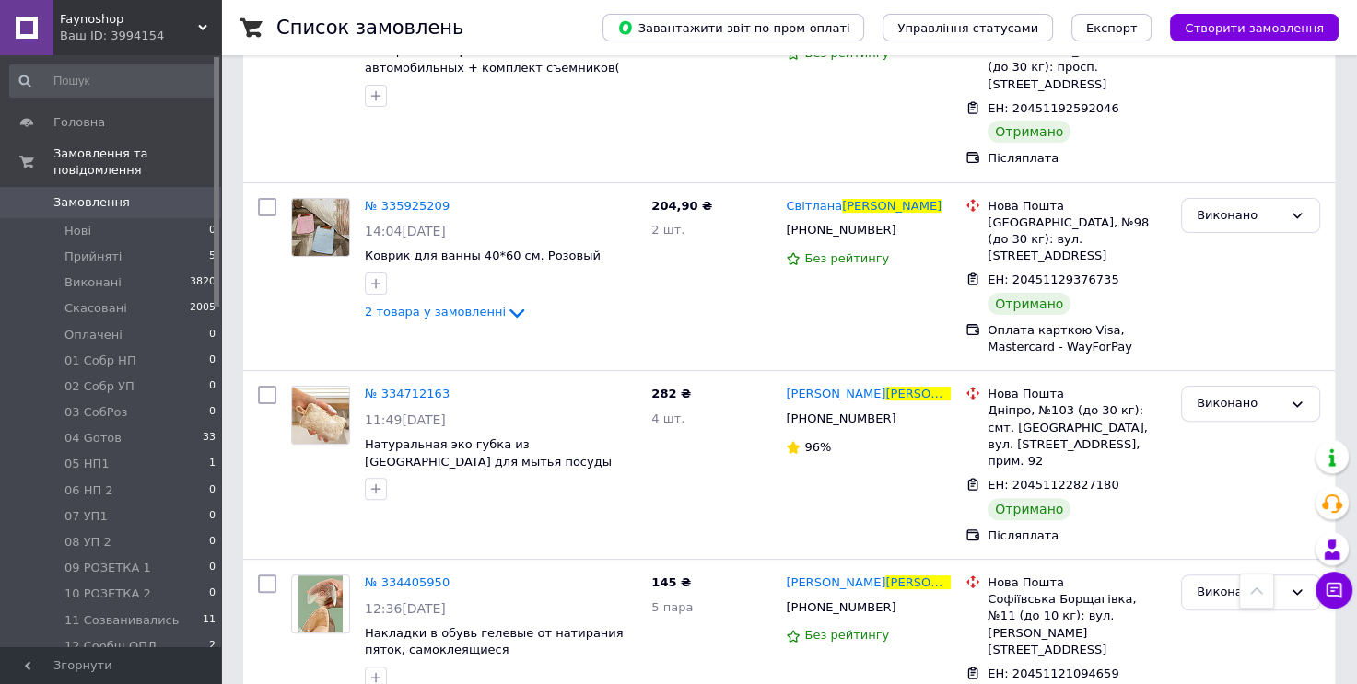
type input "[PERSON_NAME]"
click at [202, 194] on span "0" at bounding box center [195, 202] width 51 height 17
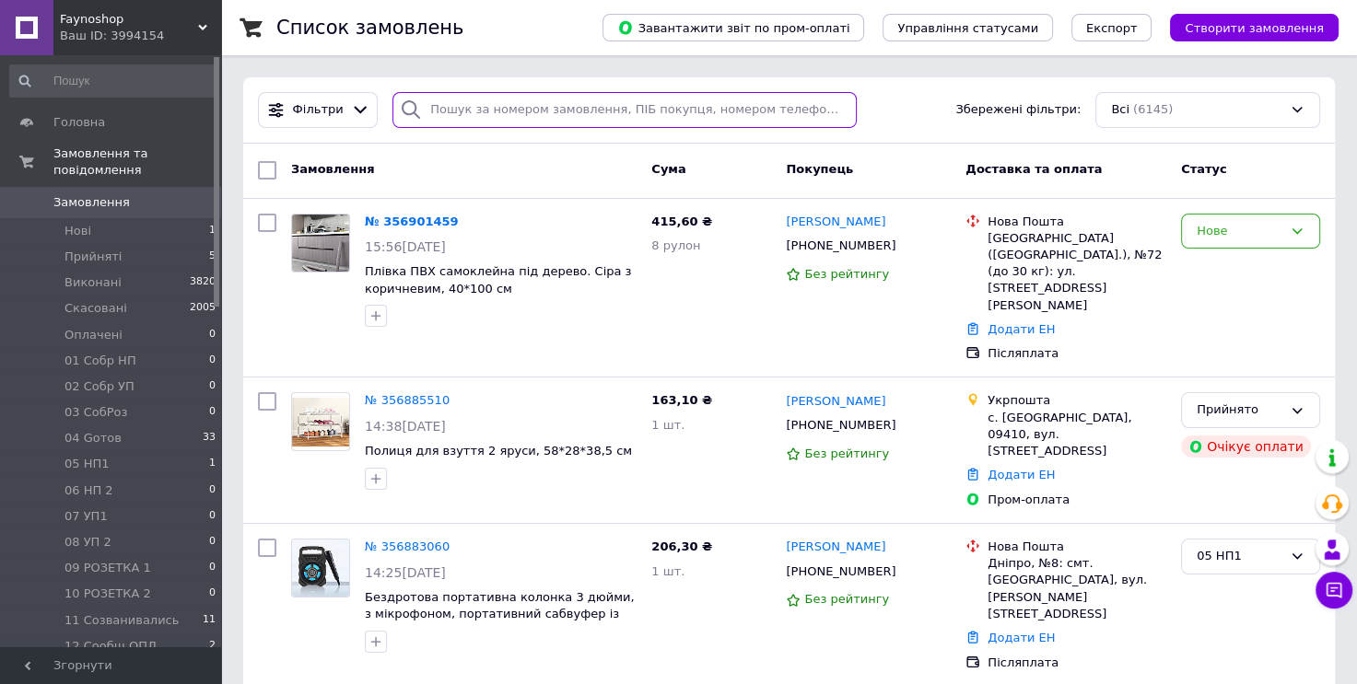
click at [520, 114] on input "search" at bounding box center [624, 110] width 464 height 36
paste input "20451219159302"
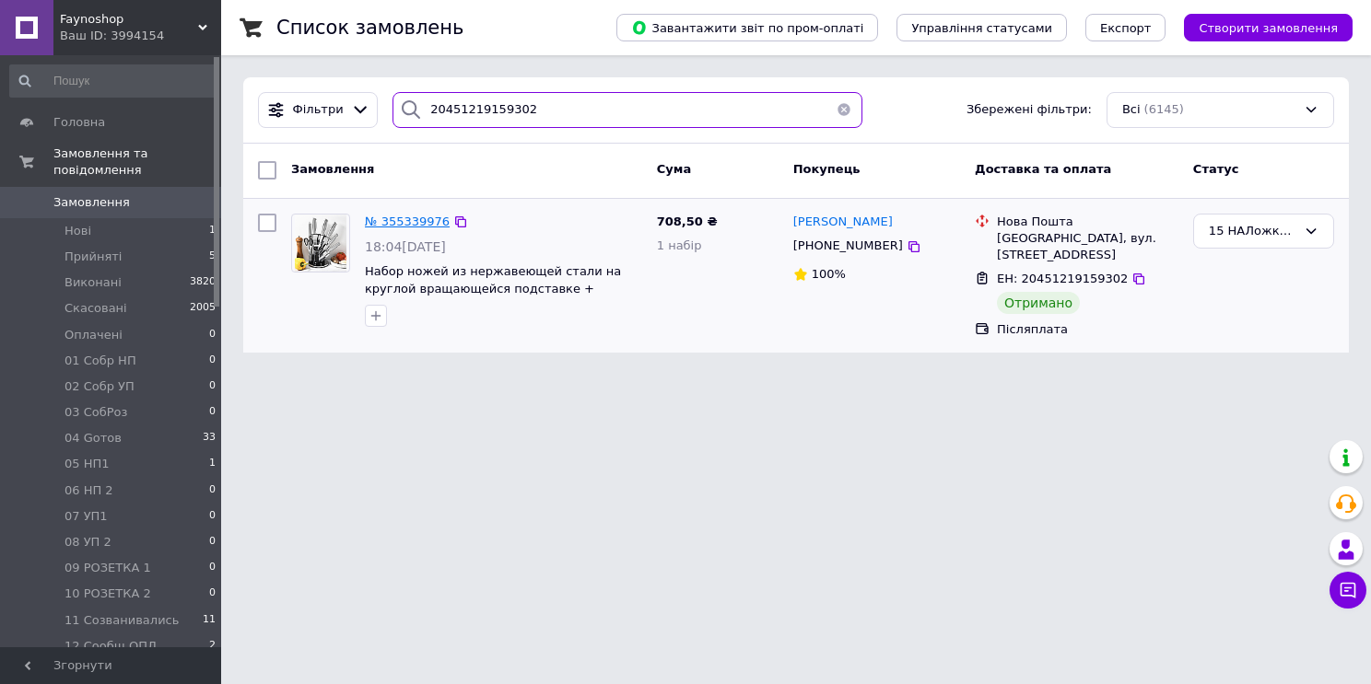
type input "20451219159302"
click at [408, 216] on span "№ 355339976" at bounding box center [407, 222] width 85 height 14
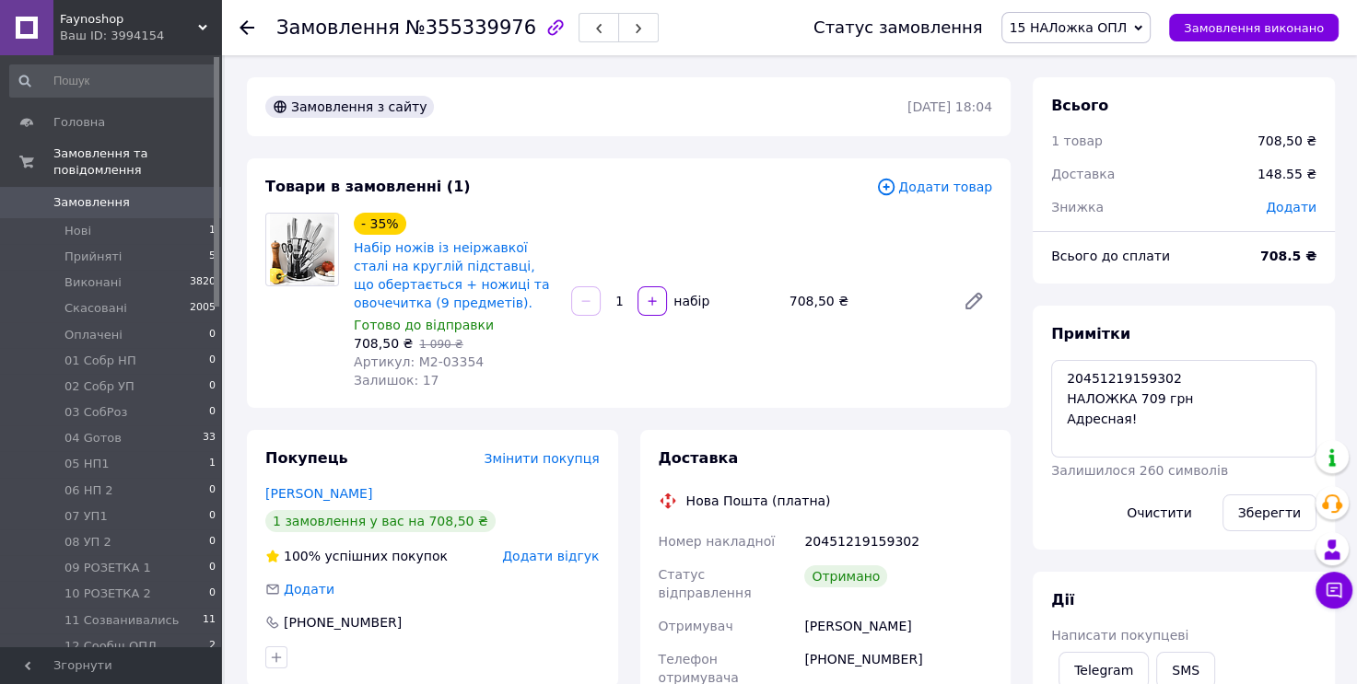
scroll to position [478, 0]
click at [1187, 412] on textarea "20451219159302 НАЛОЖКА 709 грн Адресная!" at bounding box center [1183, 409] width 265 height 98
click at [1190, 407] on textarea "20451219159302 НАЛОЖКА 709 грн Адресная!" at bounding box center [1183, 409] width 265 height 98
type textarea "20451219159302 НАЛОЖКА 709 грн опл. 699.07 грн \05.08\ рр [PERSON_NAME]!"
click at [1278, 511] on button "Зберегти" at bounding box center [1269, 513] width 94 height 37
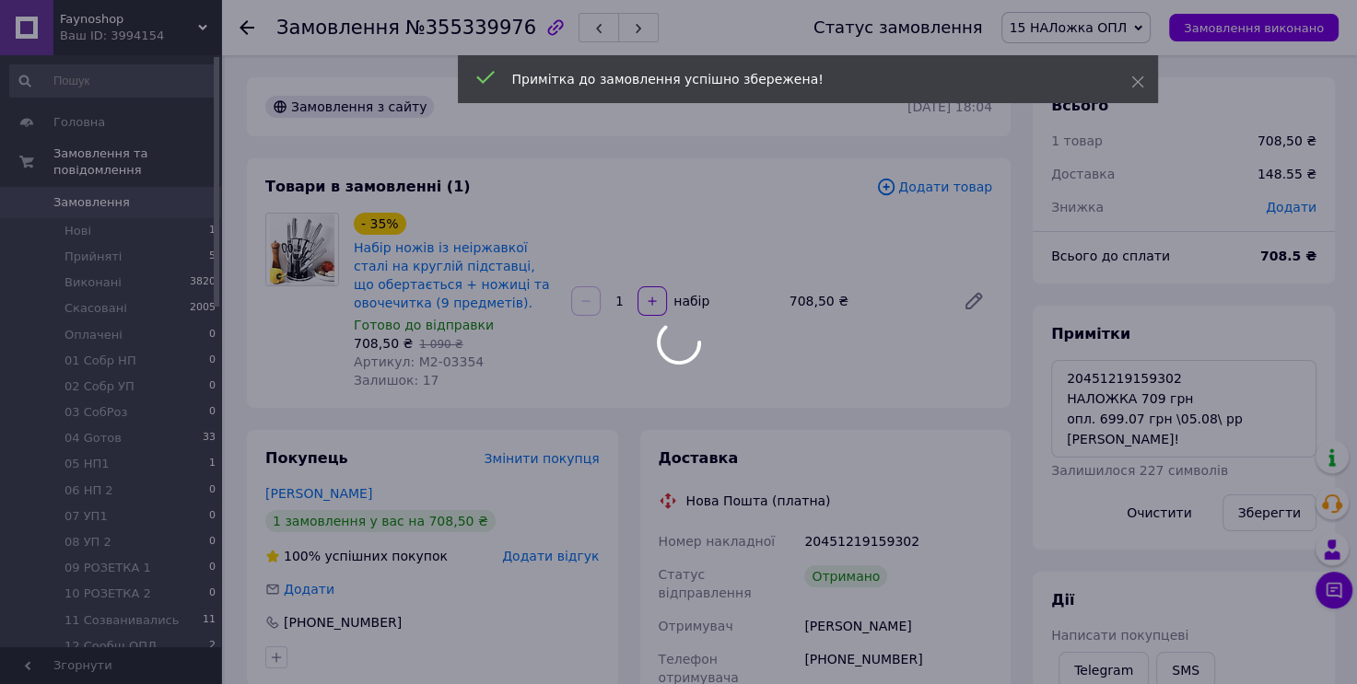
click at [1157, 30] on div at bounding box center [678, 342] width 1357 height 684
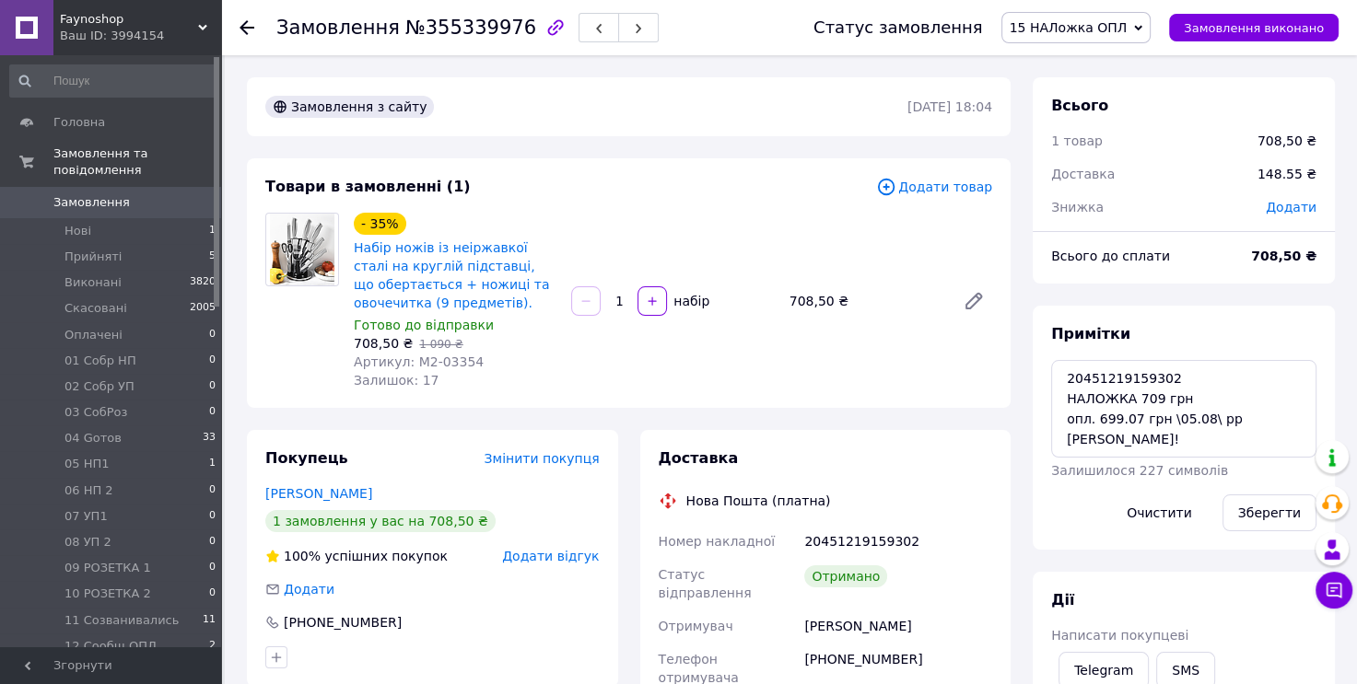
click at [1142, 30] on icon at bounding box center [1138, 28] width 8 height 8
click at [1107, 89] on li "Виконано" at bounding box center [1076, 92] width 148 height 28
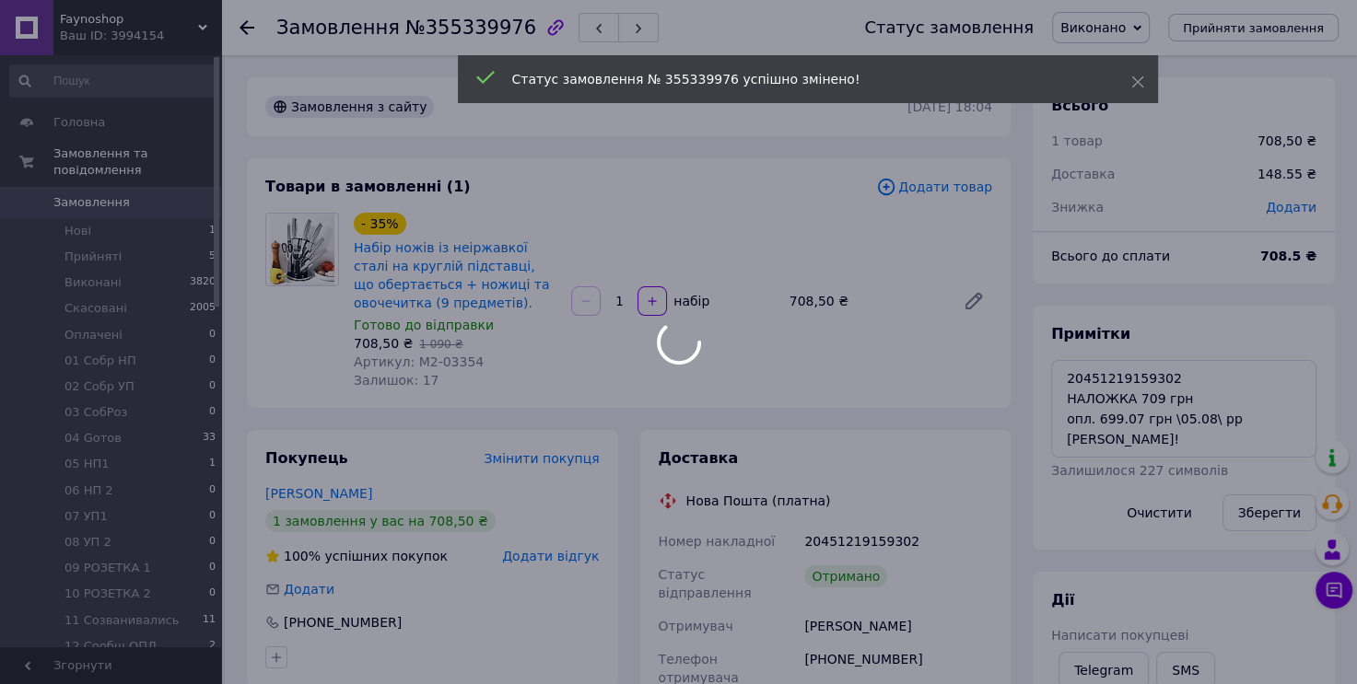
click at [442, 28] on div at bounding box center [678, 342] width 1357 height 684
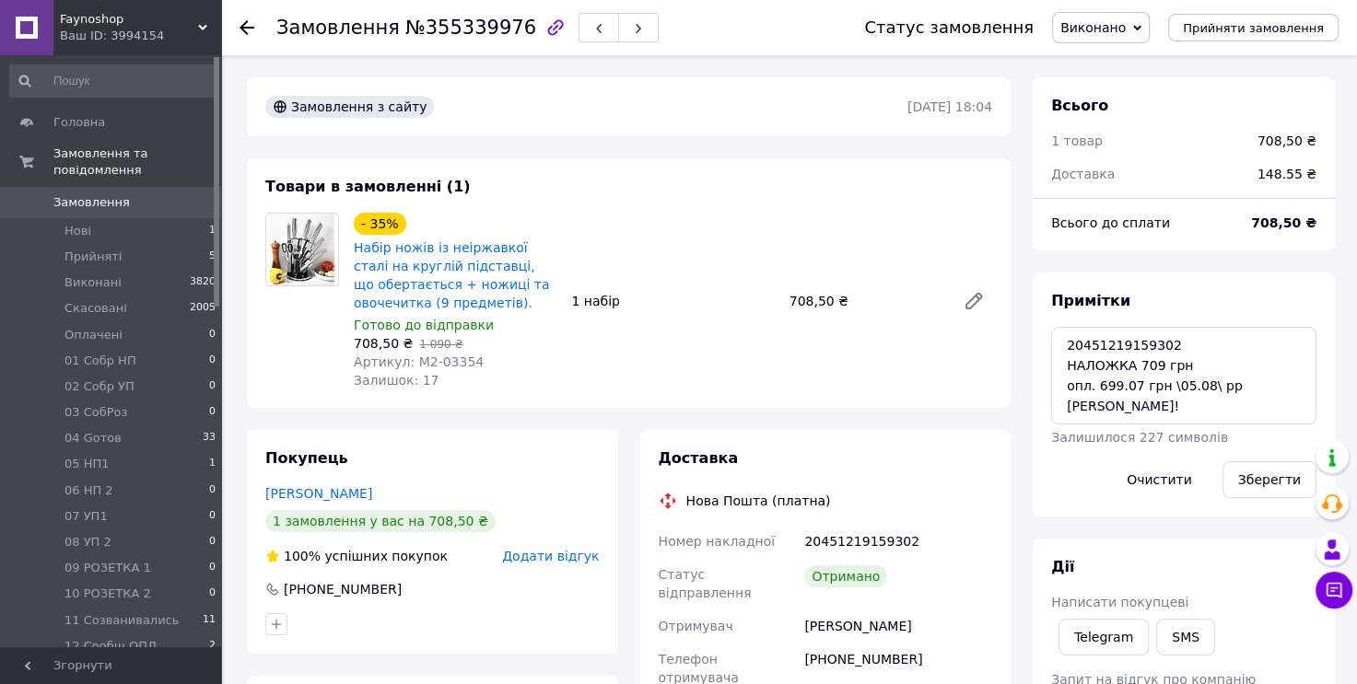
scroll to position [567, 0]
click at [442, 28] on span "№355339976" at bounding box center [470, 28] width 131 height 22
copy span "355339976"
click at [184, 194] on link "Замовлення 0" at bounding box center [113, 202] width 227 height 31
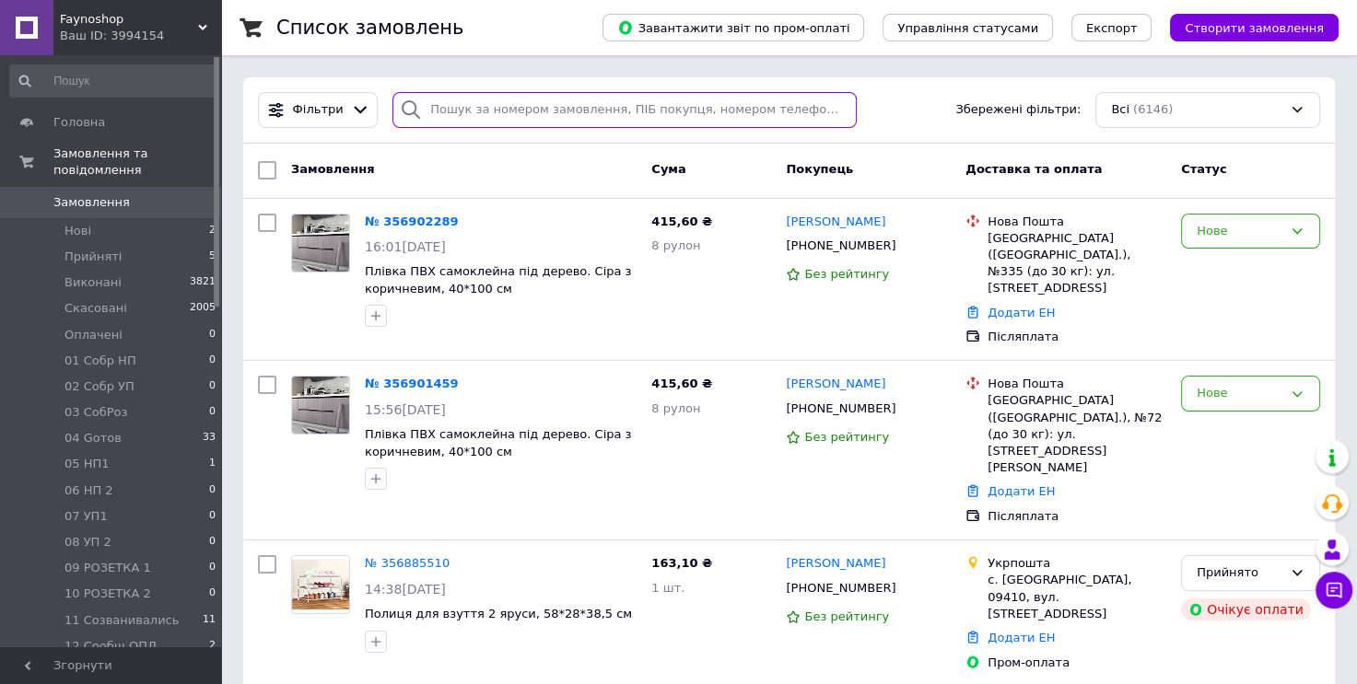
click at [526, 120] on input "search" at bounding box center [624, 110] width 464 height 36
paste input "20451219137456"
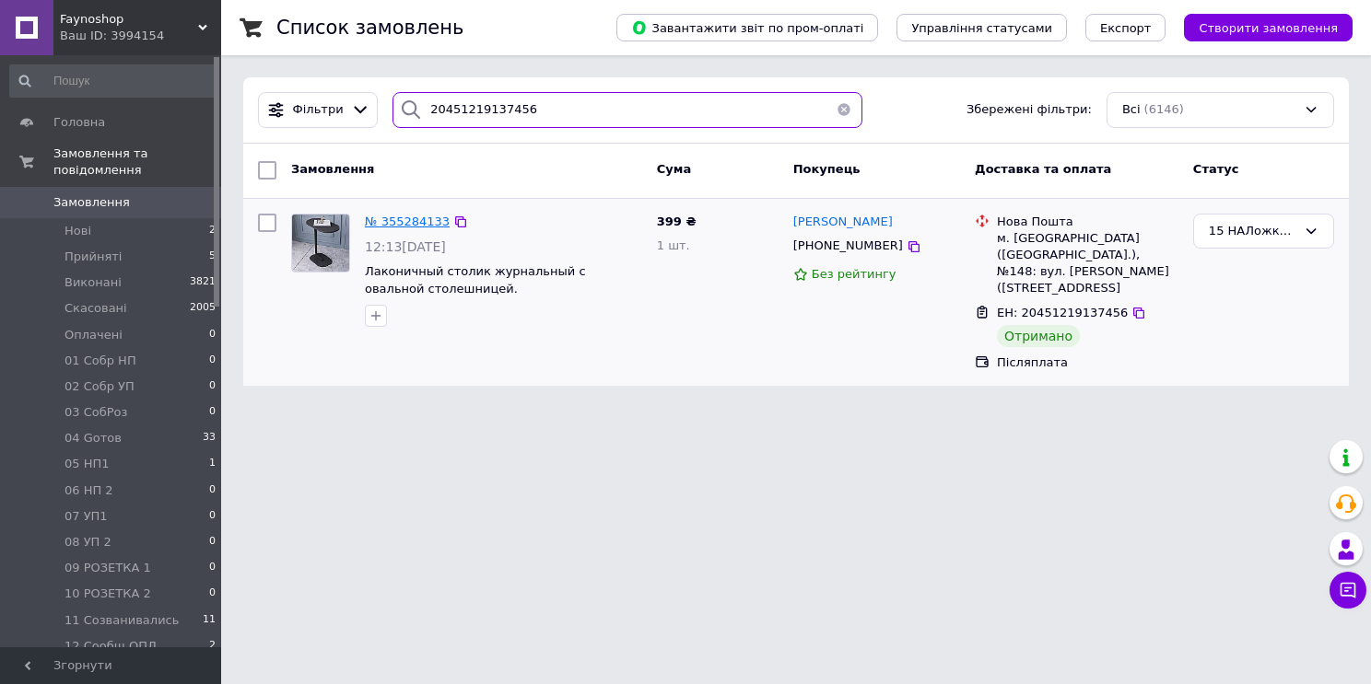
type input "20451219137456"
click at [394, 225] on span "№ 355284133" at bounding box center [407, 222] width 85 height 14
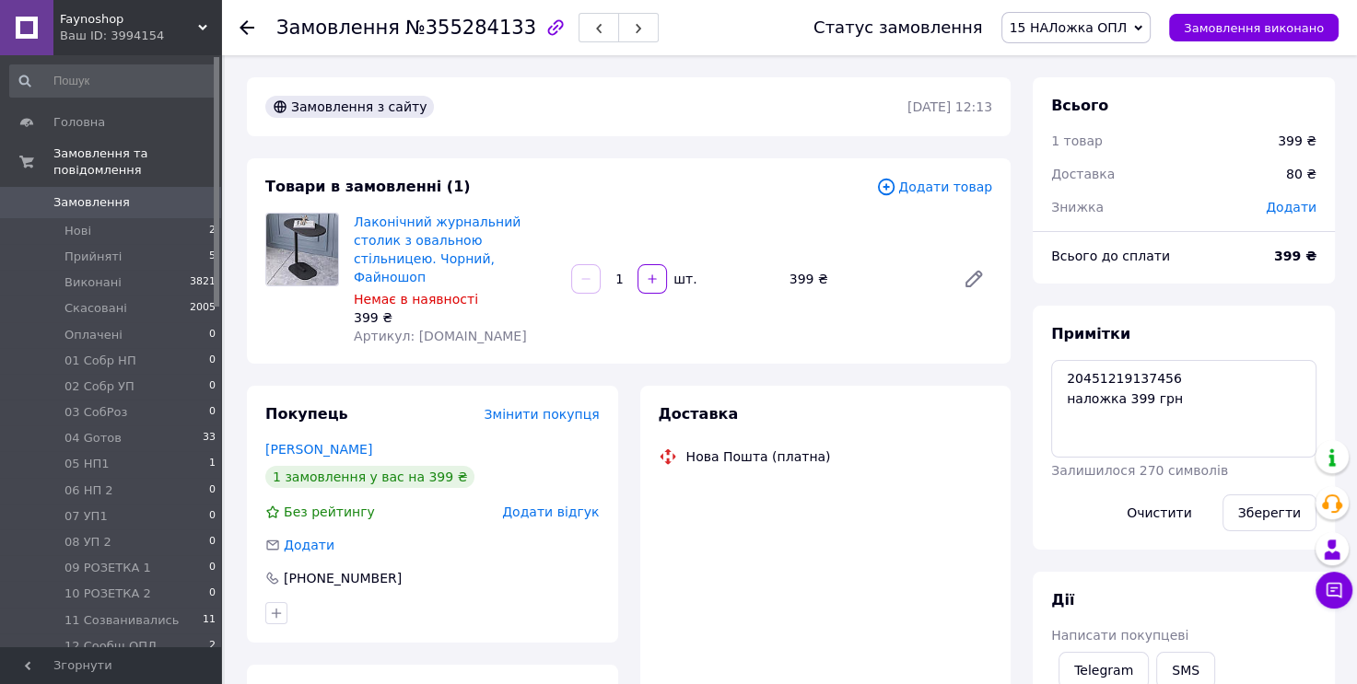
scroll to position [504, 0]
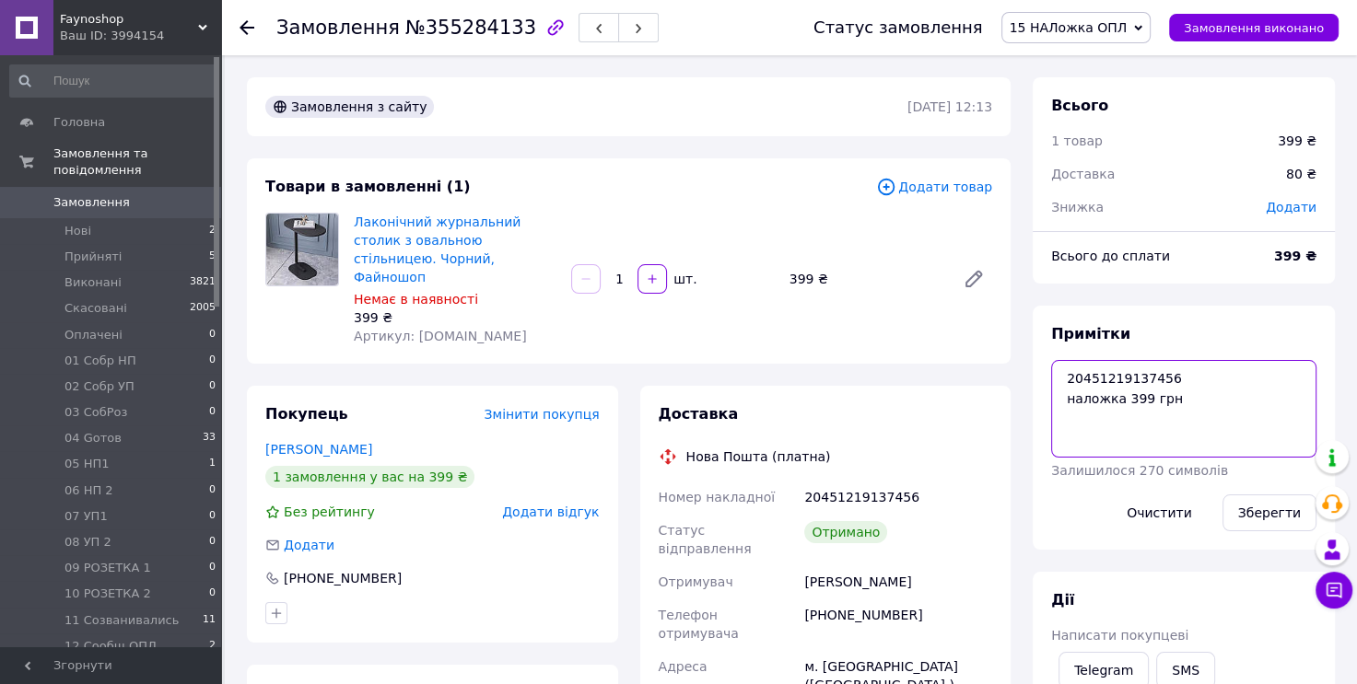
click at [1232, 413] on textarea "20451219137456 наложка 399 грн" at bounding box center [1183, 409] width 265 height 98
type textarea "20451219137456 наложка 399 грн опл. 392.42 грн \05.08\ рр [PERSON_NAME]"
click at [1287, 513] on button "Зберегти" at bounding box center [1269, 513] width 94 height 37
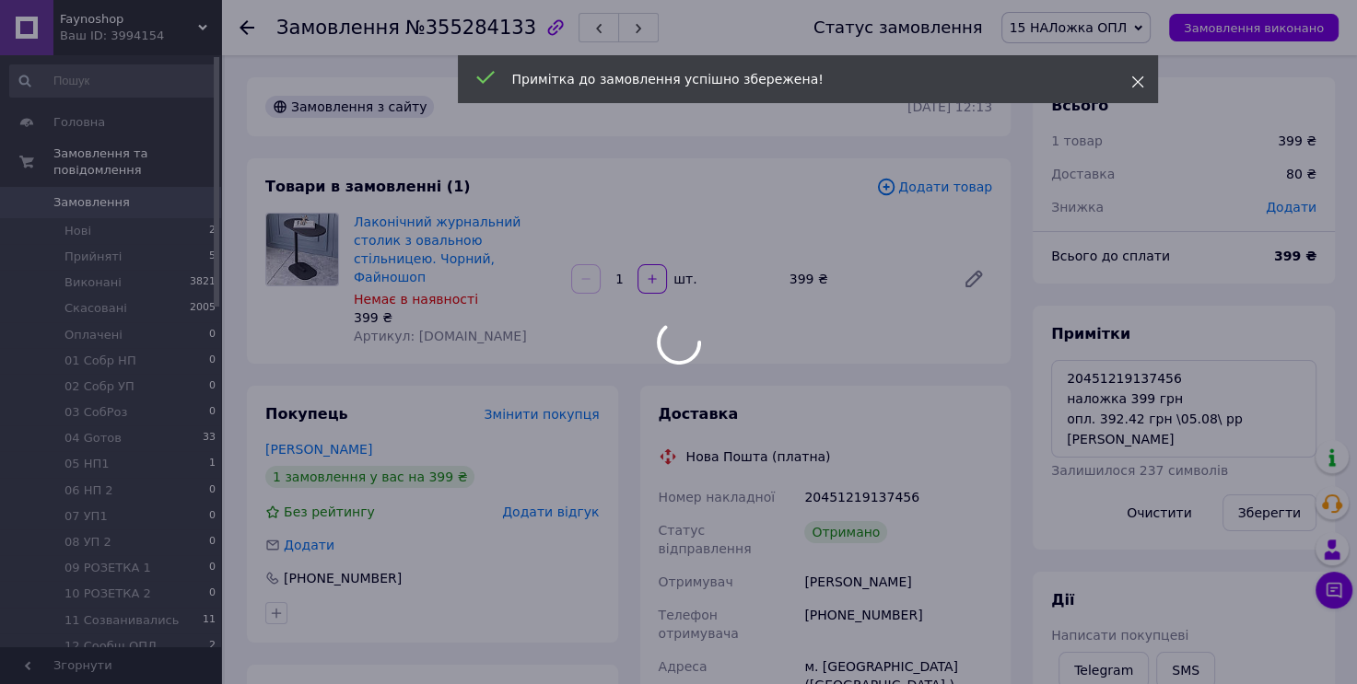
scroll to position [549, 0]
click at [1138, 83] on use at bounding box center [1137, 82] width 12 height 12
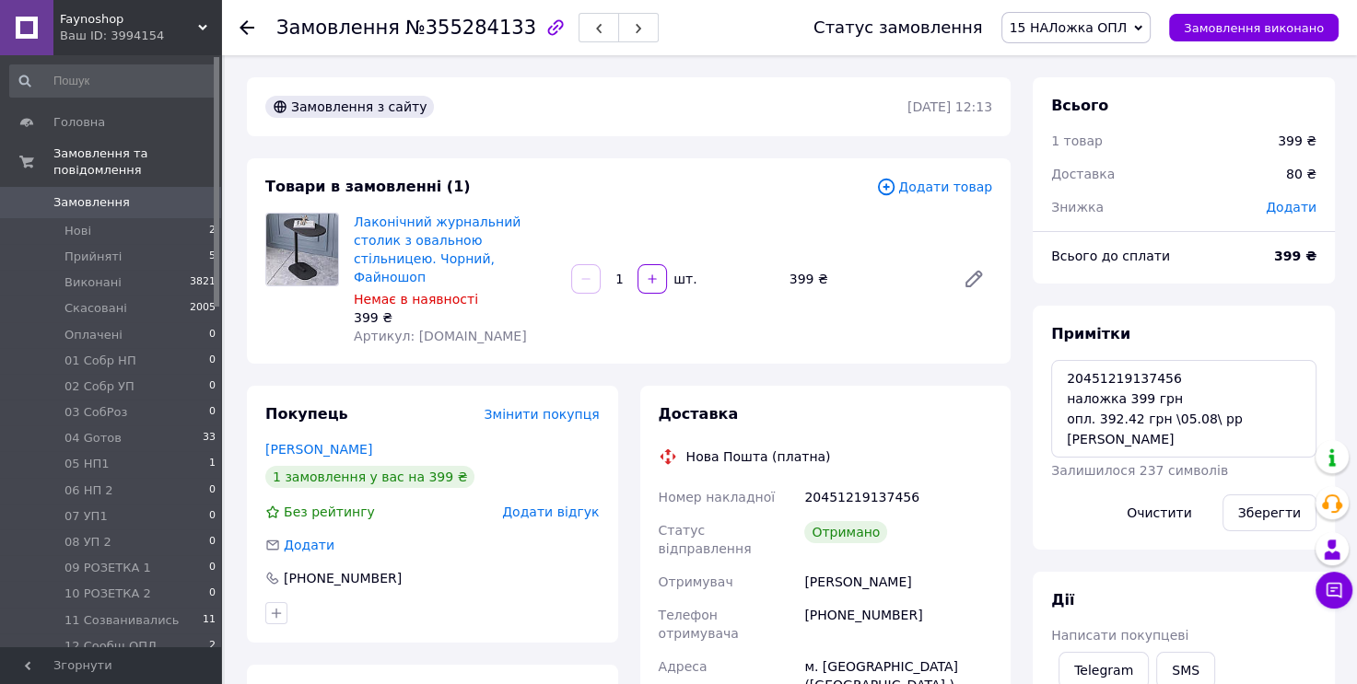
click at [1142, 24] on icon at bounding box center [1138, 28] width 8 height 8
click at [1135, 91] on li "Виконано" at bounding box center [1076, 92] width 148 height 28
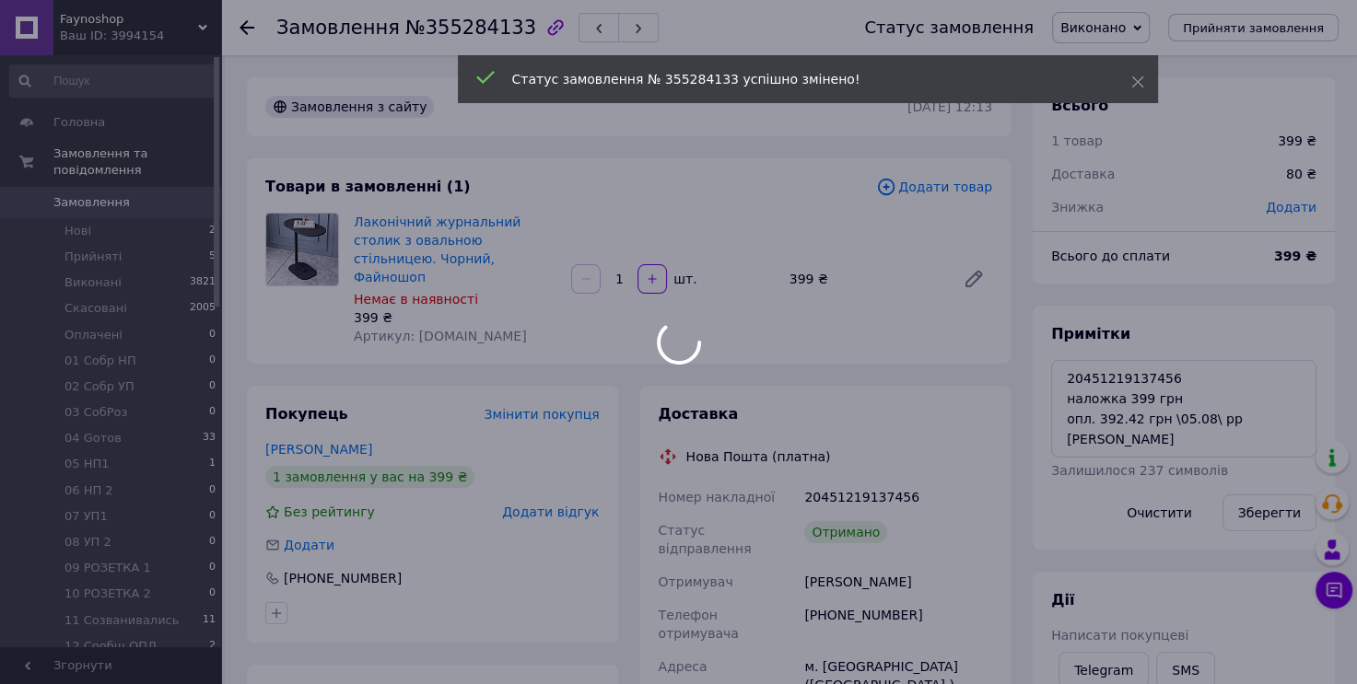
click at [431, 29] on div at bounding box center [678, 342] width 1357 height 684
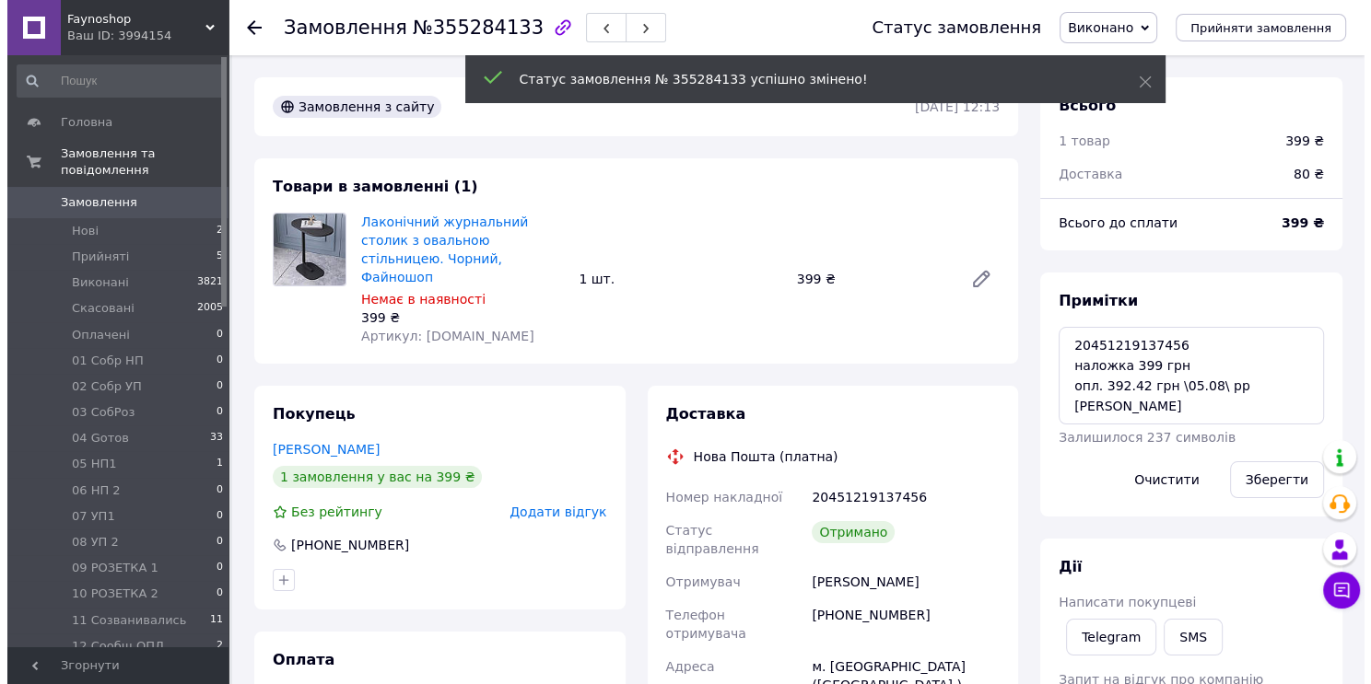
scroll to position [593, 0]
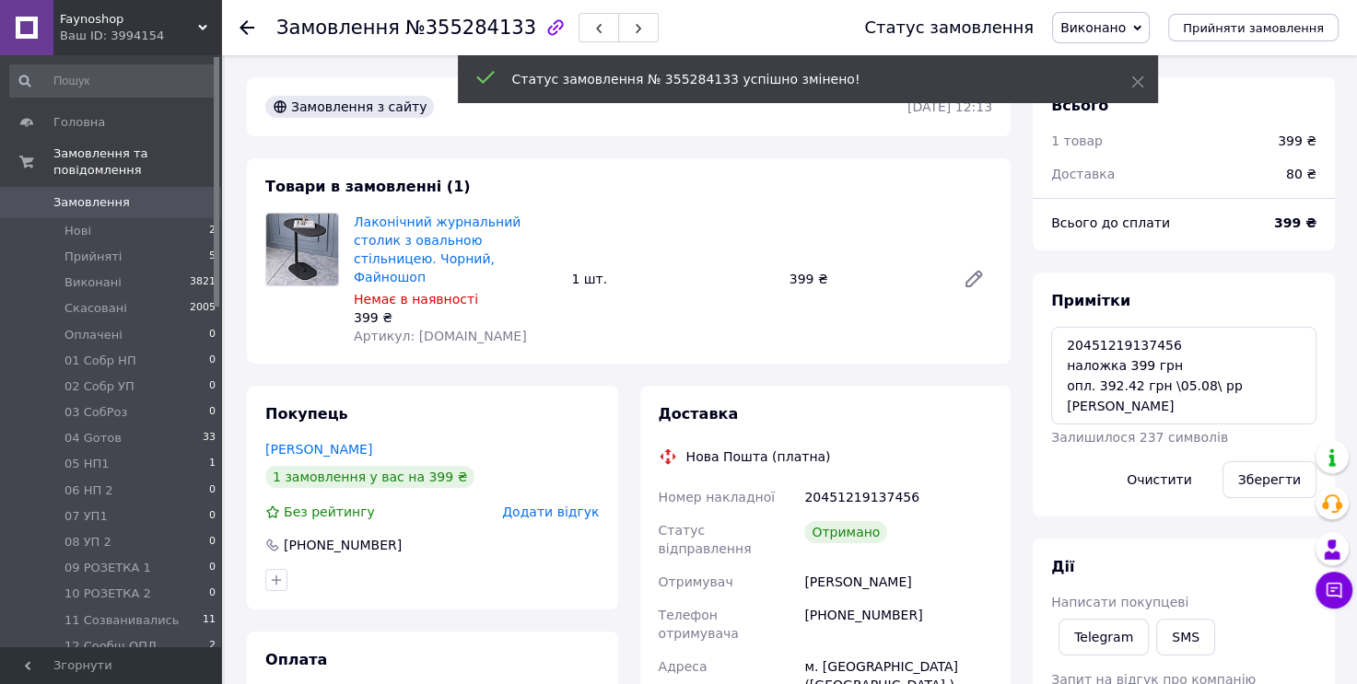
click at [431, 29] on span "№355284133" at bounding box center [470, 28] width 131 height 22
copy span "355284133"
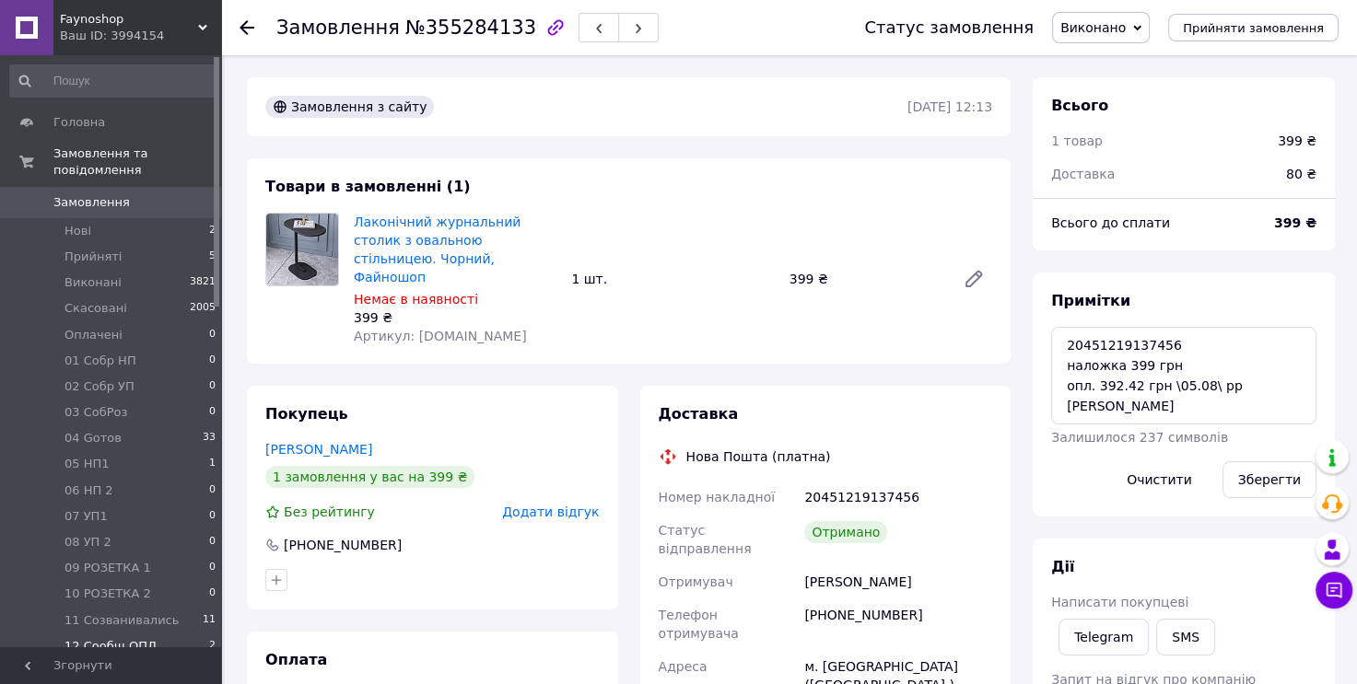
click at [186, 634] on li "12 Сообщ ОПЛ 2" at bounding box center [113, 647] width 227 height 26
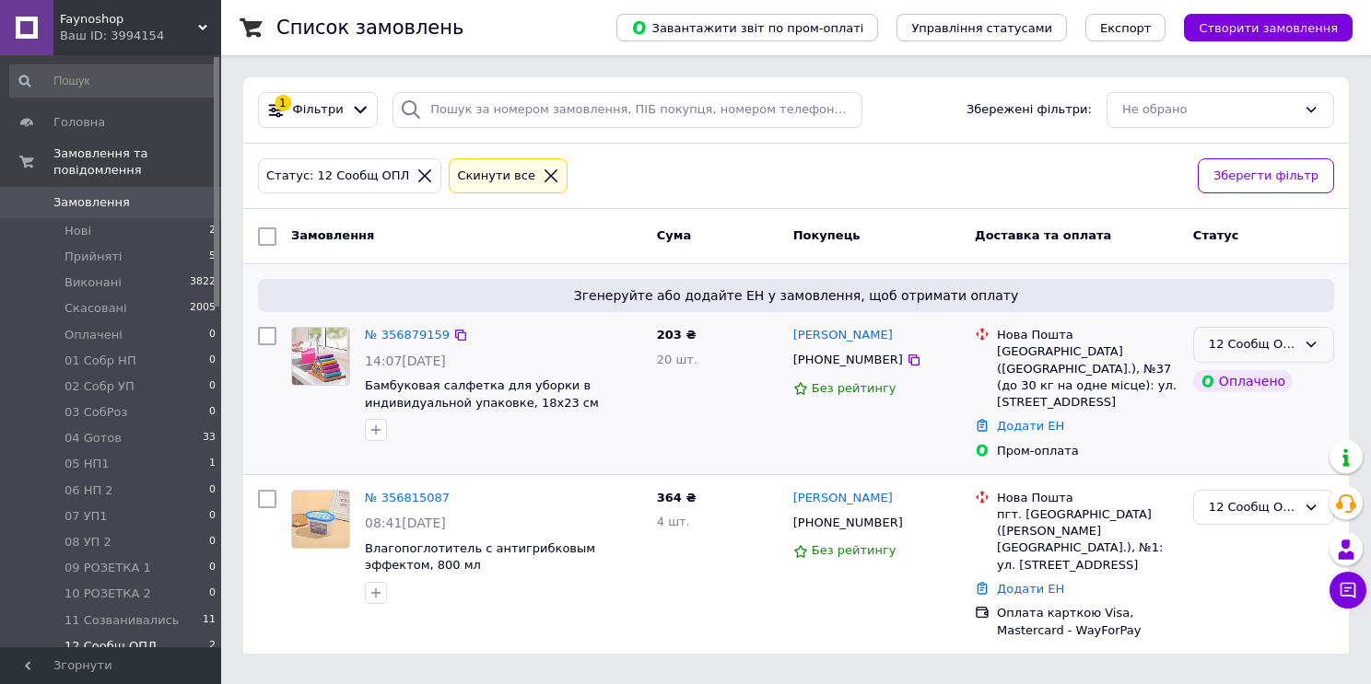
click at [1316, 353] on div "12 Сообщ ОПЛ" at bounding box center [1263, 345] width 141 height 36
click at [1299, 407] on li "06 НП 2" at bounding box center [1263, 420] width 139 height 34
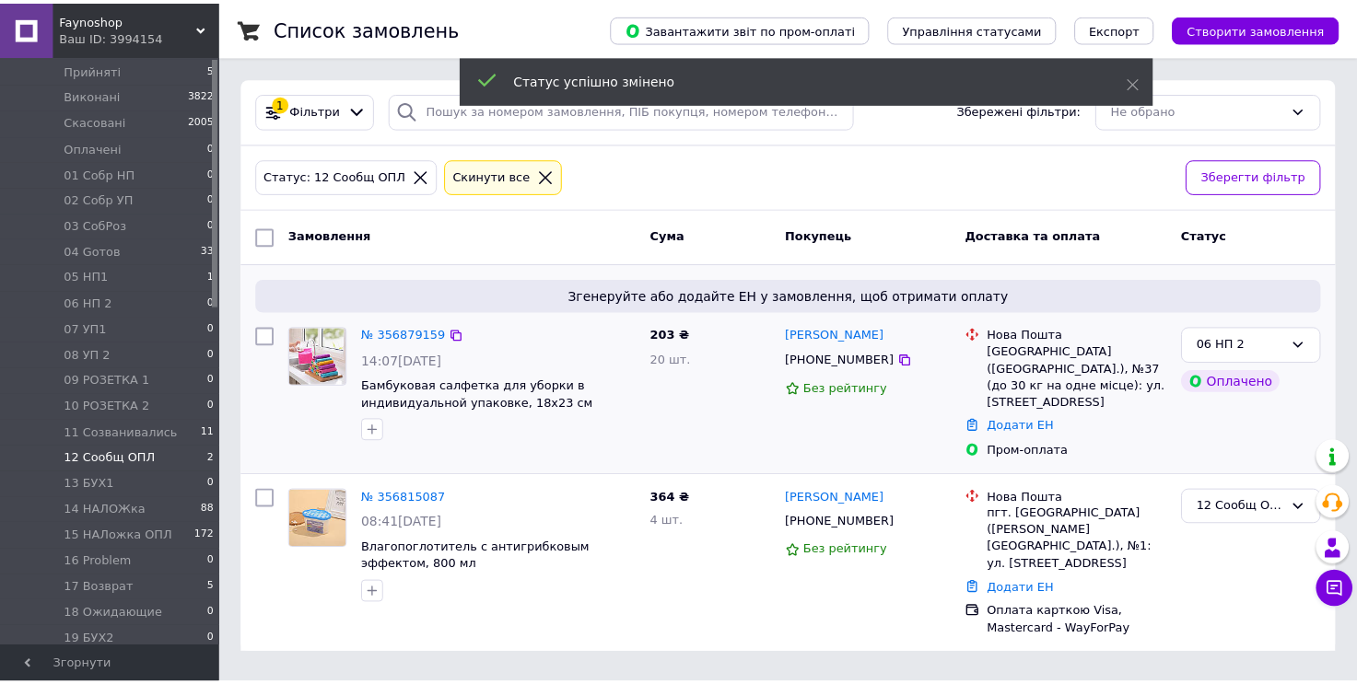
scroll to position [253, 0]
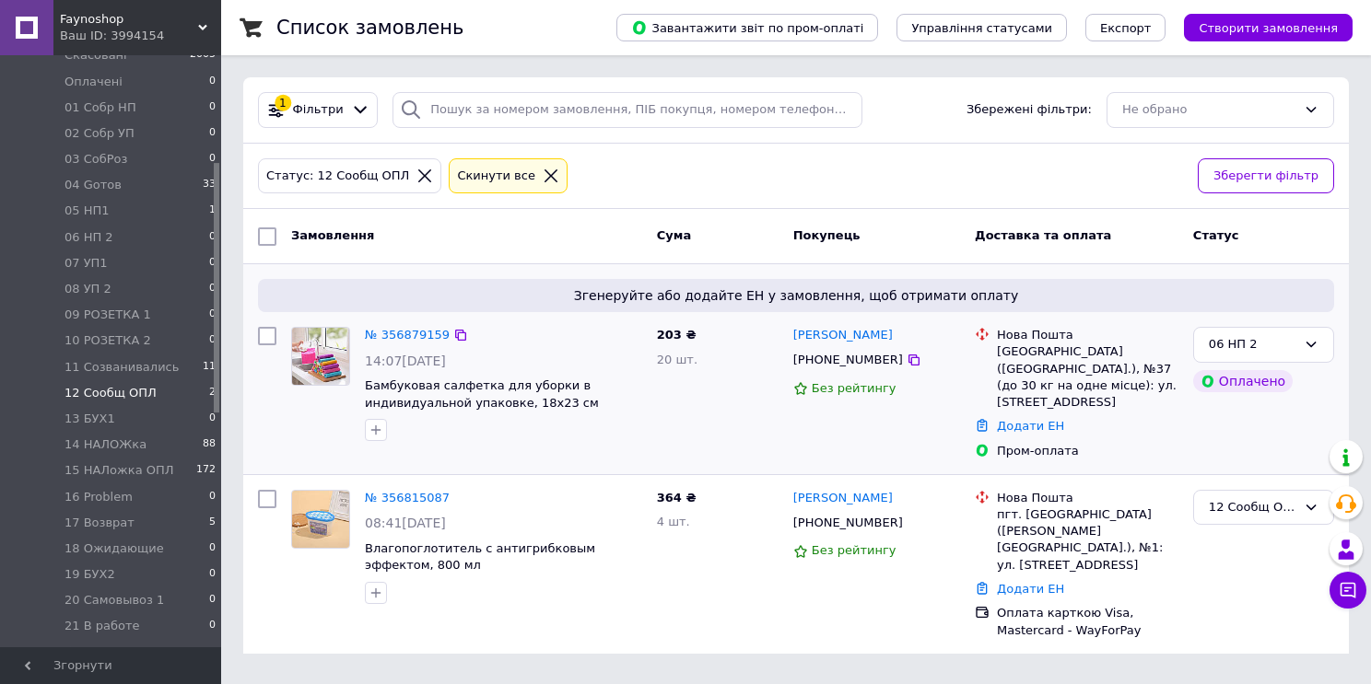
drag, startPoint x: 214, startPoint y: 286, endPoint x: 251, endPoint y: 391, distance: 112.2
click at [251, 391] on div "Faynoshop Ваш ID: 3994154 Сайт Faynoshop Кабінет покупця Перевірити стан систем…" at bounding box center [685, 338] width 1371 height 676
click at [206, 462] on span "172" at bounding box center [205, 470] width 19 height 17
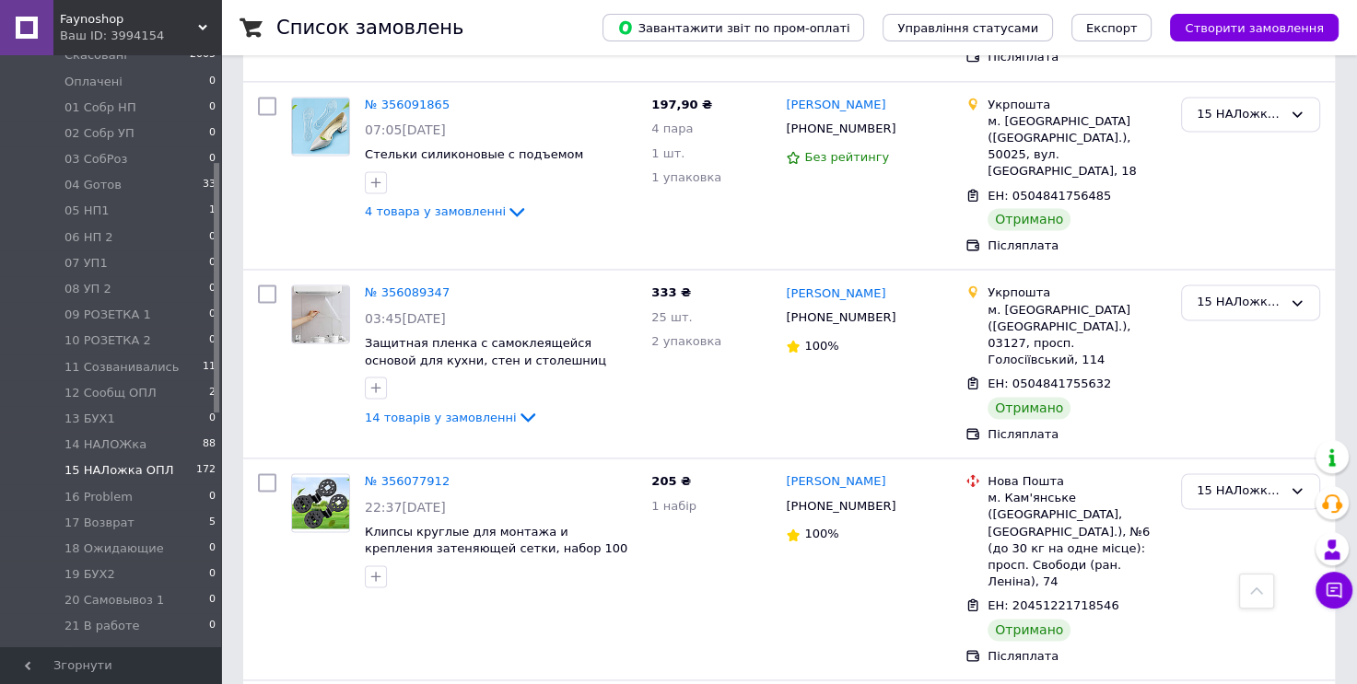
scroll to position [3003, 0]
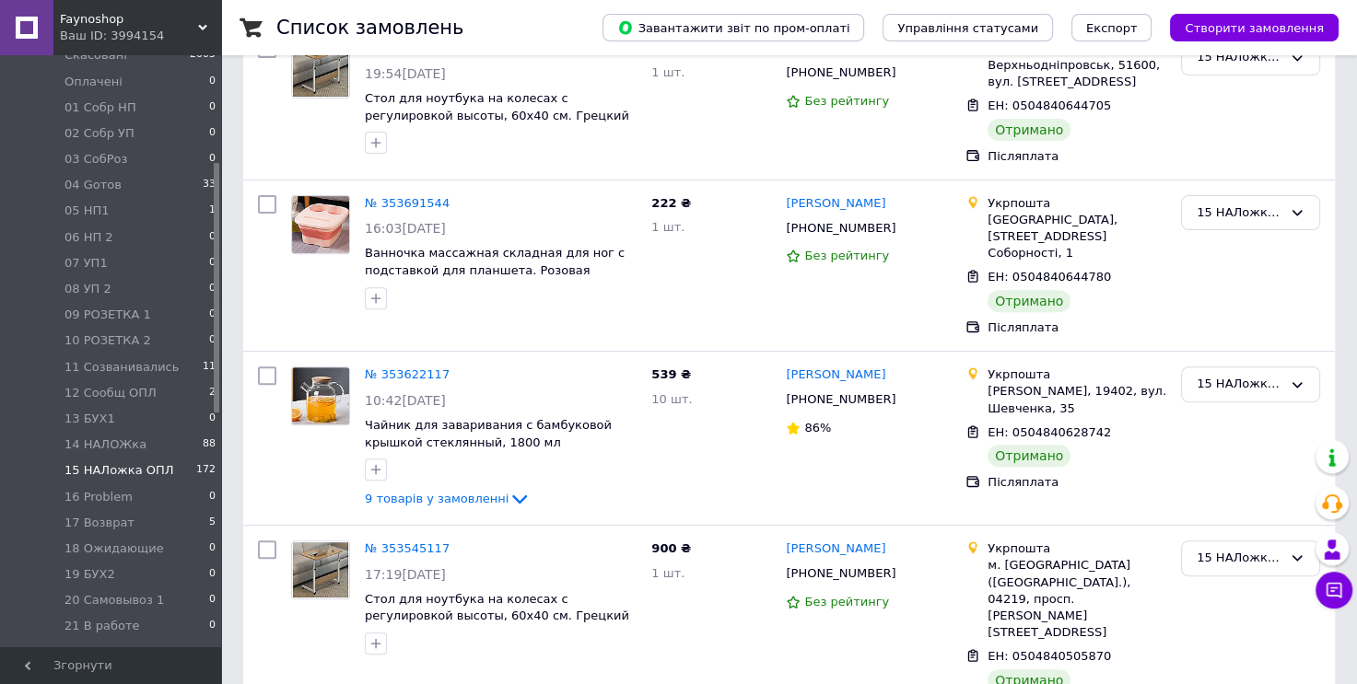
scroll to position [1691, 0]
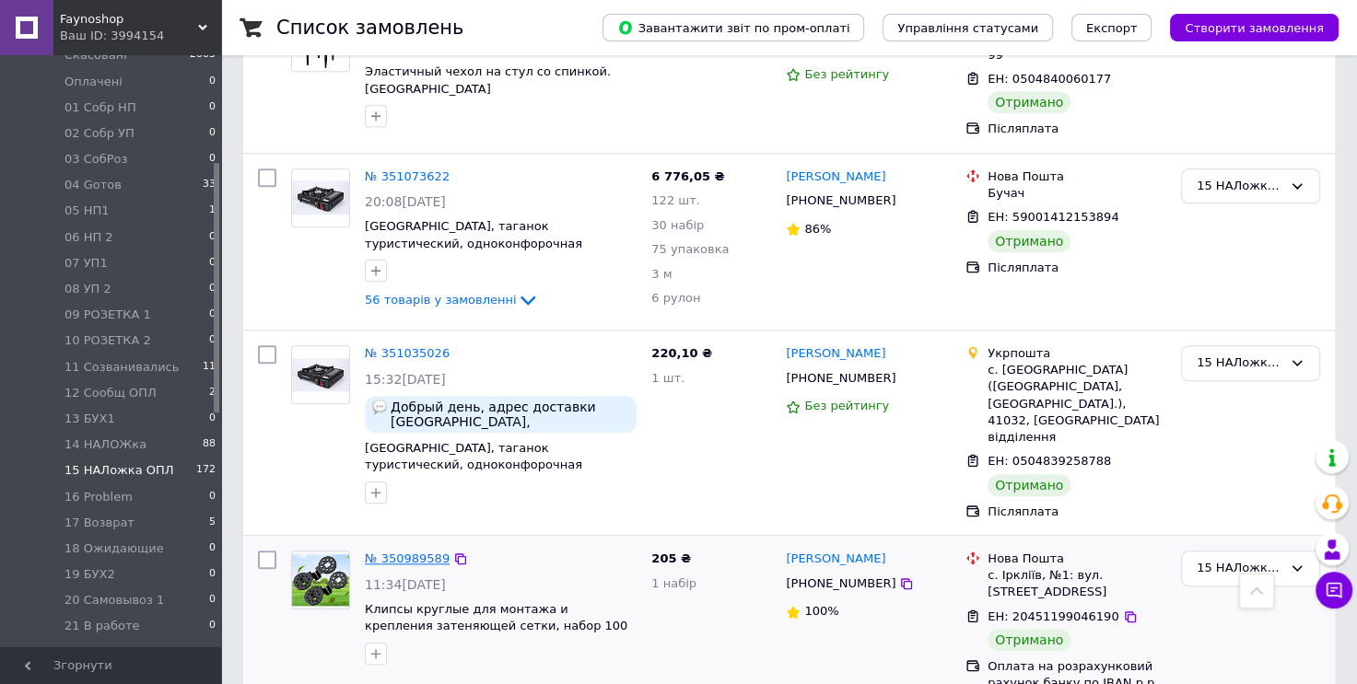
click at [420, 552] on link "№ 350989589" at bounding box center [407, 559] width 85 height 14
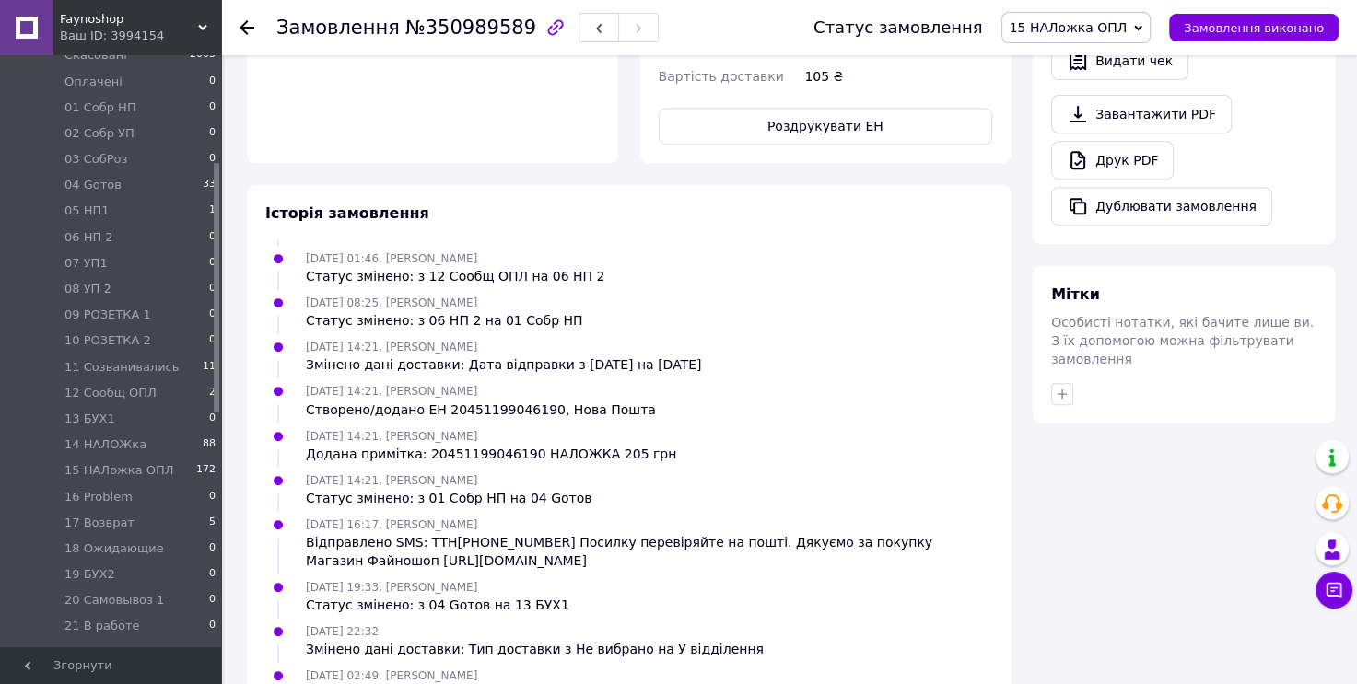
scroll to position [144, 0]
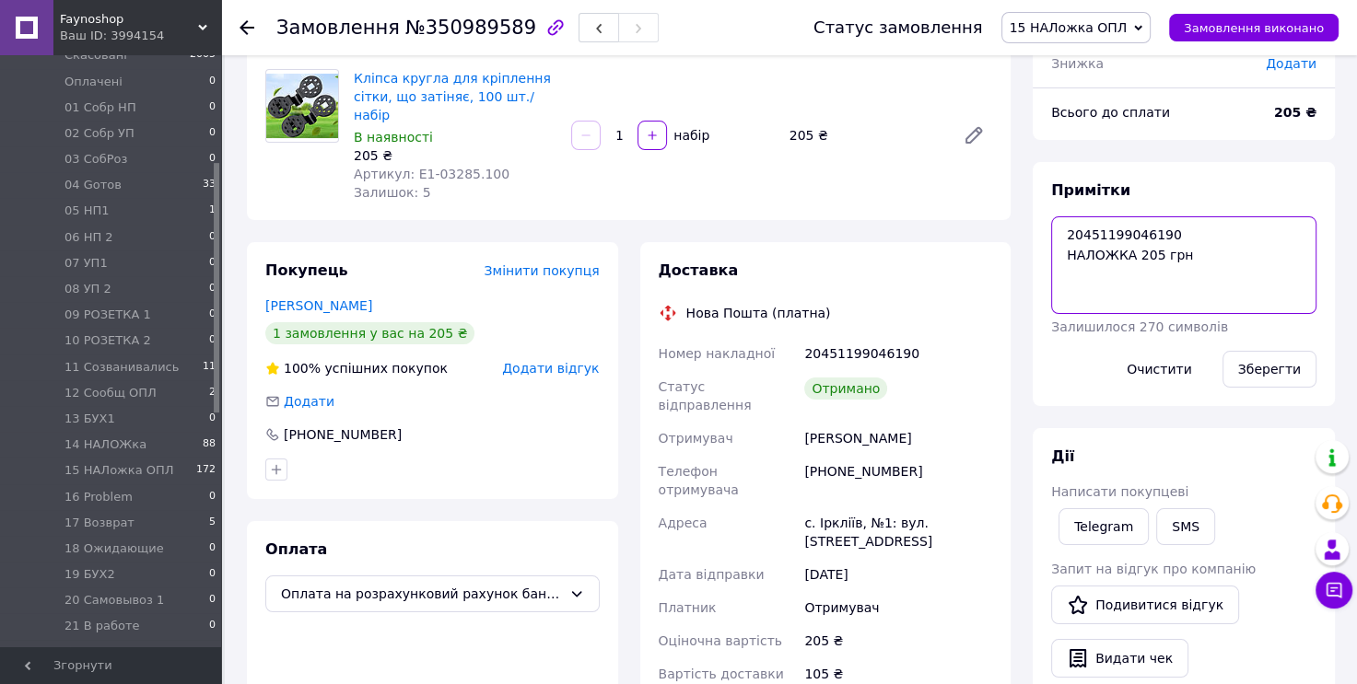
click at [1129, 235] on textarea "20451199046190 НАЛОЖКА 205 грн" at bounding box center [1183, 265] width 265 height 98
click at [885, 337] on div "20451199046190" at bounding box center [897, 353] width 195 height 33
copy div "20451199046190"
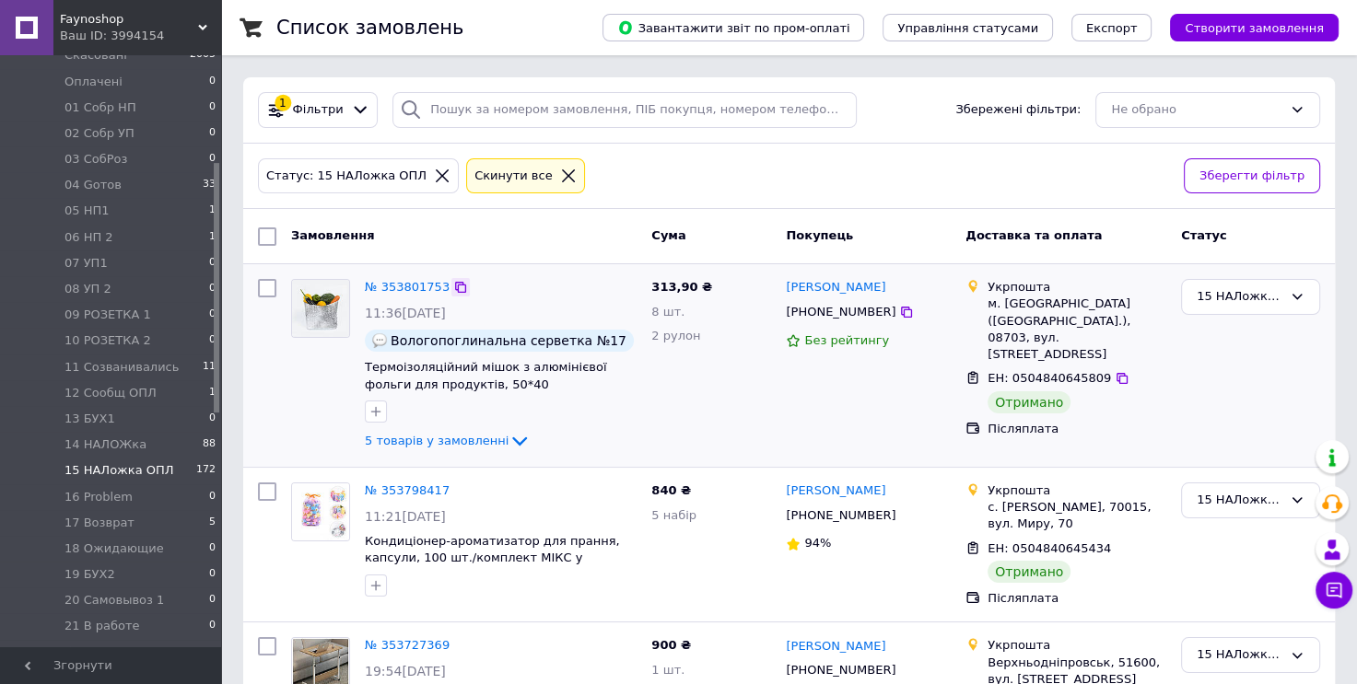
click at [453, 289] on icon at bounding box center [460, 287] width 15 height 15
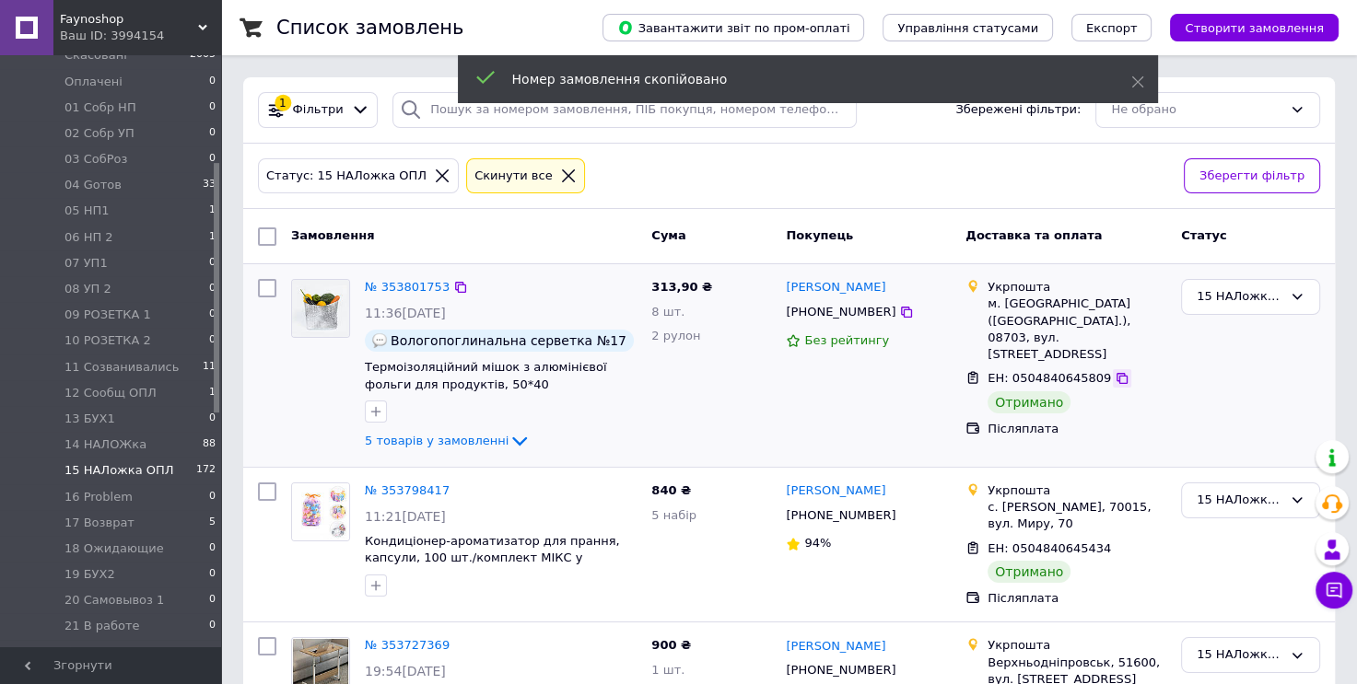
click at [1115, 371] on icon at bounding box center [1122, 378] width 15 height 15
